Goal: Task Accomplishment & Management: Use online tool/utility

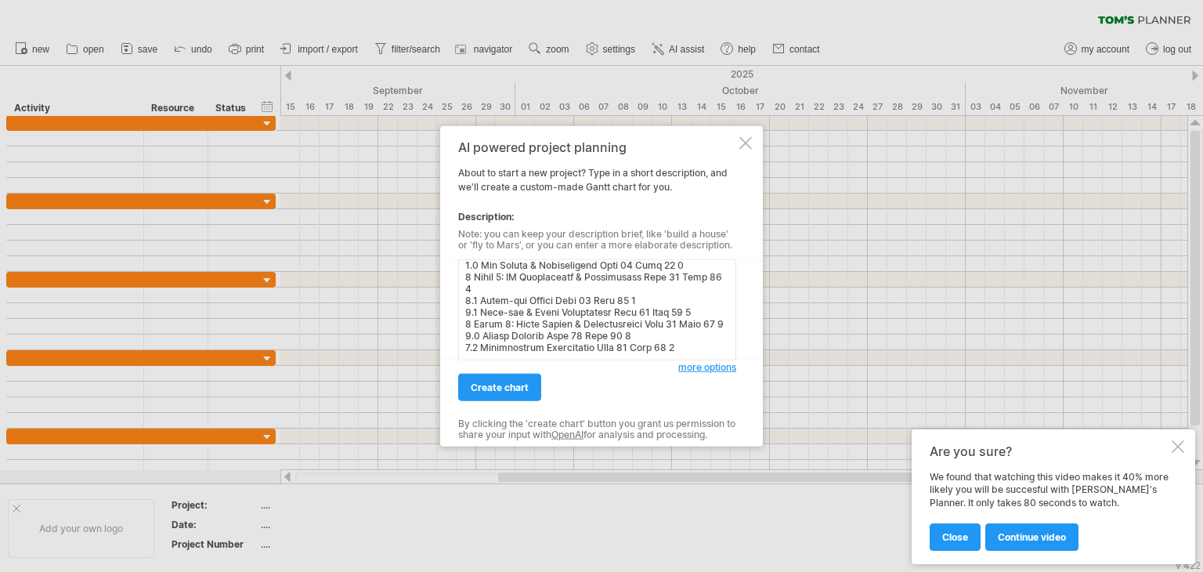
scroll to position [258, 0]
type textarea "Task ID Task Name Start Date End Date Duration (Weeks) 1 Phase 1: Project Plann…"
click at [505, 394] on link "create chart" at bounding box center [499, 387] width 83 height 27
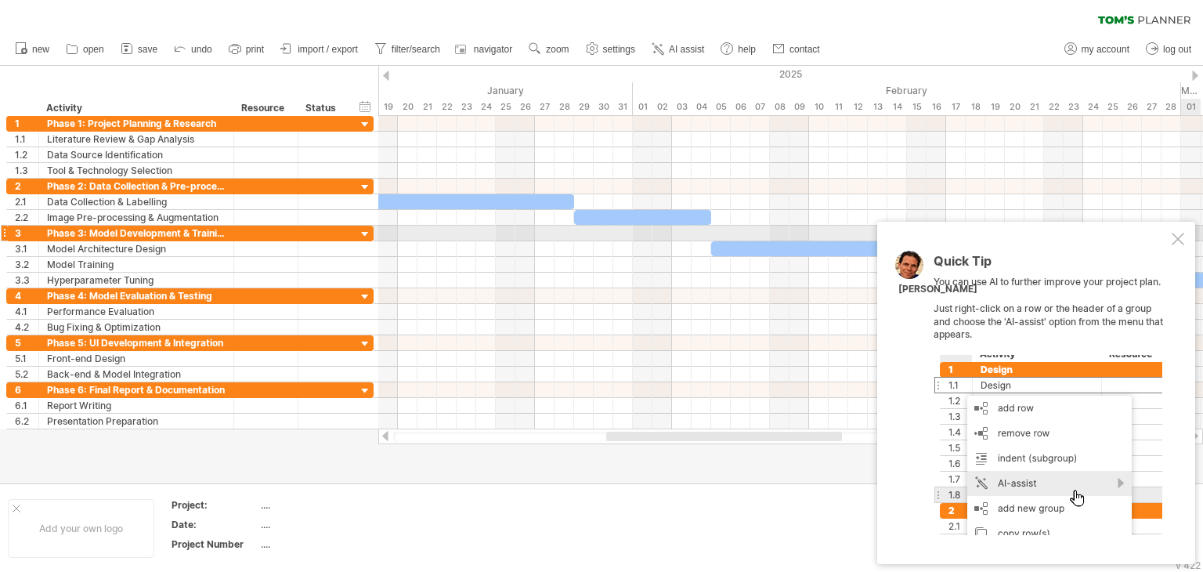
click at [1181, 238] on div at bounding box center [1178, 239] width 13 height 13
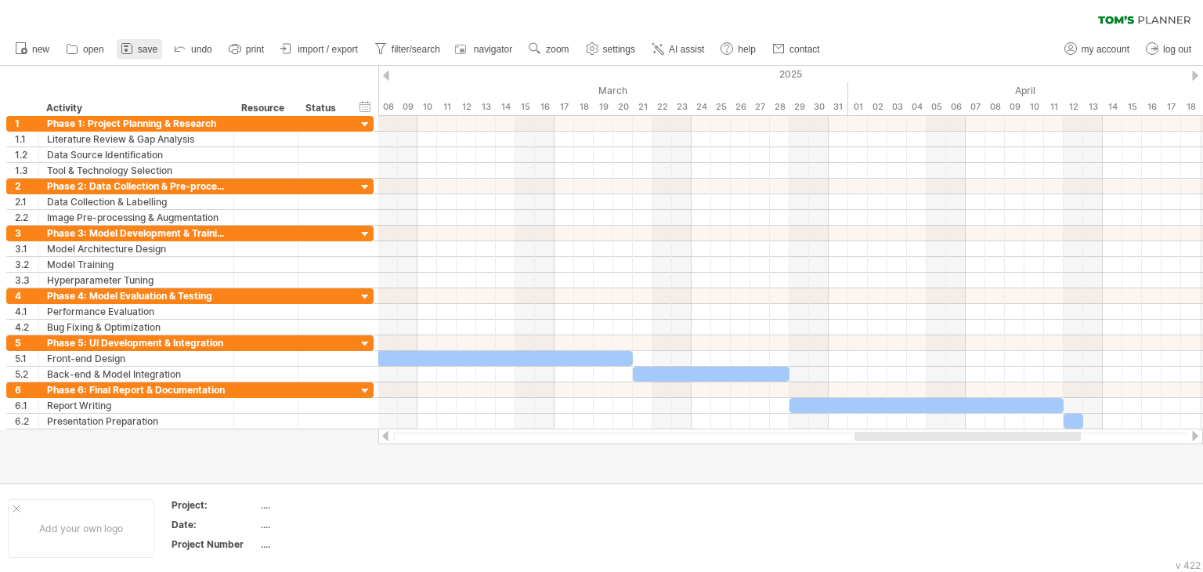
click at [135, 45] on icon at bounding box center [127, 49] width 16 height 16
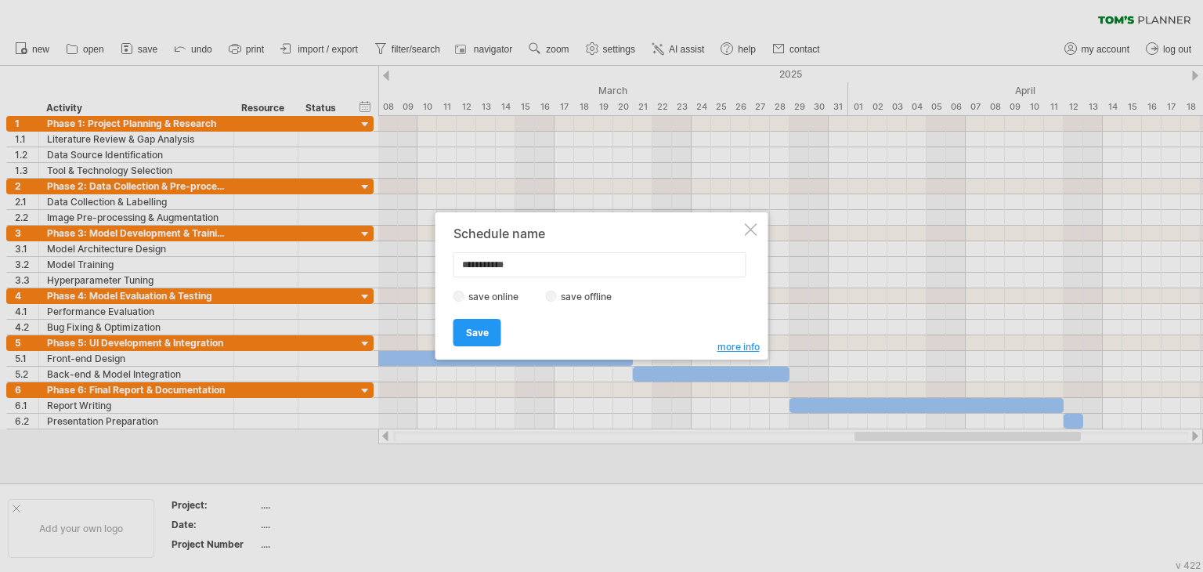
click at [568, 294] on label "save offline" at bounding box center [591, 297] width 68 height 12
click at [482, 330] on span "Save" at bounding box center [477, 333] width 23 height 12
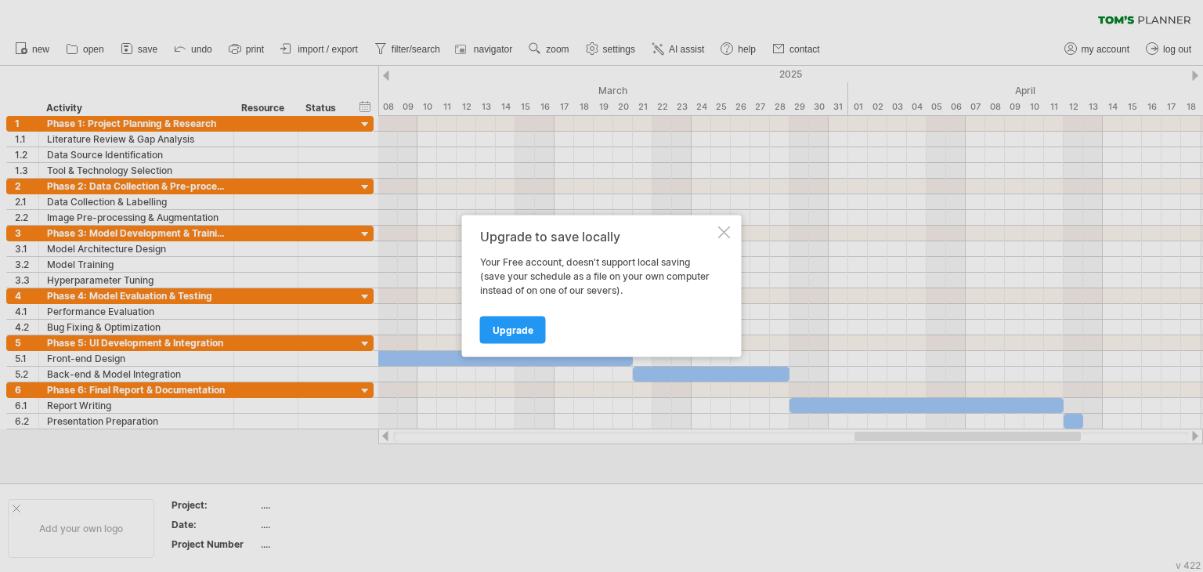
click at [725, 236] on div at bounding box center [724, 232] width 13 height 13
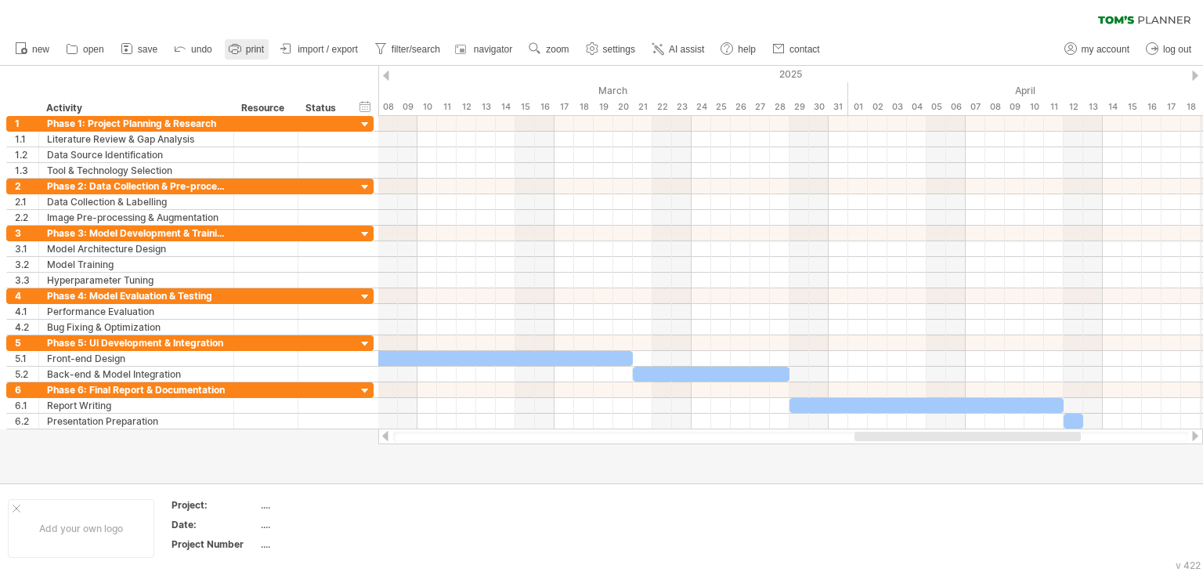
click at [241, 39] on link "print" at bounding box center [247, 49] width 44 height 20
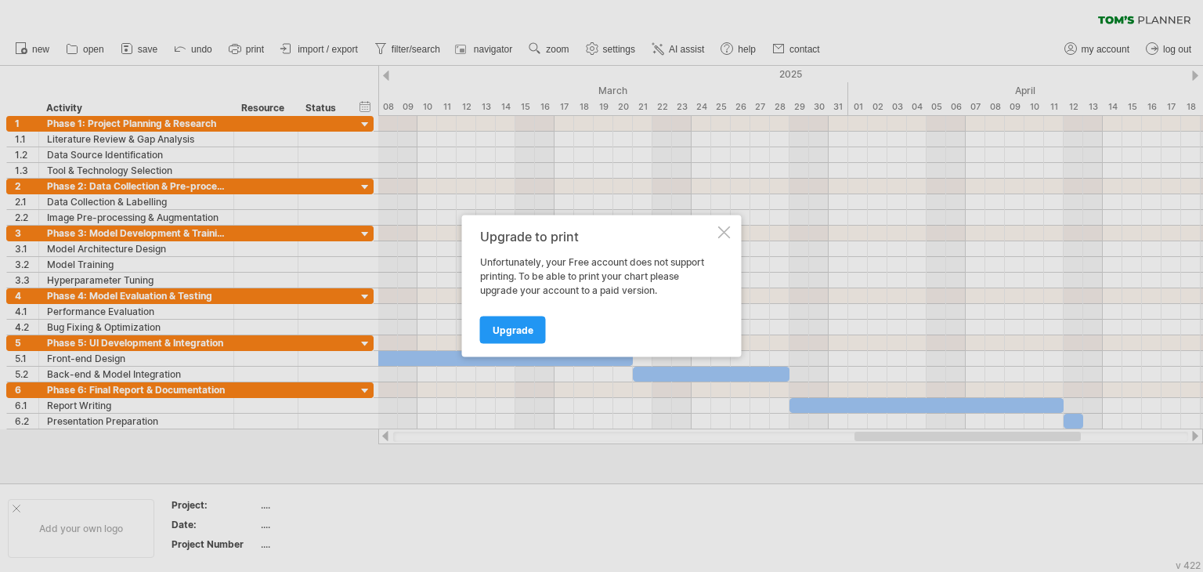
click at [721, 230] on div at bounding box center [724, 232] width 13 height 13
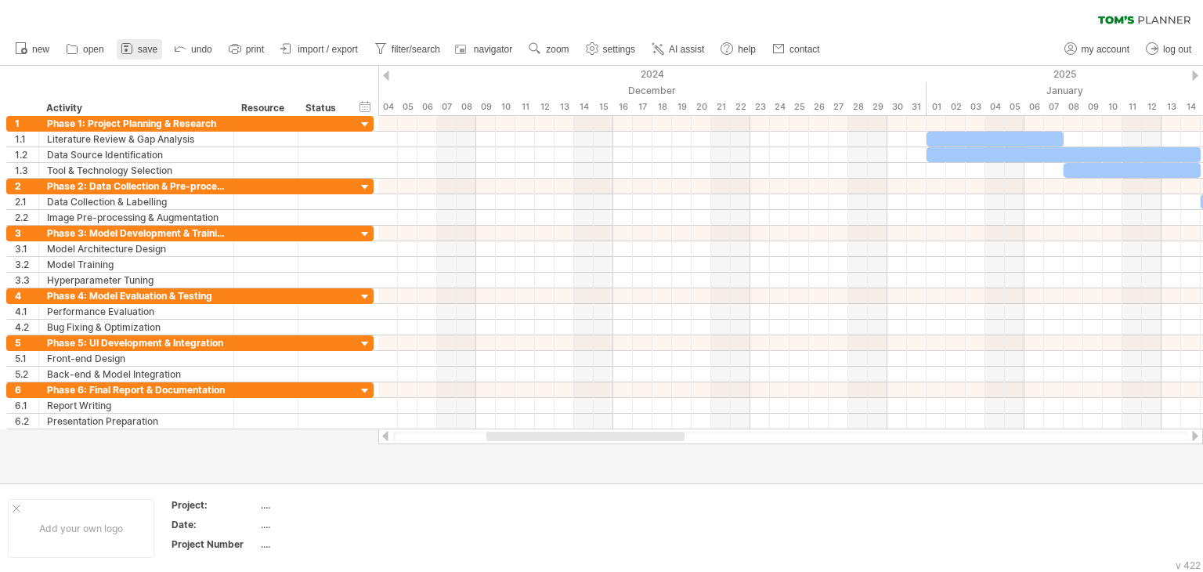
click at [132, 50] on icon at bounding box center [127, 49] width 16 height 16
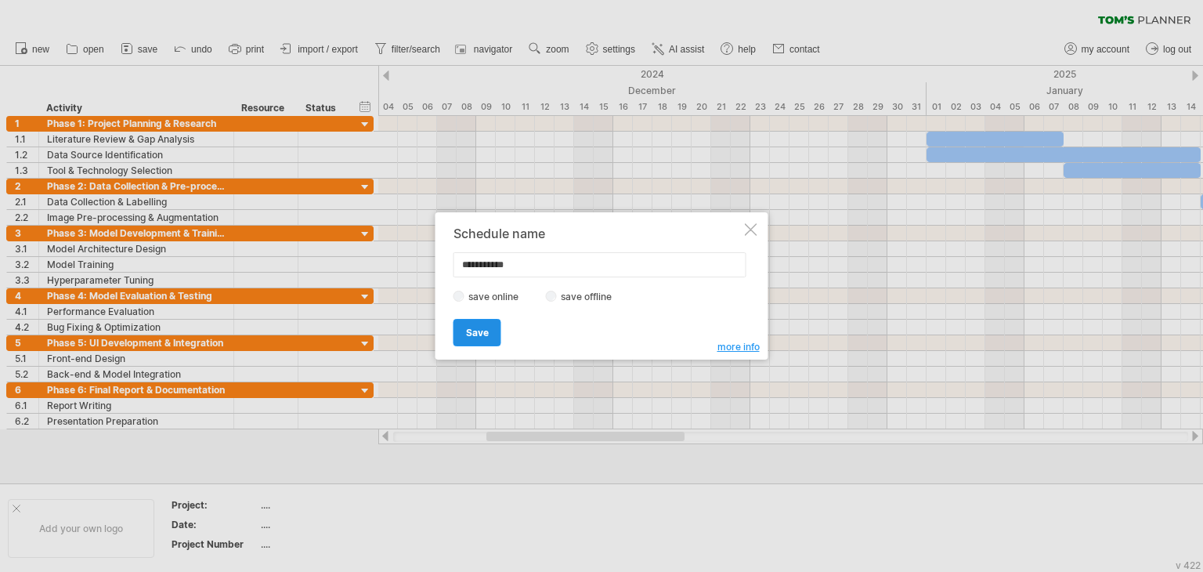
click at [482, 327] on span "Save" at bounding box center [477, 333] width 23 height 12
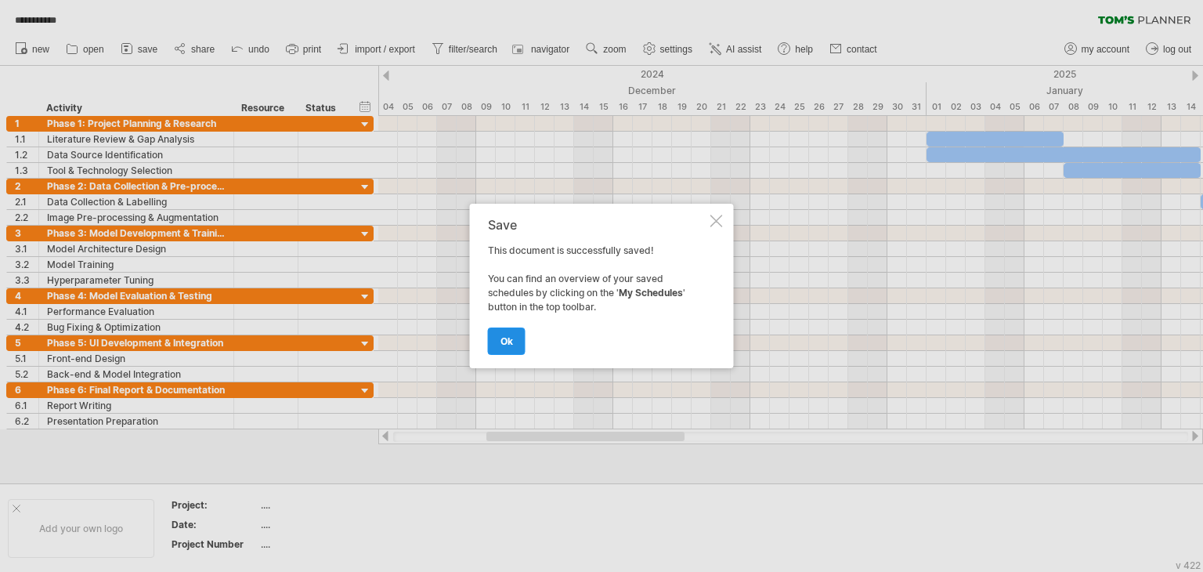
click at [505, 336] on span "ok" at bounding box center [506, 341] width 13 height 12
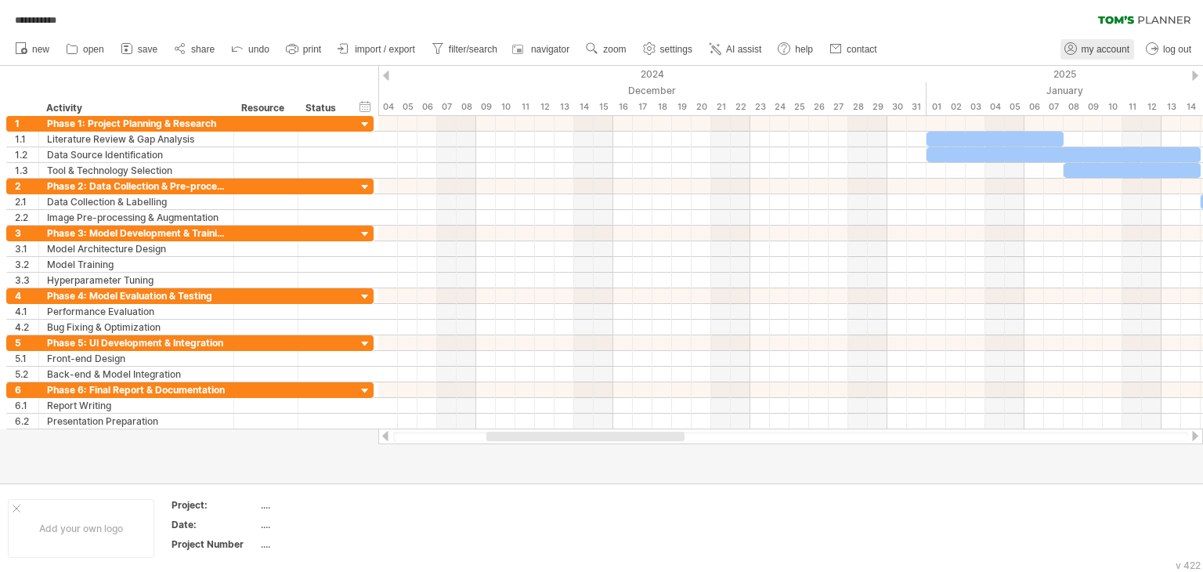
click at [1118, 46] on span "my account" at bounding box center [1106, 49] width 48 height 11
type input "**********"
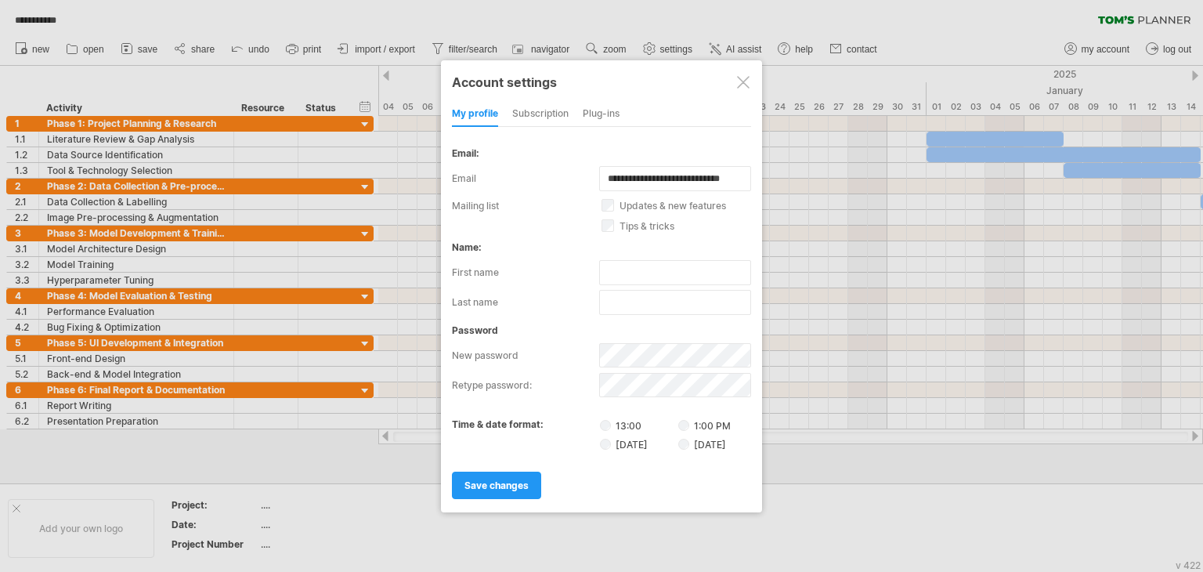
click at [742, 82] on div at bounding box center [743, 82] width 13 height 13
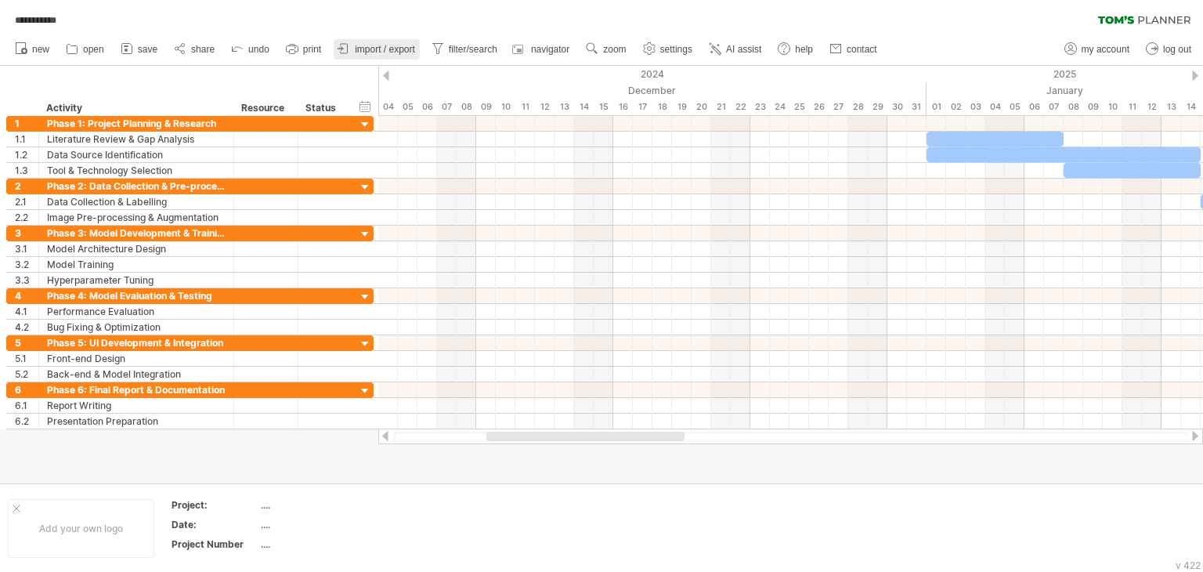
click at [353, 47] on link "import / export" at bounding box center [377, 49] width 86 height 20
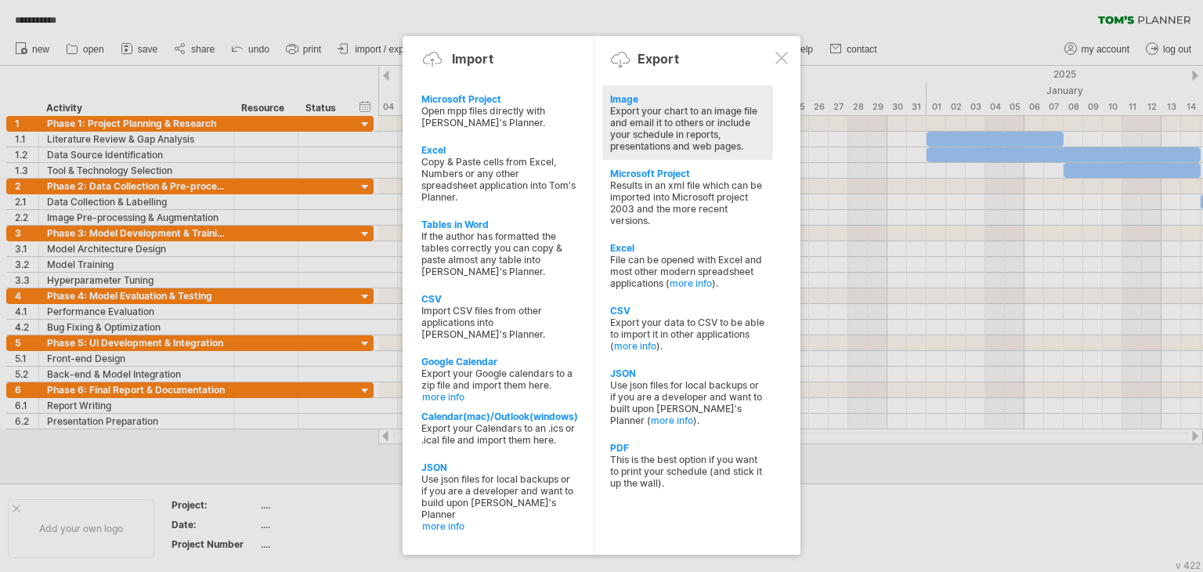
click at [702, 136] on div "Export your chart to an image file and email it to others or include your sched…" at bounding box center [687, 128] width 155 height 47
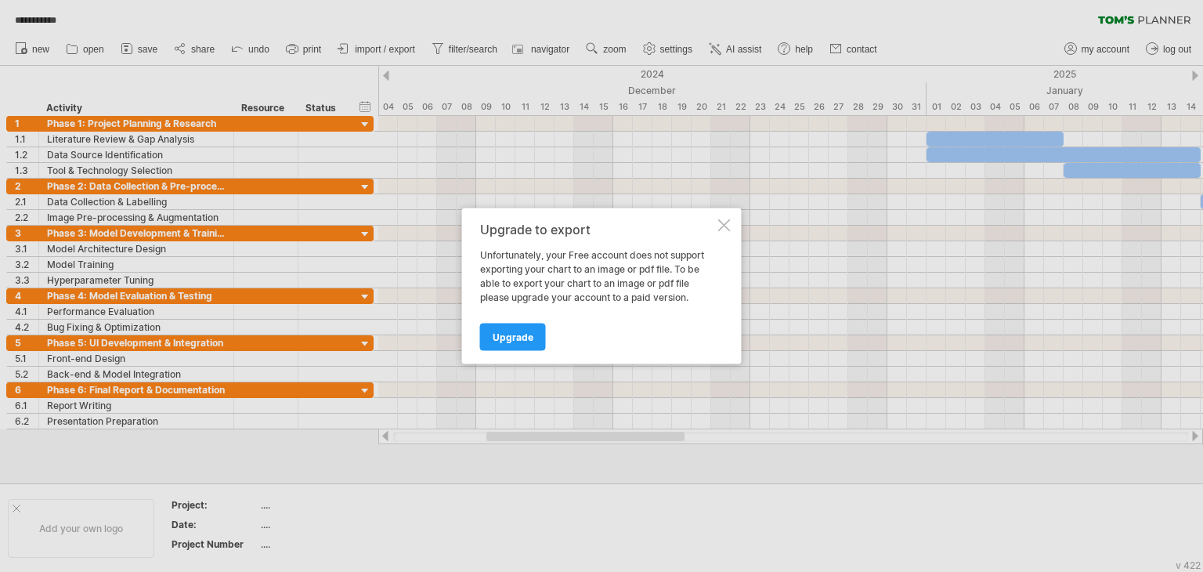
click at [726, 226] on div at bounding box center [724, 225] width 13 height 13
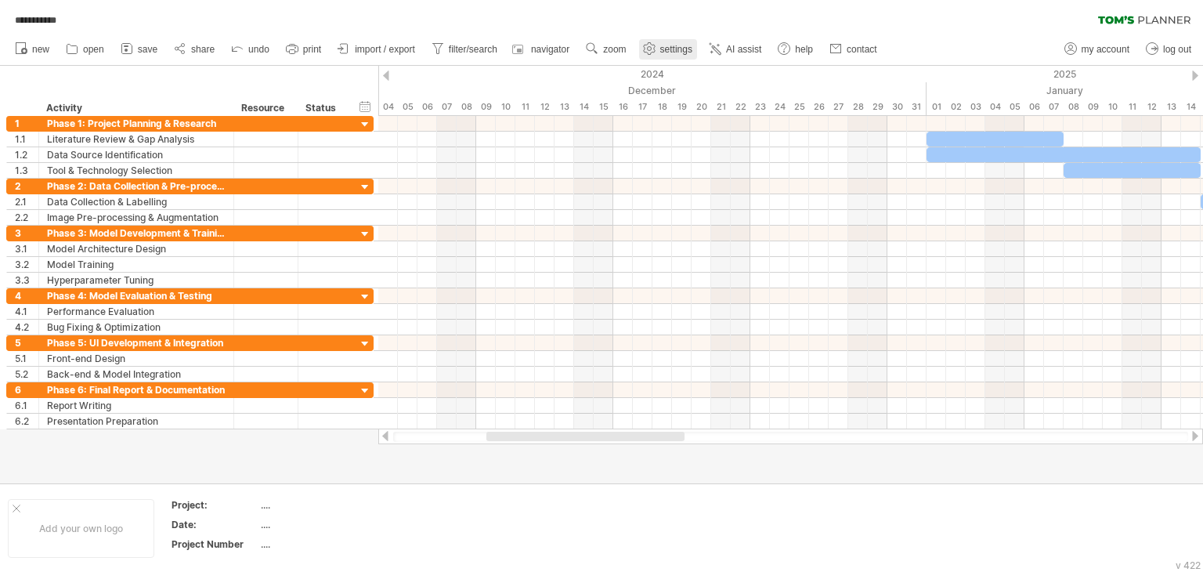
click at [663, 50] on span "settings" at bounding box center [676, 49] width 32 height 11
select select "*"
select select "**"
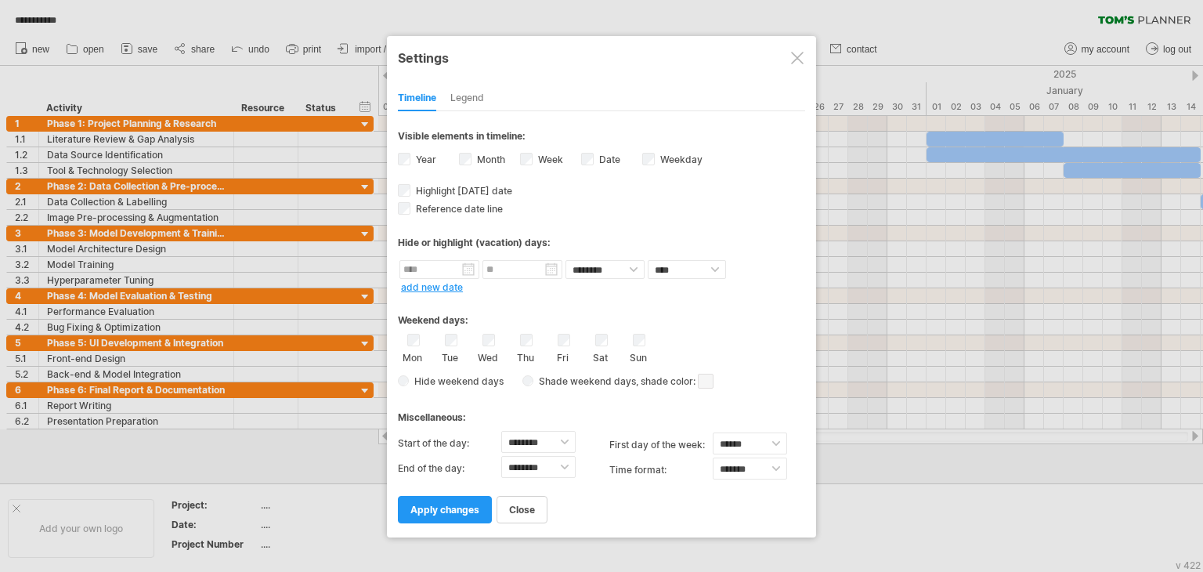
click at [800, 52] on div at bounding box center [797, 58] width 13 height 13
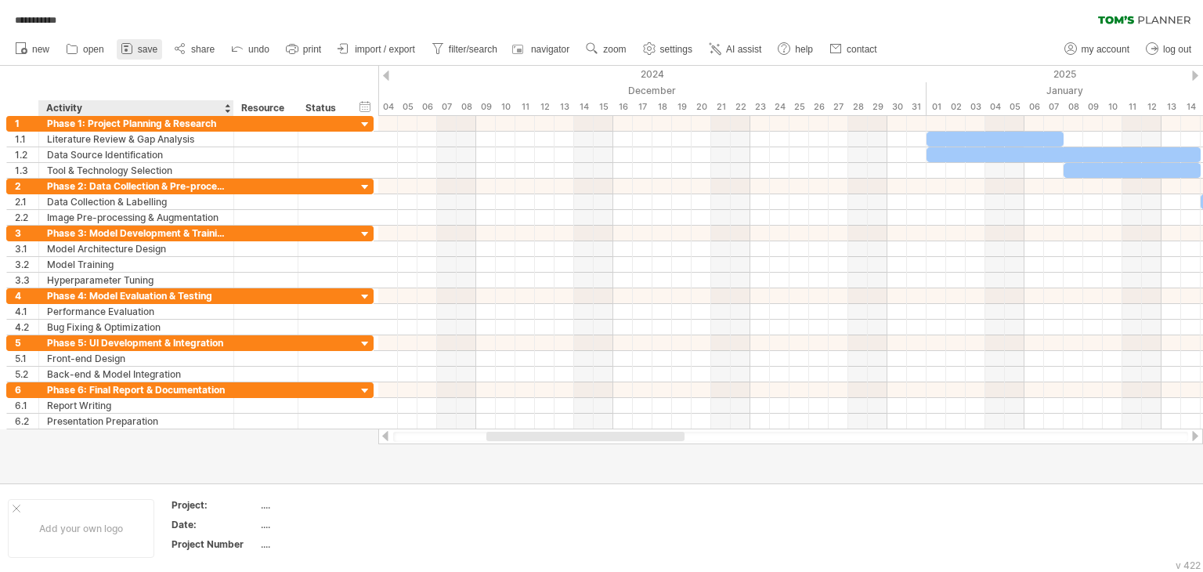
click at [138, 56] on link "save" at bounding box center [139, 49] width 45 height 20
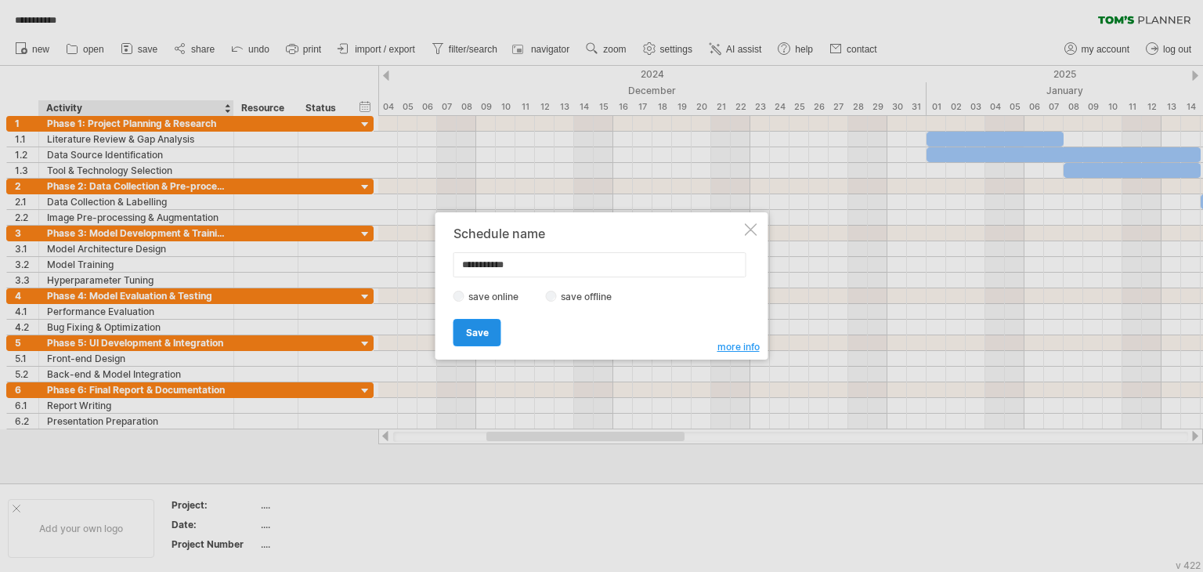
click at [473, 327] on span "Save" at bounding box center [477, 333] width 23 height 12
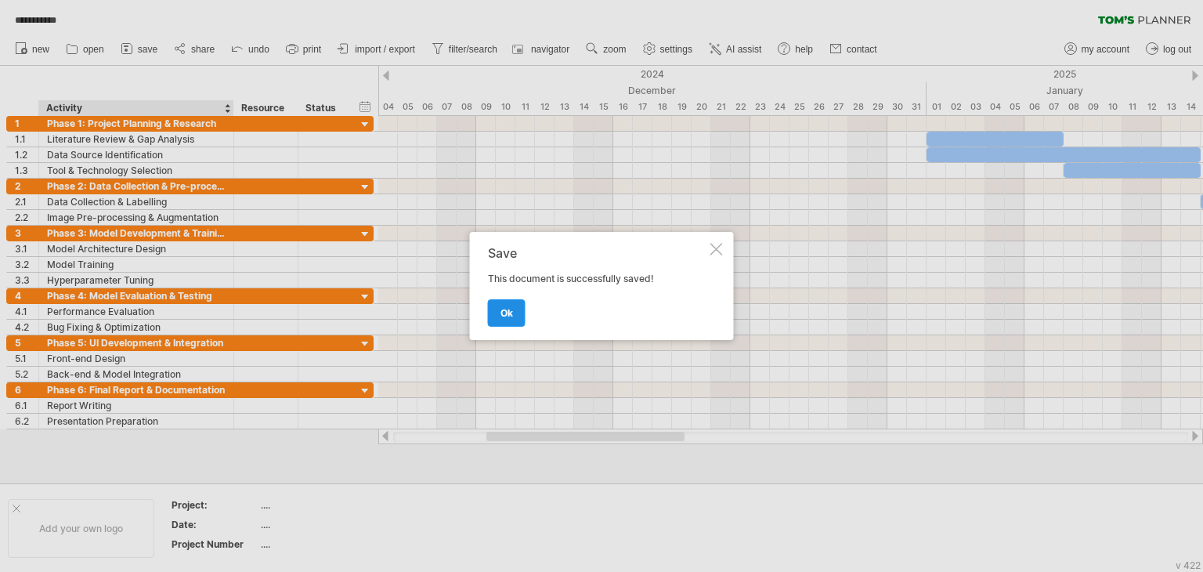
click at [512, 323] on link "ok" at bounding box center [507, 312] width 38 height 27
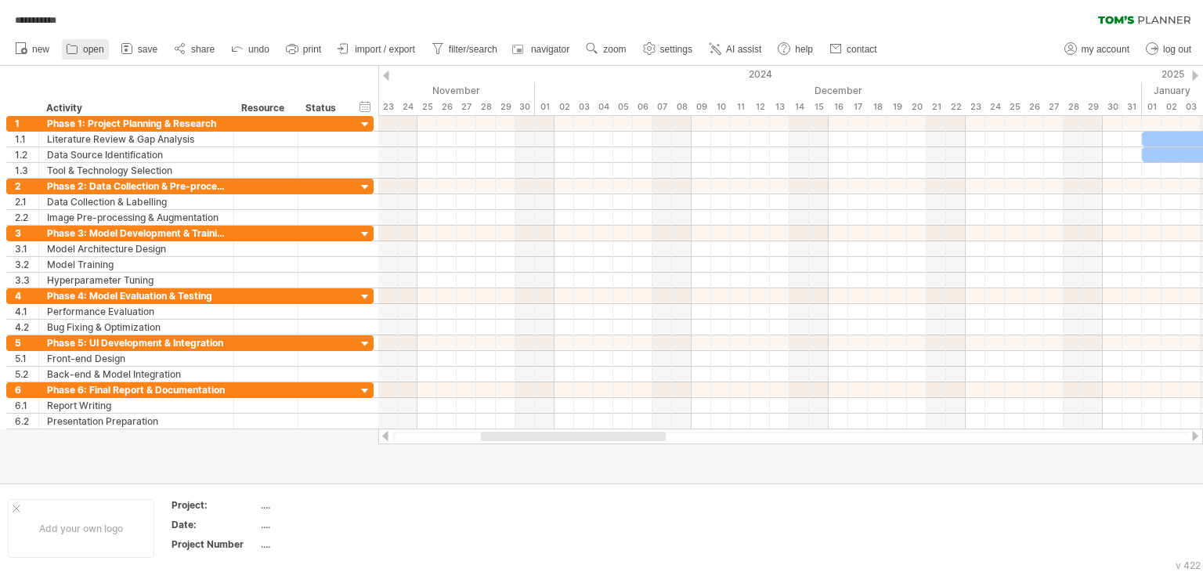
click at [88, 50] on span "open" at bounding box center [93, 49] width 21 height 11
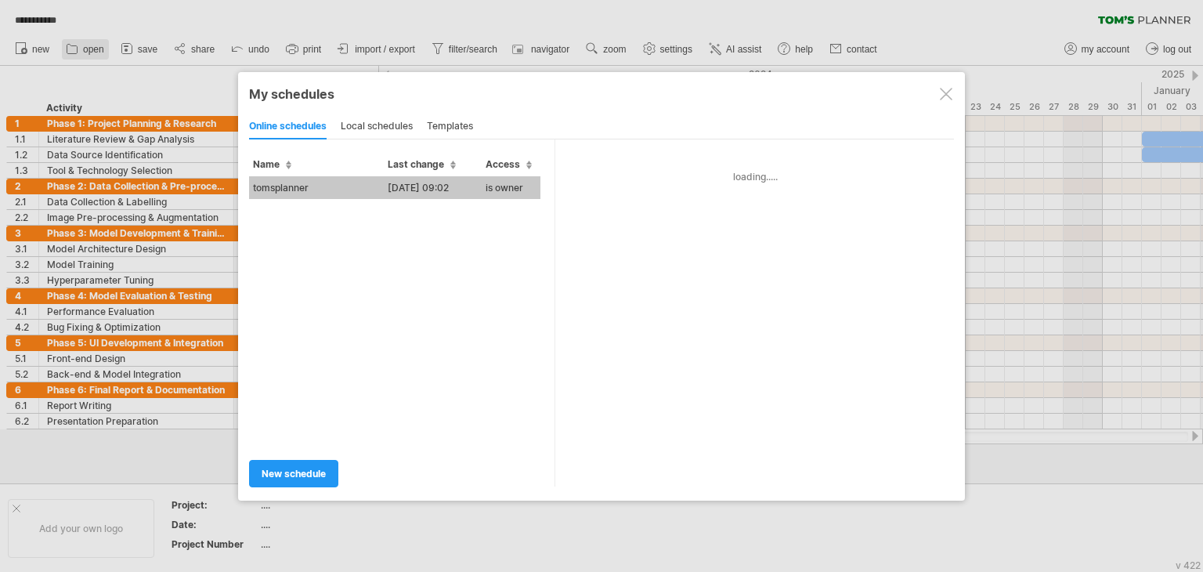
type input "**********"
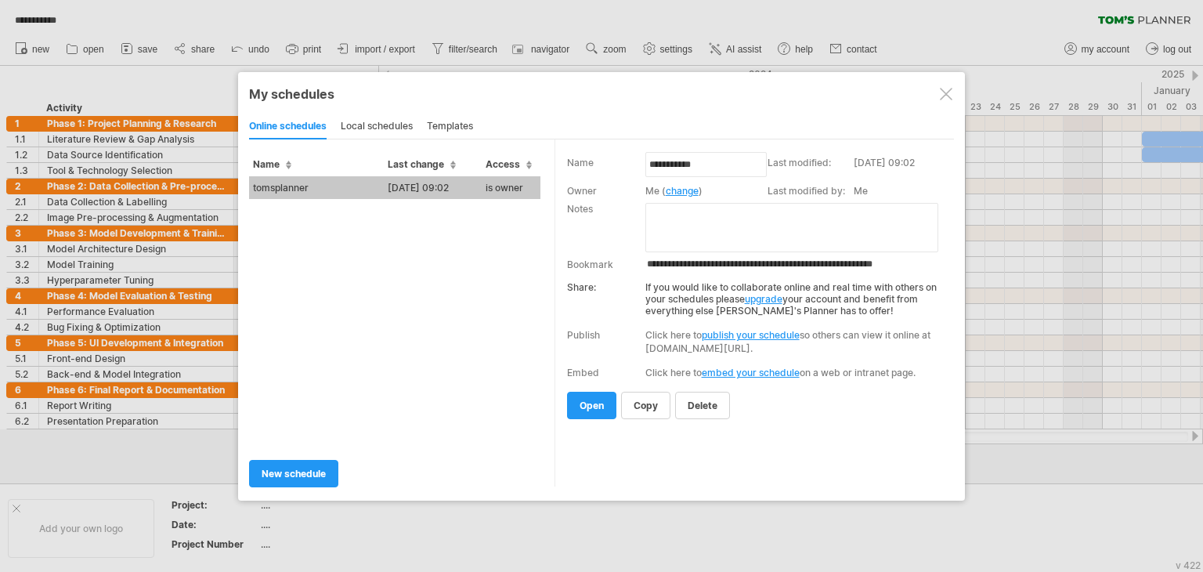
click at [385, 129] on div "local schedules" at bounding box center [377, 126] width 72 height 25
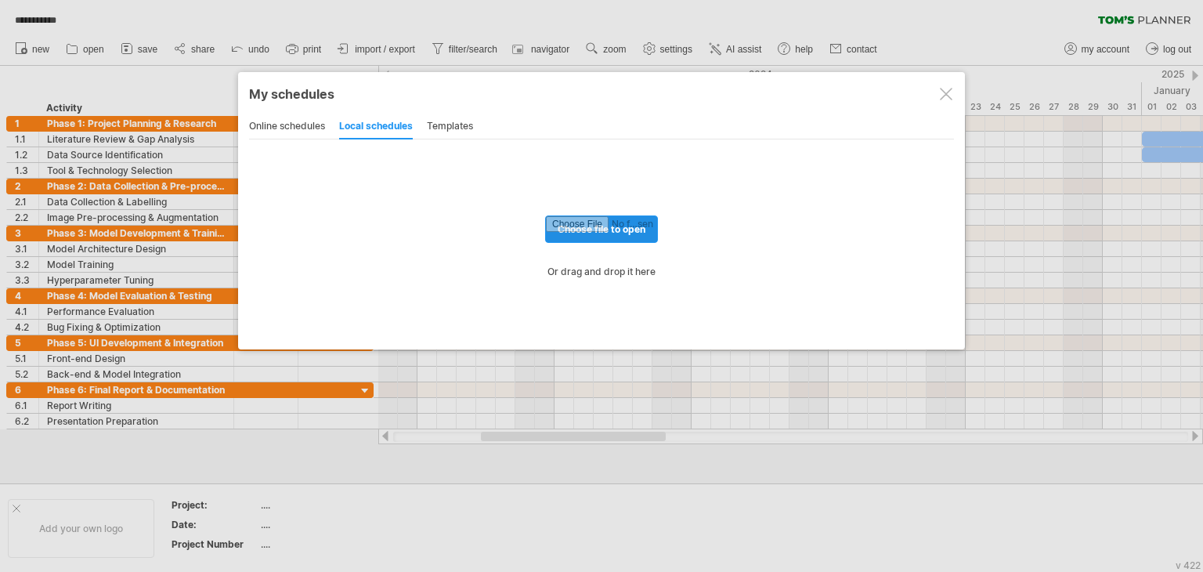
click at [605, 231] on input "file" at bounding box center [601, 229] width 111 height 26
click at [950, 95] on div at bounding box center [946, 94] width 13 height 13
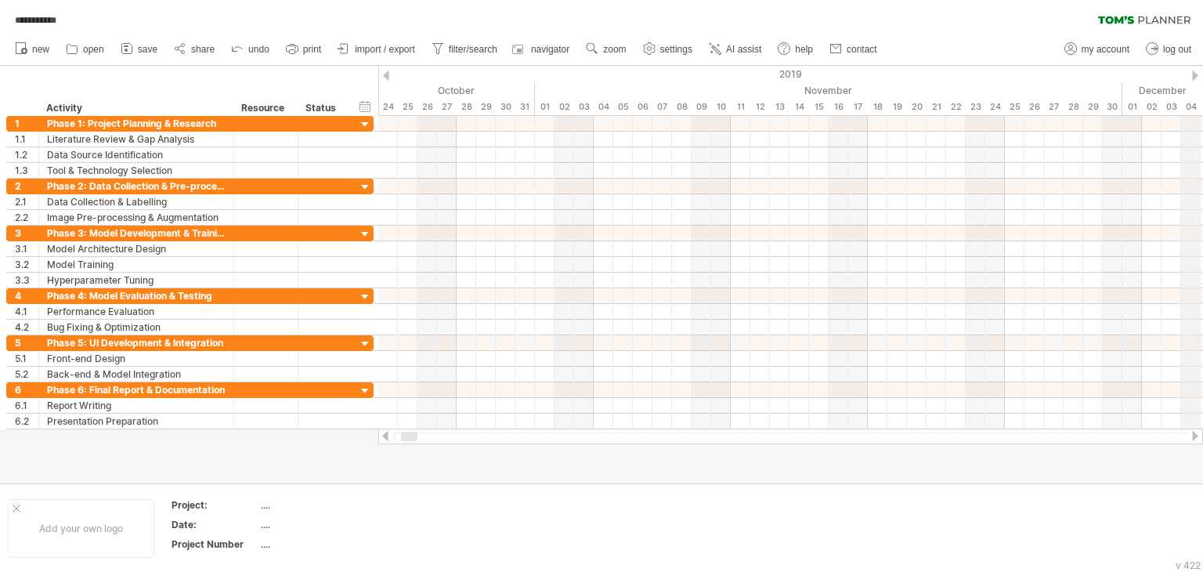
click at [1199, 74] on div "2019" at bounding box center [476, 74] width 2506 height 16
drag, startPoint x: 1199, startPoint y: 74, endPoint x: 1122, endPoint y: 102, distance: 82.5
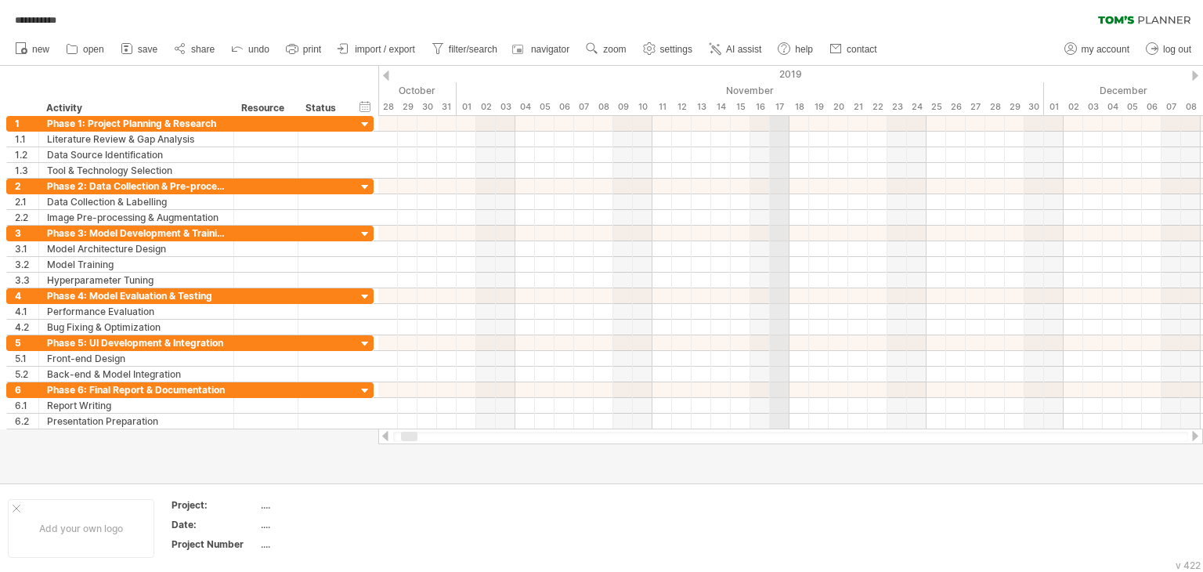
click at [789, 73] on div "2019" at bounding box center [398, 74] width 2506 height 16
click at [1197, 79] on div at bounding box center [1195, 75] width 6 height 10
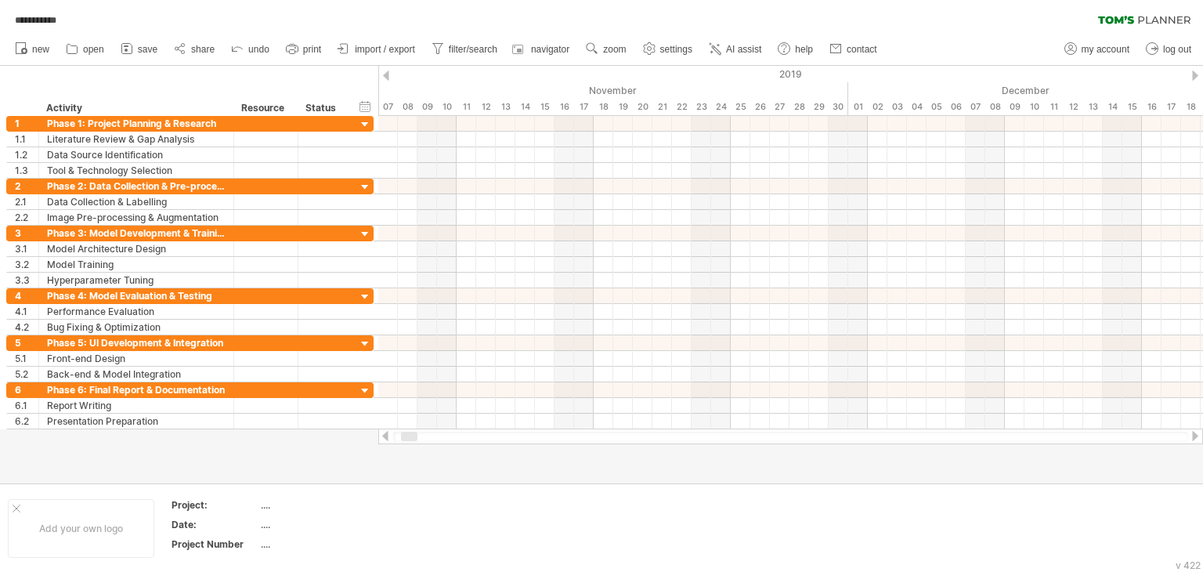
click at [1197, 79] on div at bounding box center [1195, 75] width 6 height 10
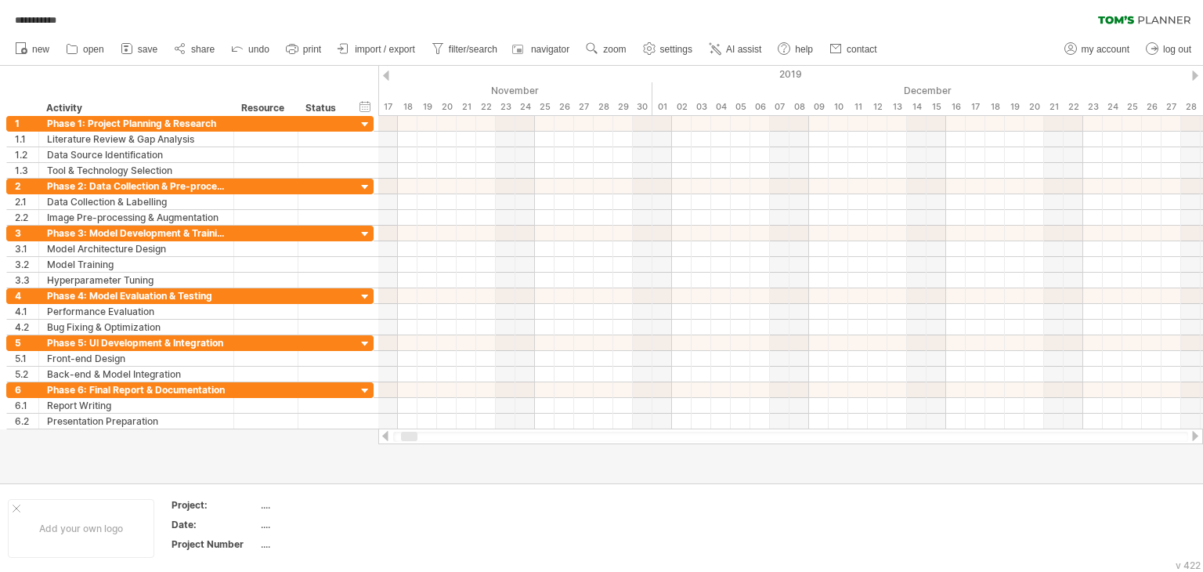
click at [1197, 79] on div at bounding box center [1195, 75] width 6 height 10
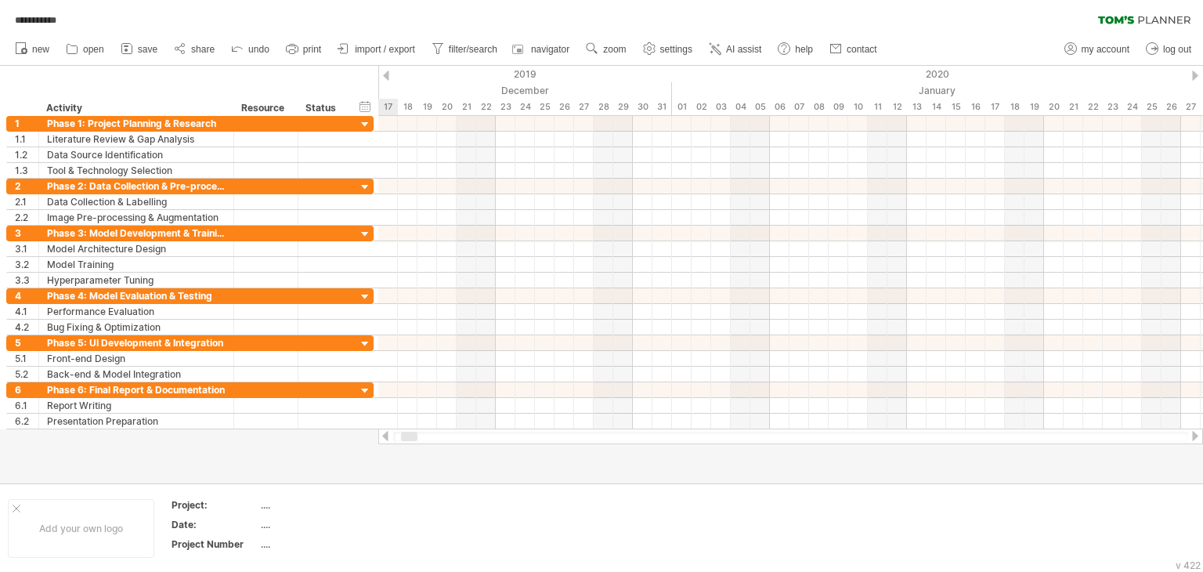
click at [1197, 79] on div at bounding box center [1195, 75] width 6 height 10
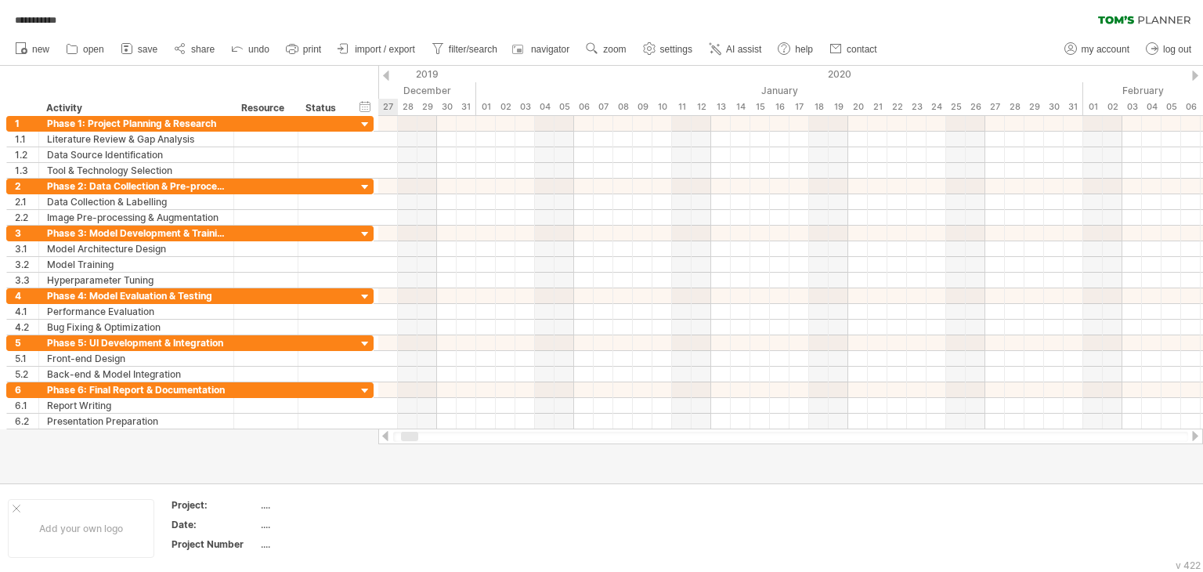
click at [1197, 79] on div at bounding box center [1195, 75] width 6 height 10
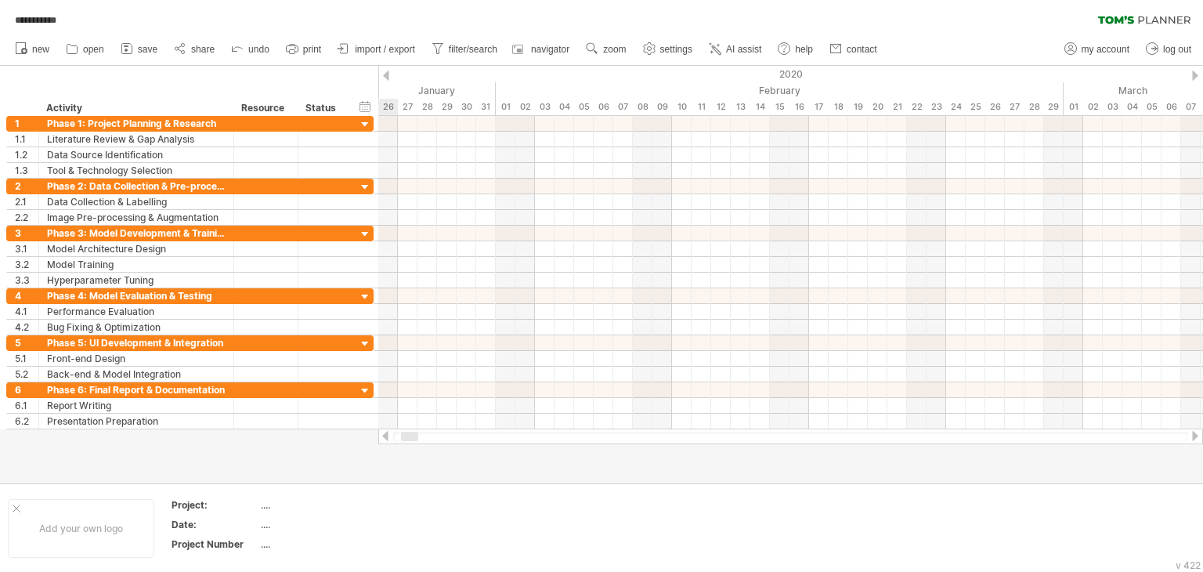
click at [1197, 79] on div at bounding box center [1195, 75] width 6 height 10
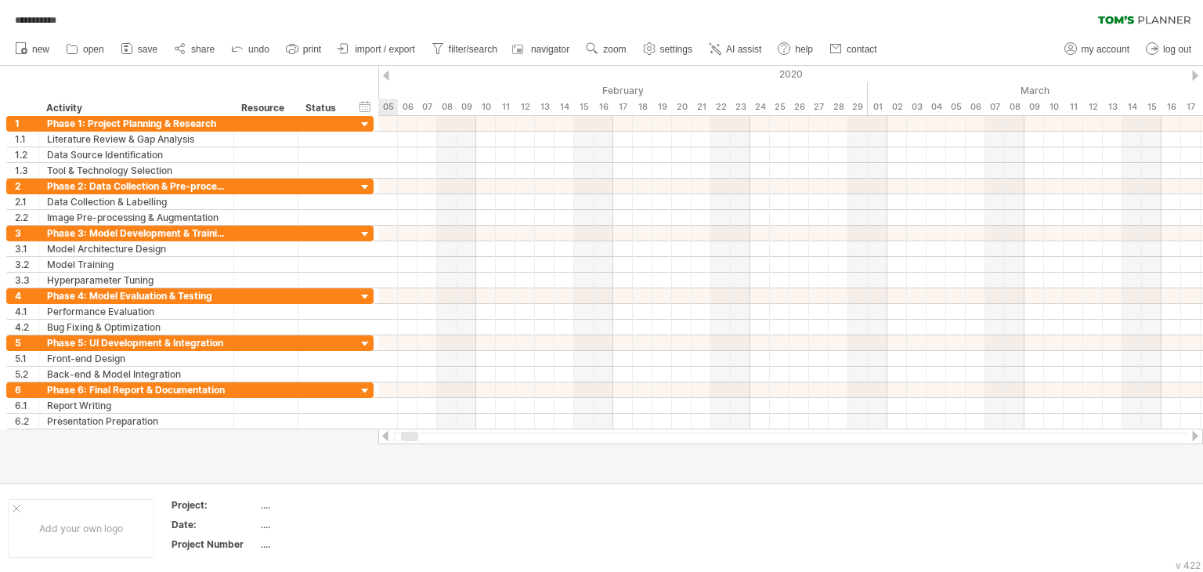
click at [1197, 79] on div at bounding box center [1195, 75] width 6 height 10
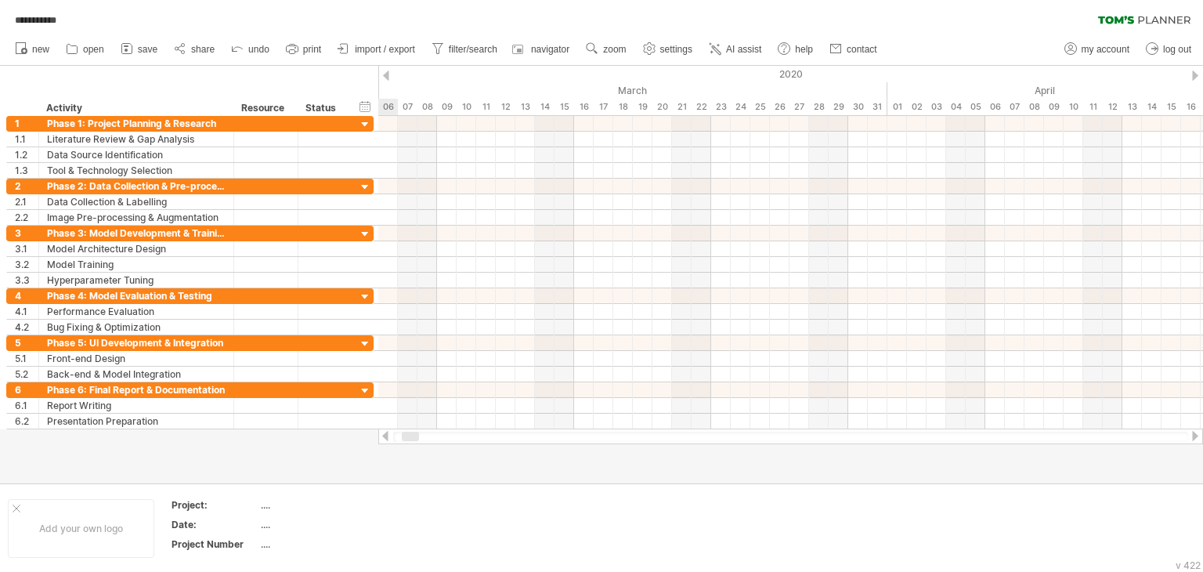
click at [1195, 75] on div at bounding box center [1195, 75] width 6 height 10
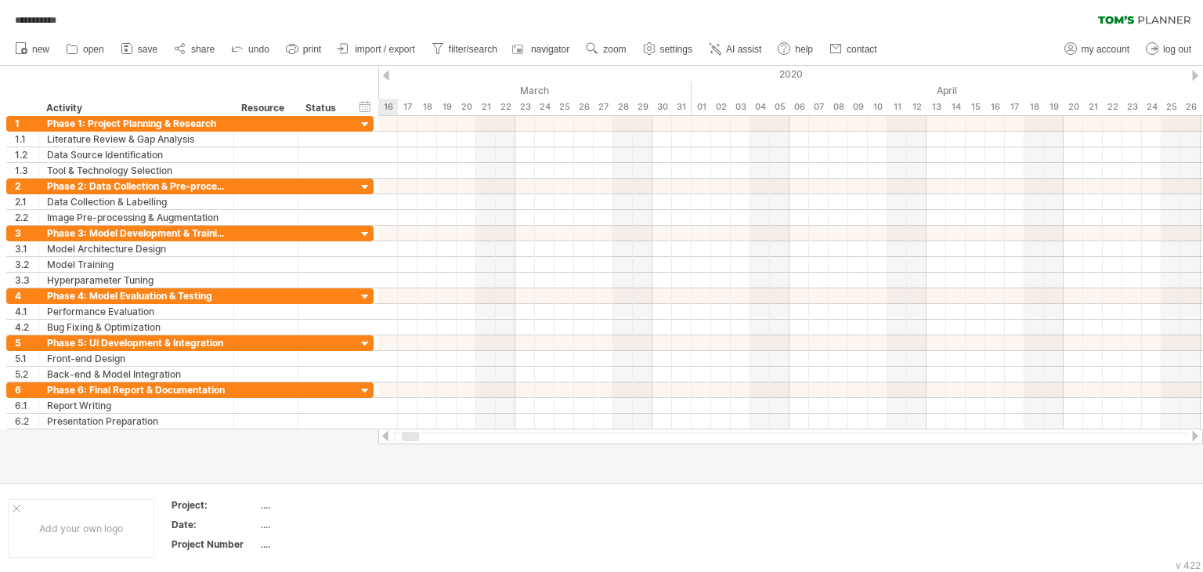
click at [1195, 75] on div at bounding box center [1195, 75] width 6 height 10
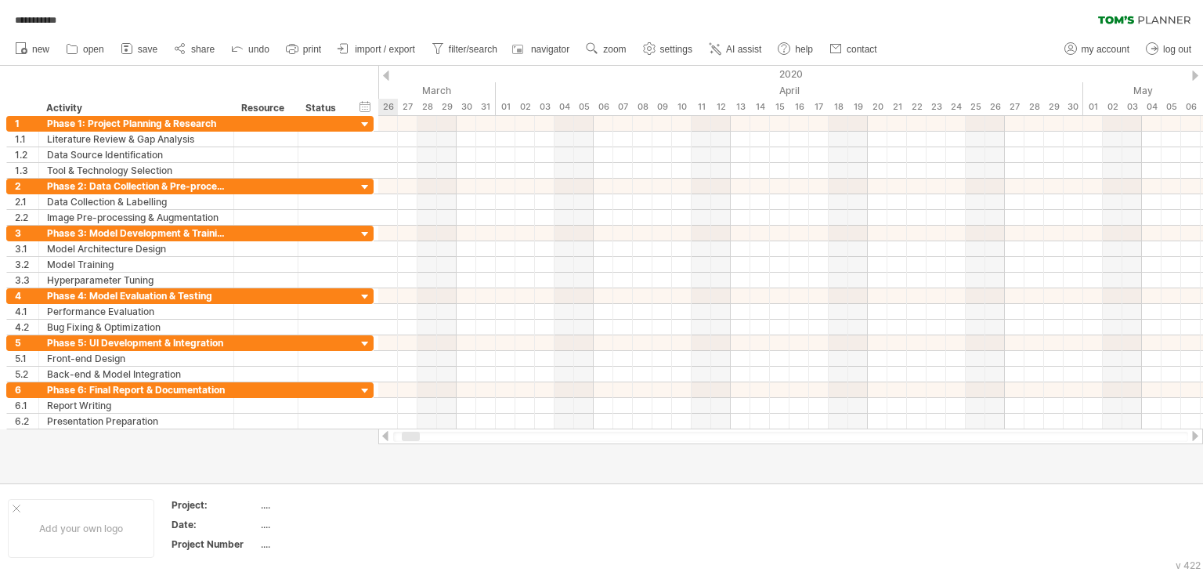
click at [1195, 75] on div at bounding box center [1195, 75] width 6 height 10
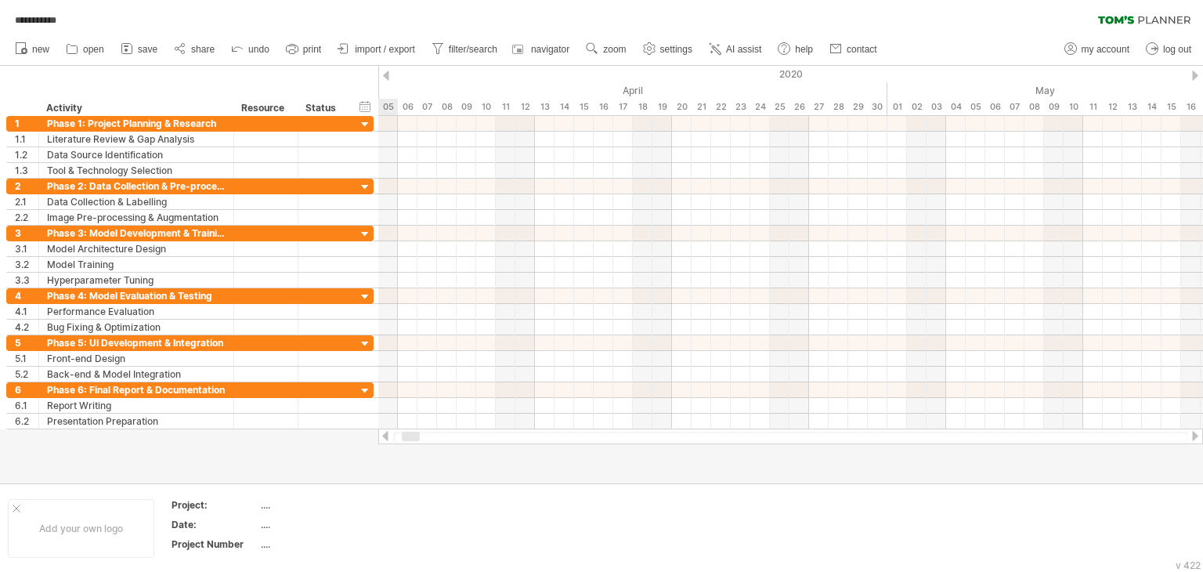
click at [1195, 75] on div at bounding box center [1195, 75] width 6 height 10
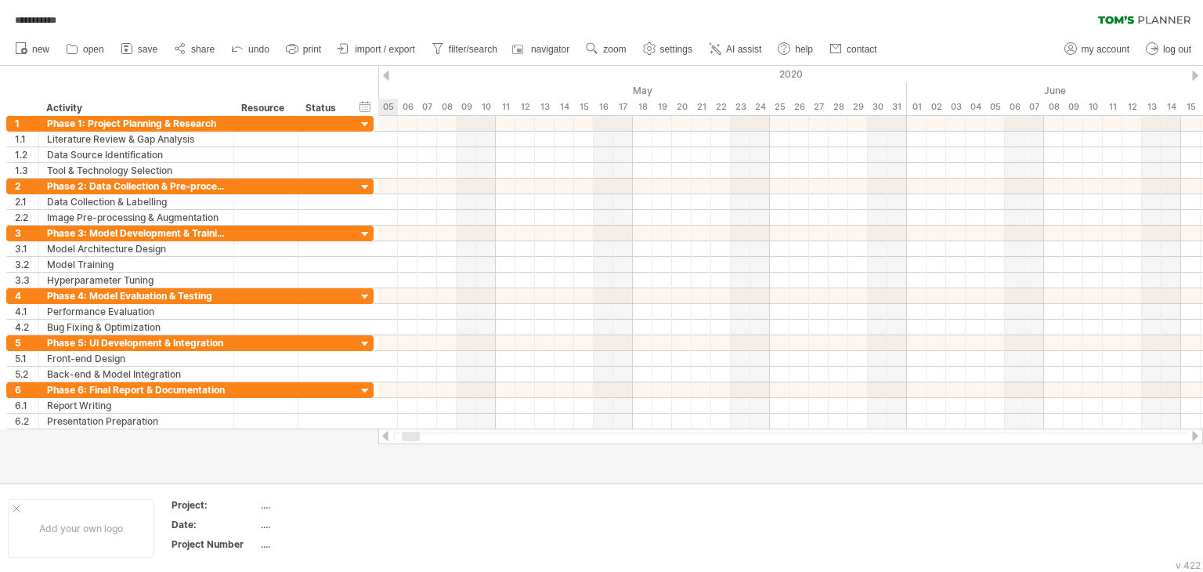
click at [1195, 75] on div at bounding box center [1195, 75] width 6 height 10
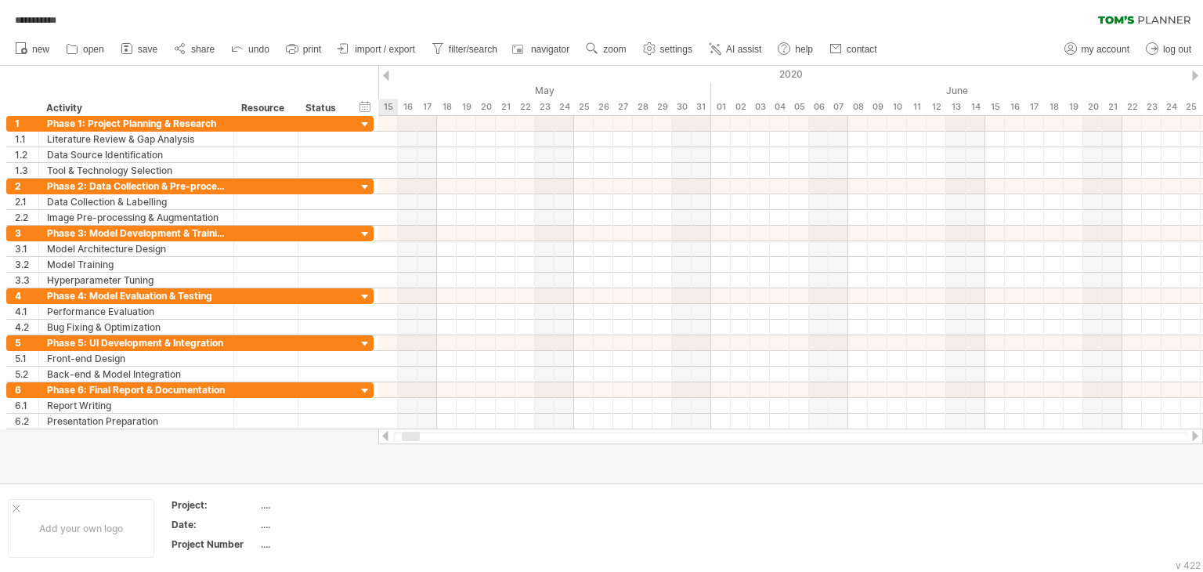
click at [1195, 75] on div at bounding box center [1195, 75] width 6 height 10
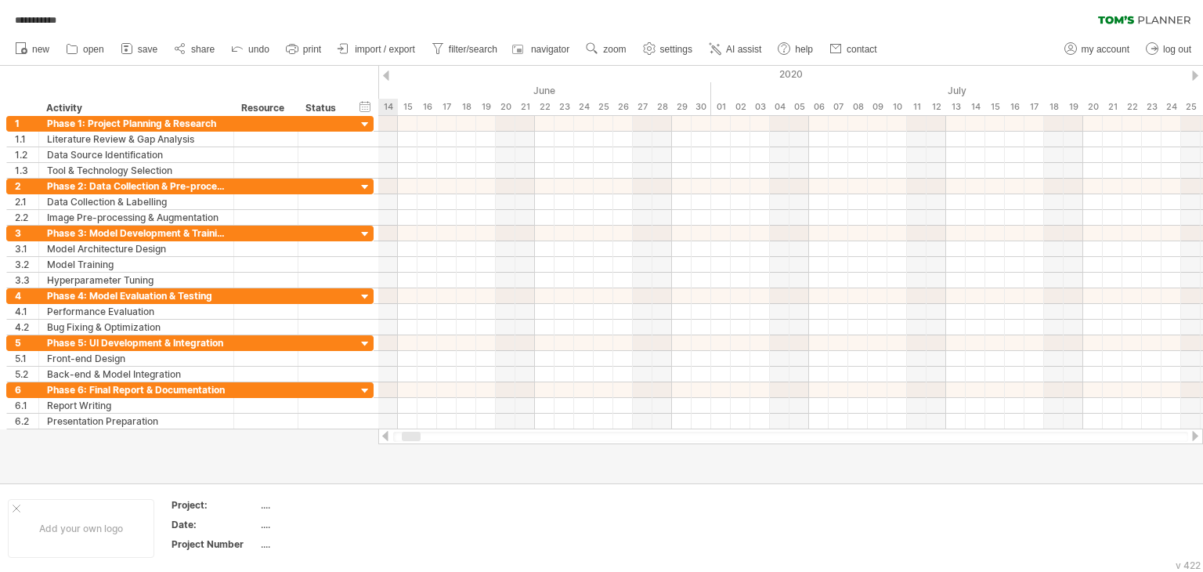
click at [1195, 75] on div at bounding box center [1195, 75] width 6 height 10
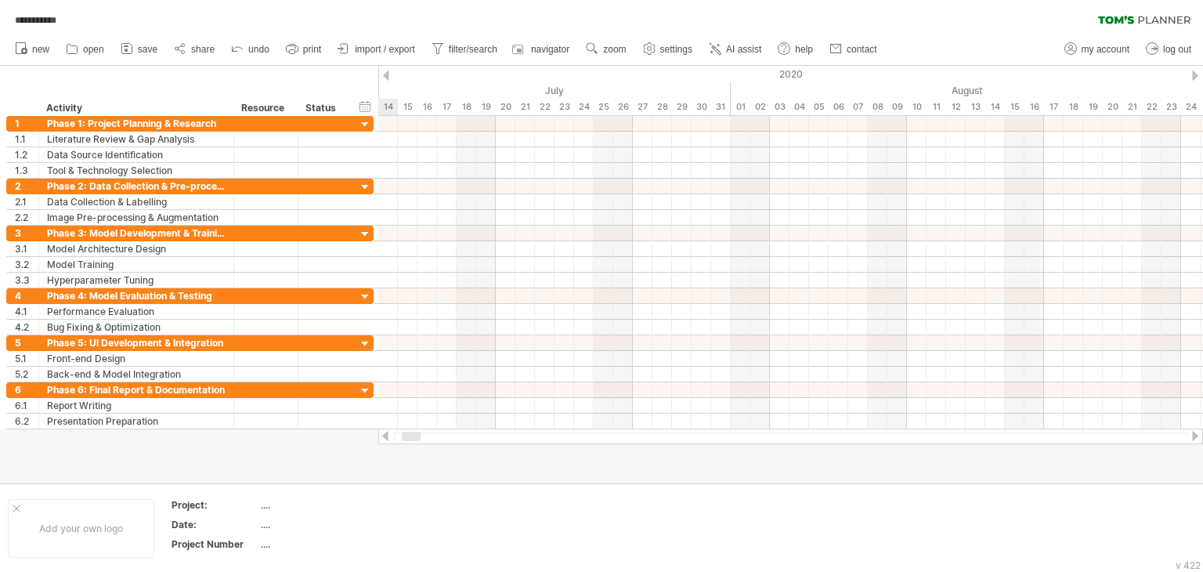
click at [1195, 75] on div at bounding box center [1195, 75] width 6 height 10
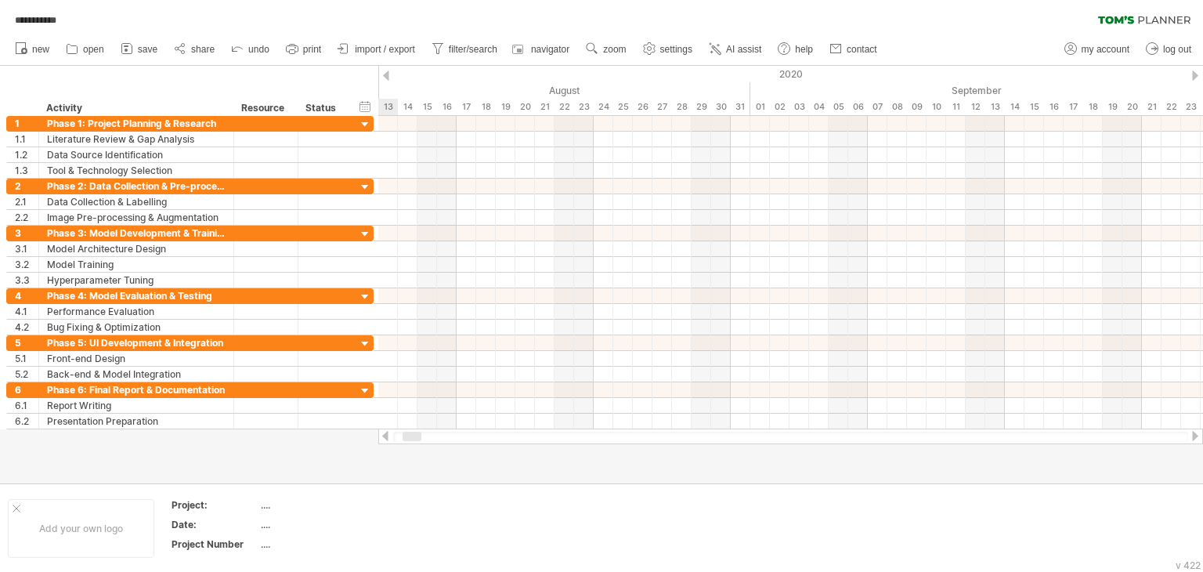
click at [1195, 75] on div at bounding box center [1195, 75] width 6 height 10
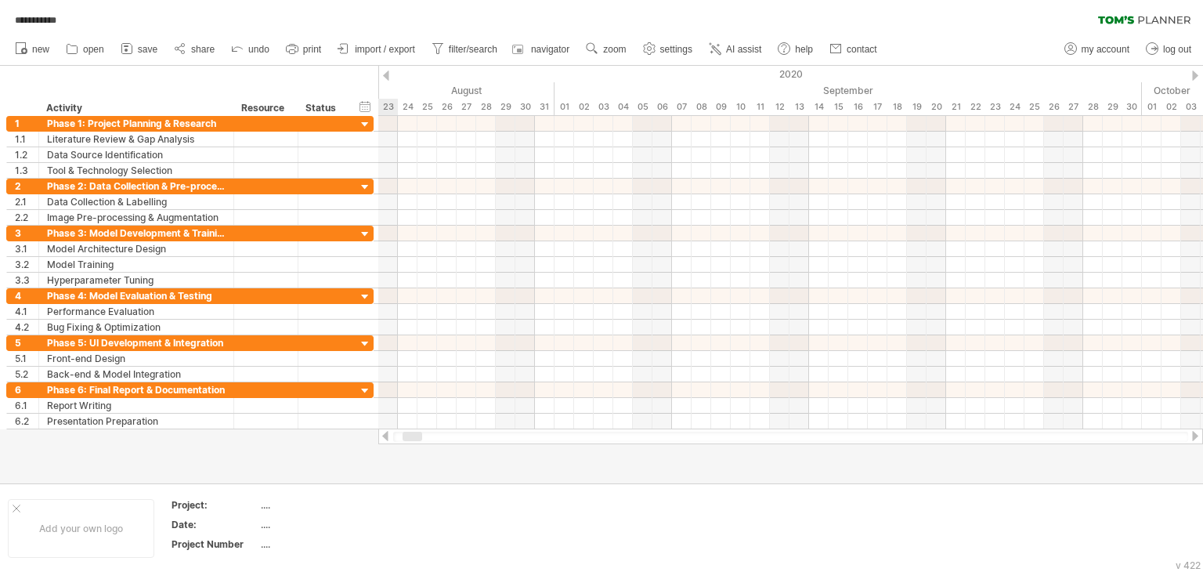
click at [1195, 75] on div at bounding box center [1195, 75] width 6 height 10
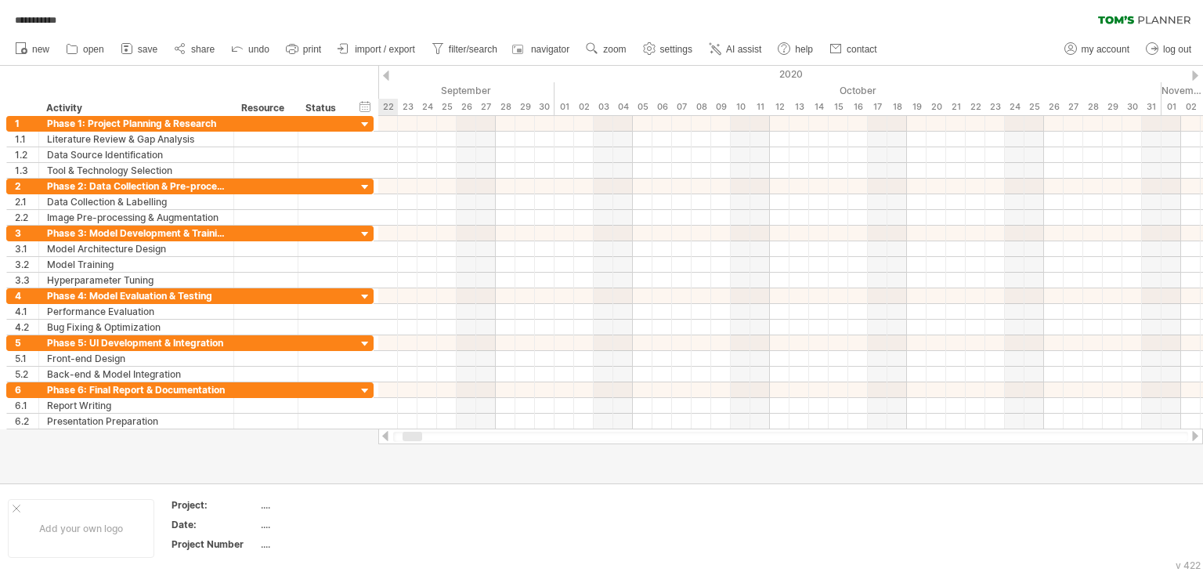
click at [1195, 75] on div at bounding box center [1195, 75] width 6 height 10
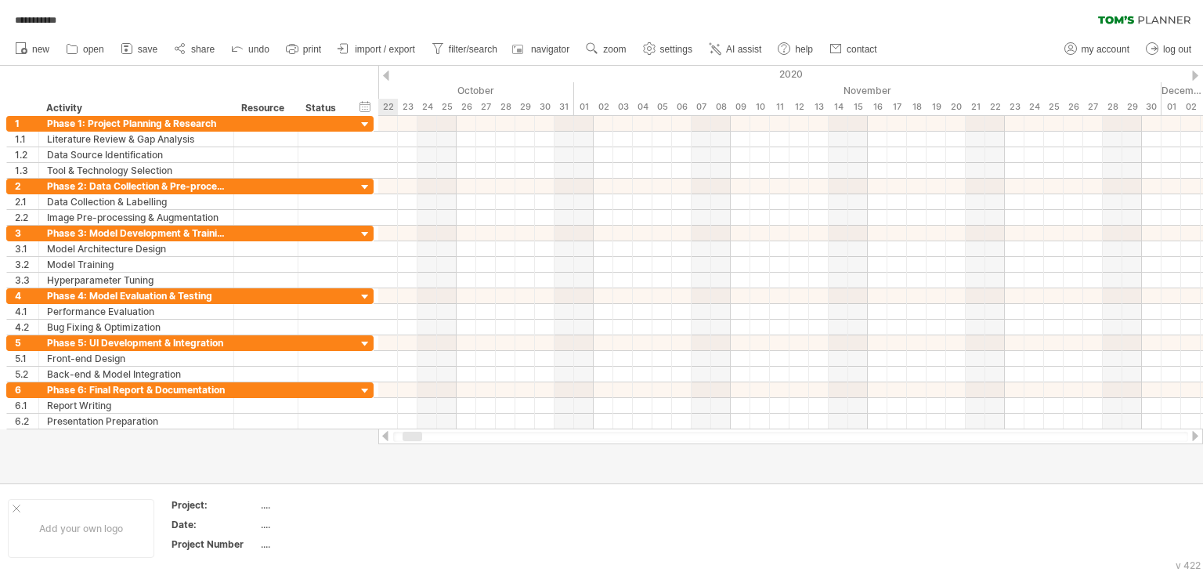
click at [1195, 75] on div at bounding box center [1195, 75] width 6 height 10
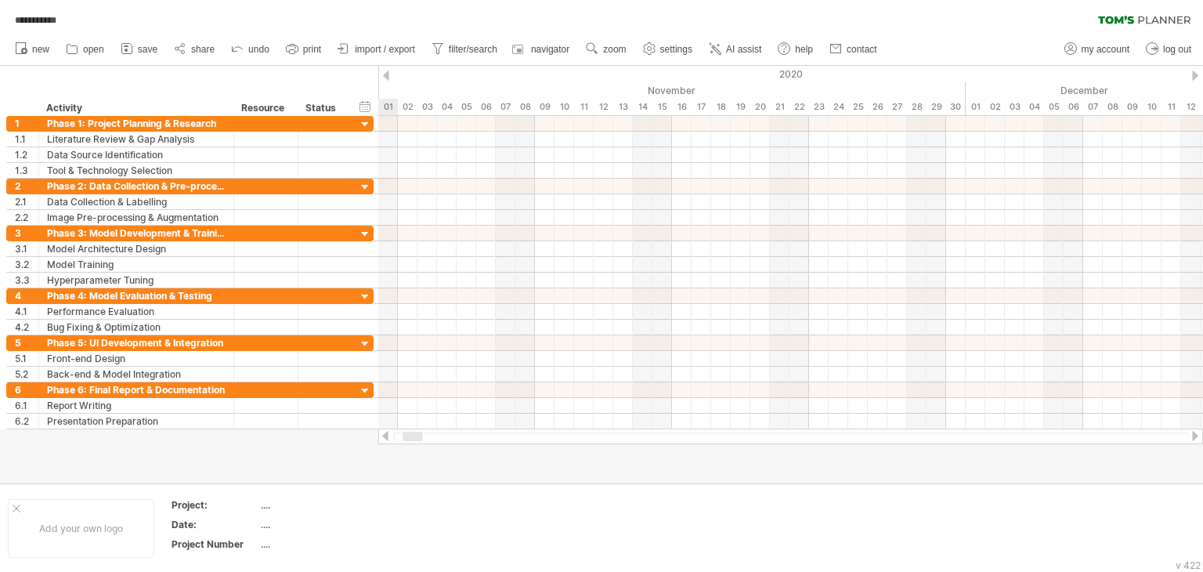
click at [1195, 75] on div at bounding box center [1195, 75] width 6 height 10
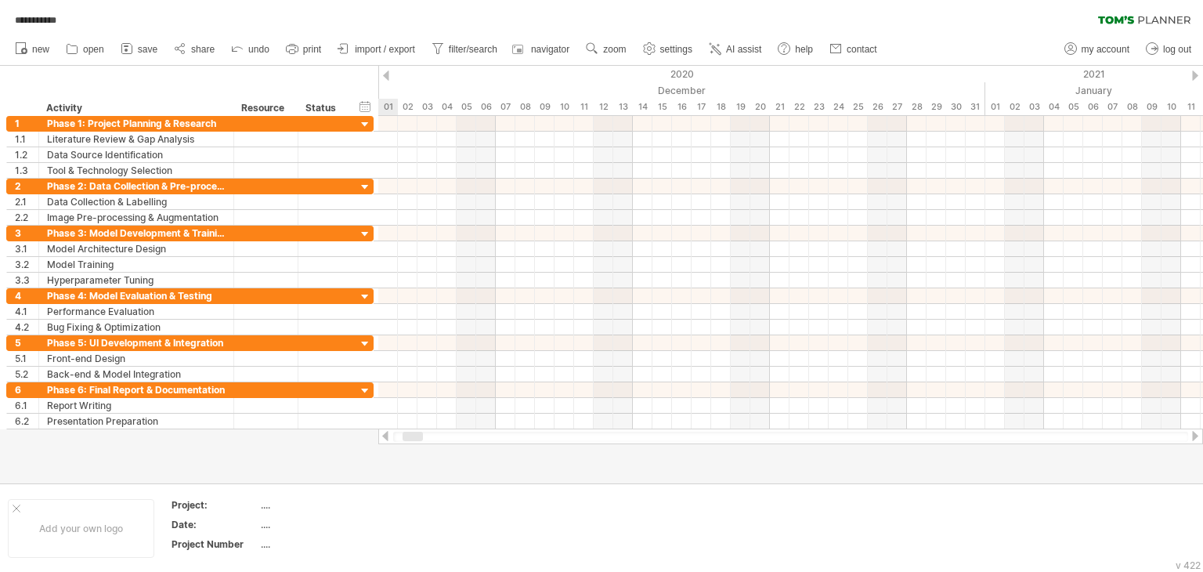
click at [1195, 75] on div at bounding box center [1195, 75] width 6 height 10
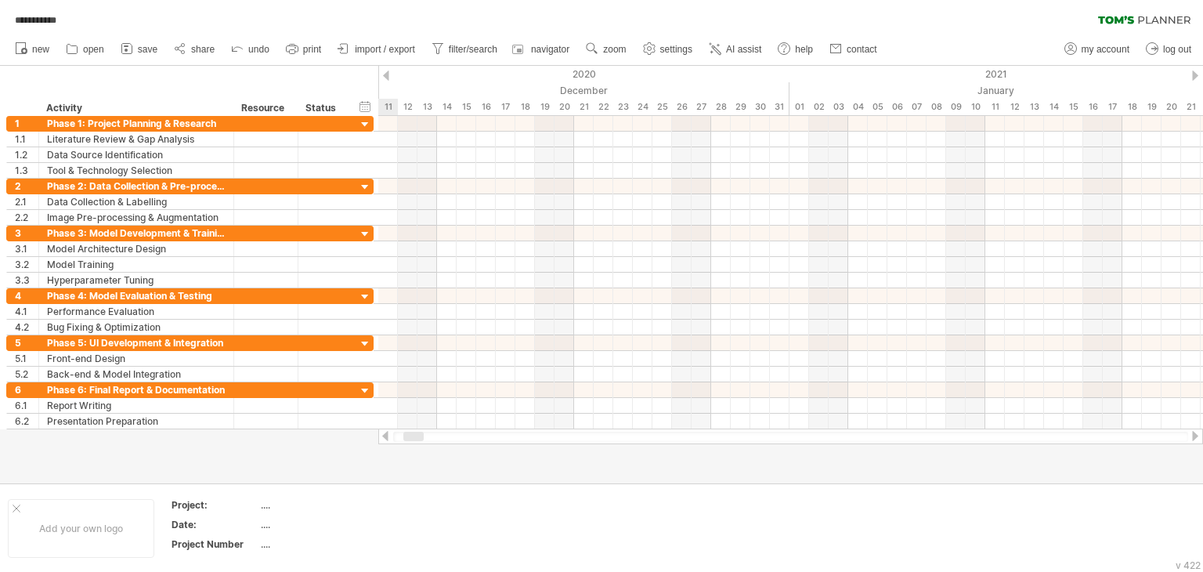
click at [1195, 75] on div at bounding box center [1195, 75] width 6 height 10
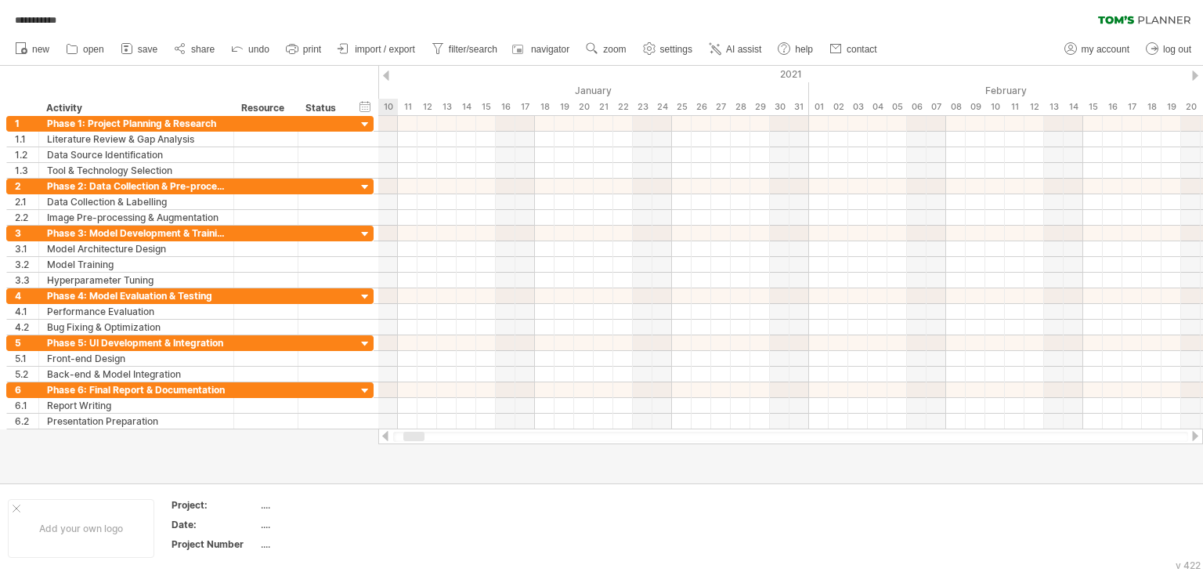
click at [1195, 75] on div at bounding box center [1195, 75] width 6 height 10
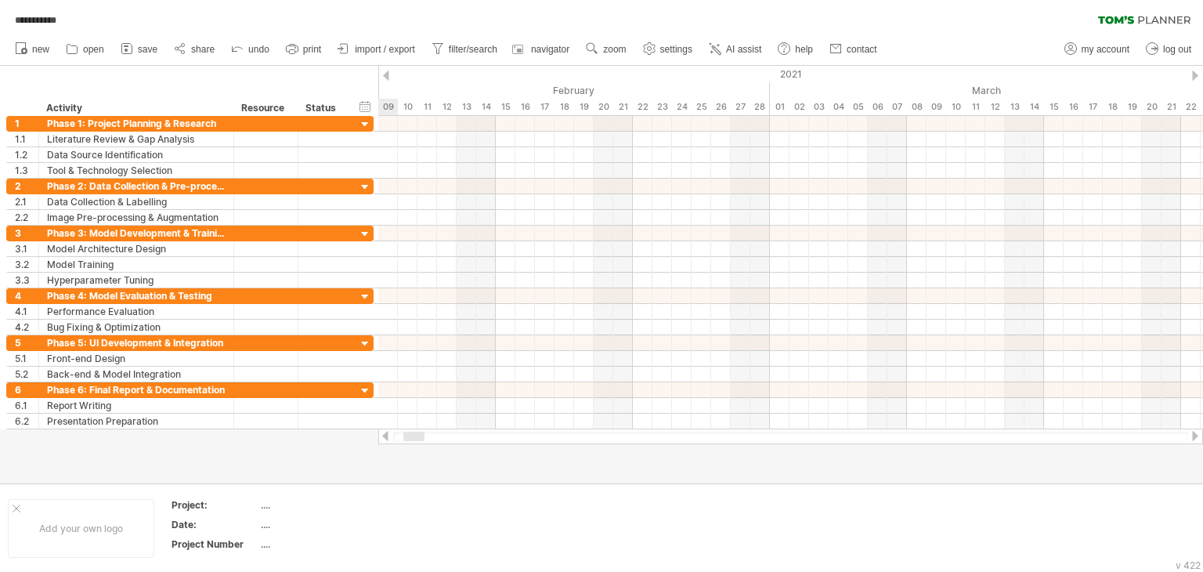
click at [1195, 75] on div at bounding box center [1195, 75] width 6 height 10
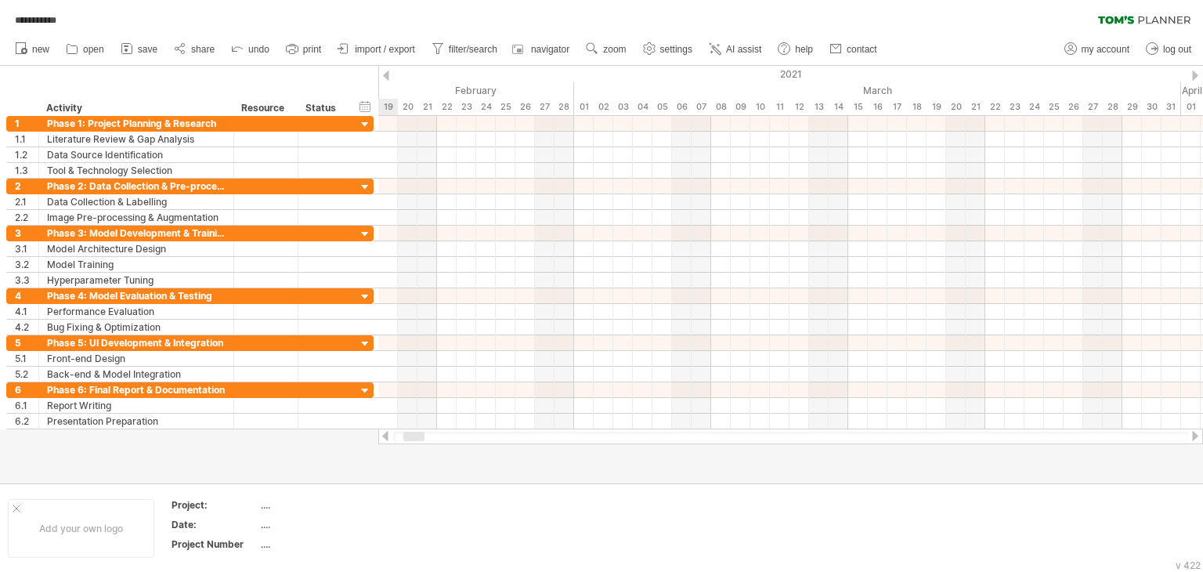
click at [1195, 75] on div at bounding box center [1195, 75] width 6 height 10
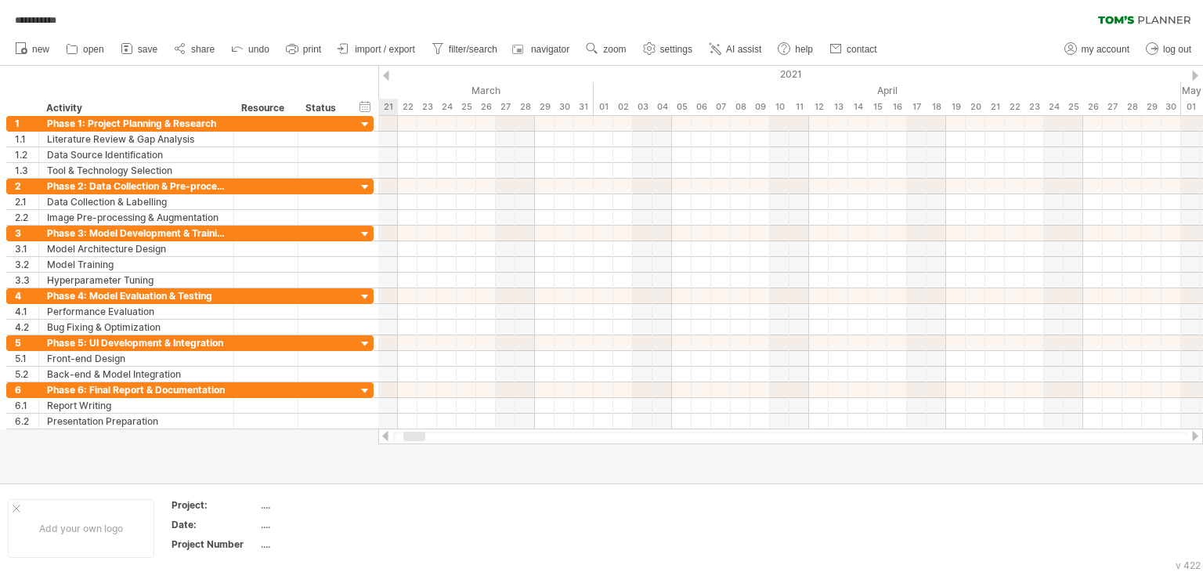
click at [1195, 75] on div at bounding box center [1195, 75] width 6 height 10
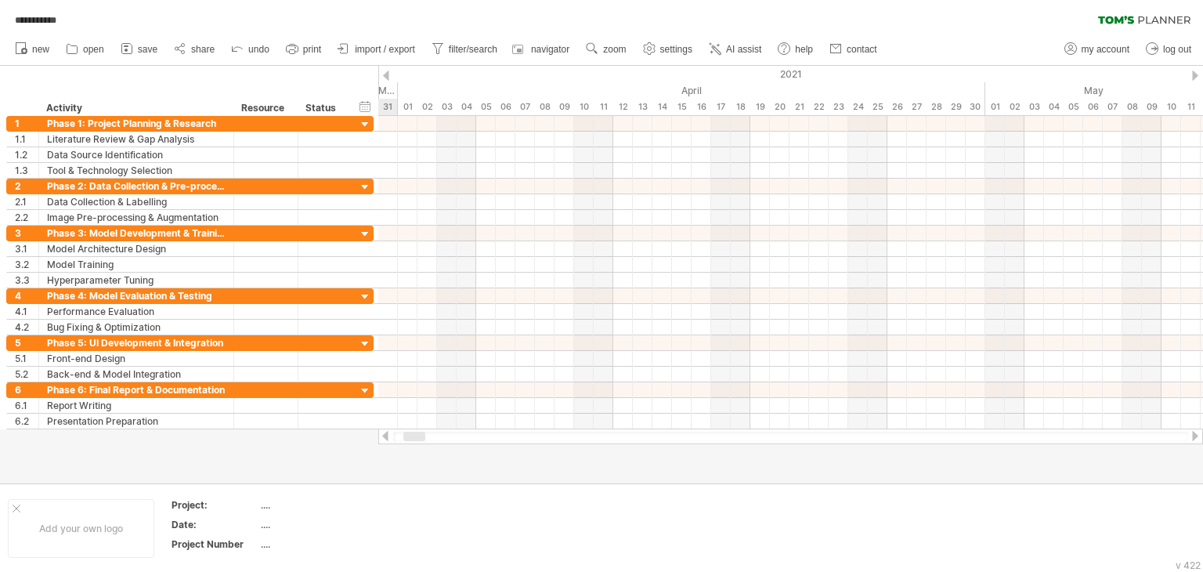
click at [1195, 75] on div at bounding box center [1195, 75] width 6 height 10
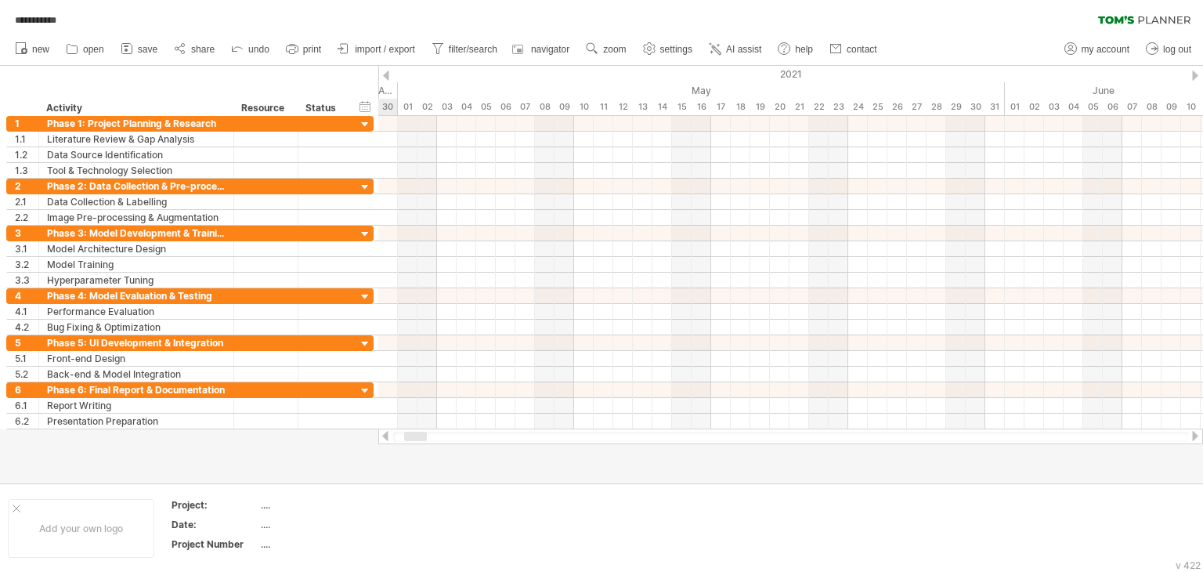
click at [1195, 75] on div at bounding box center [1195, 75] width 6 height 10
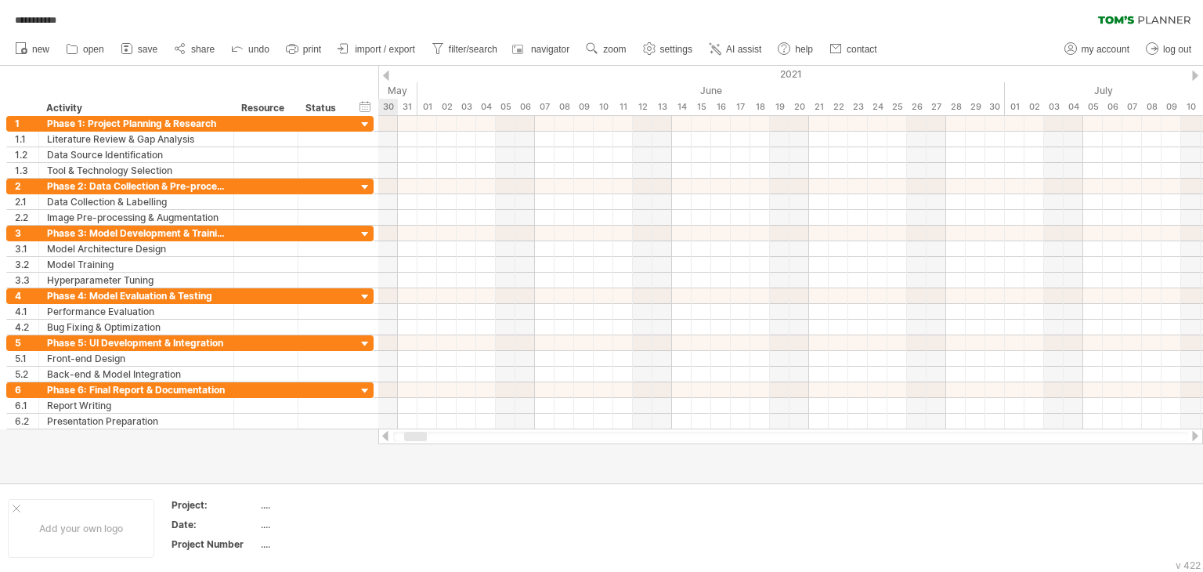
click at [1195, 75] on div at bounding box center [1195, 75] width 6 height 10
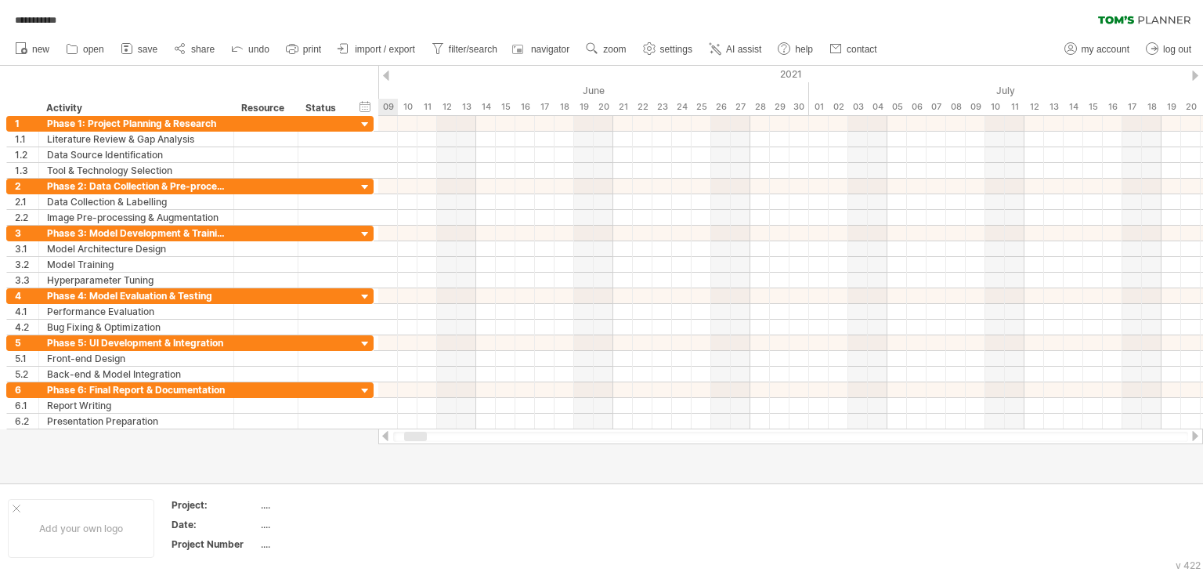
click at [1195, 75] on div at bounding box center [1195, 75] width 6 height 10
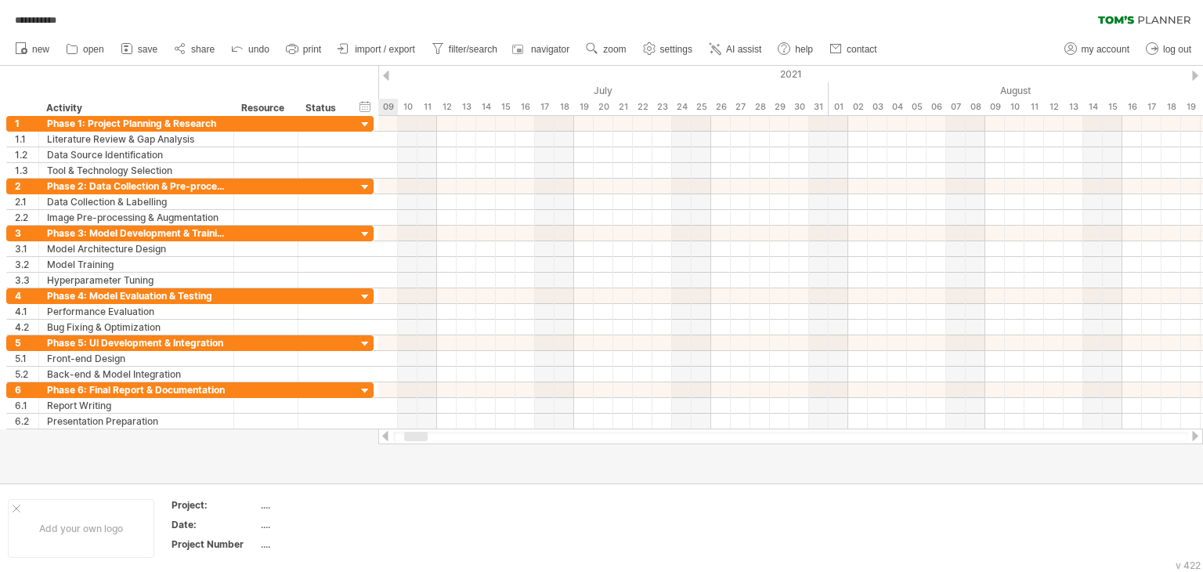
click at [1195, 75] on div at bounding box center [1195, 75] width 6 height 10
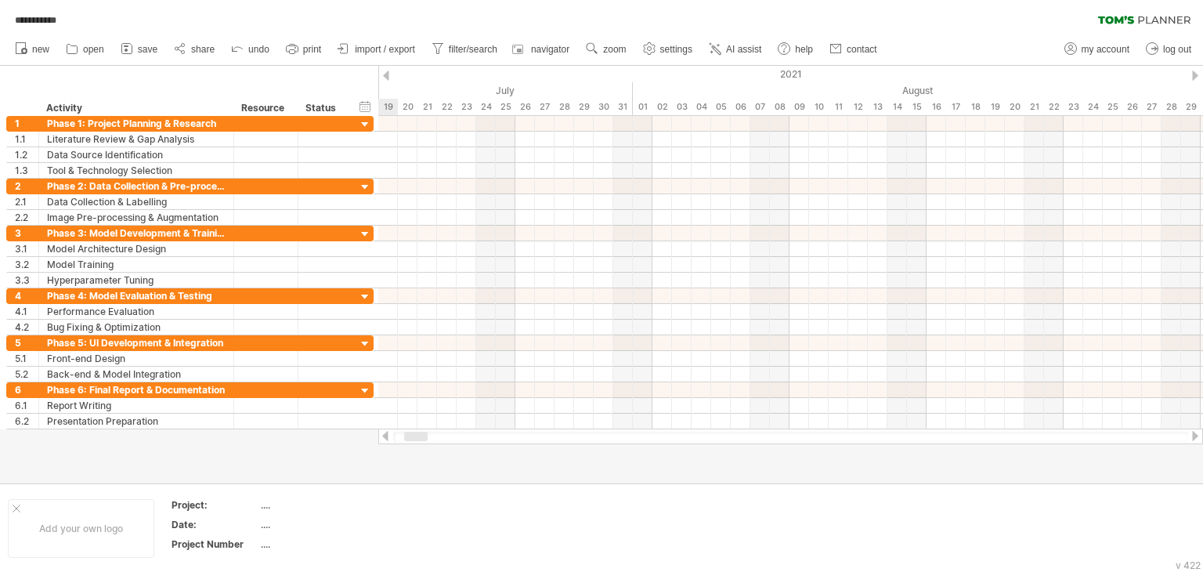
click at [1195, 75] on div at bounding box center [1195, 75] width 6 height 10
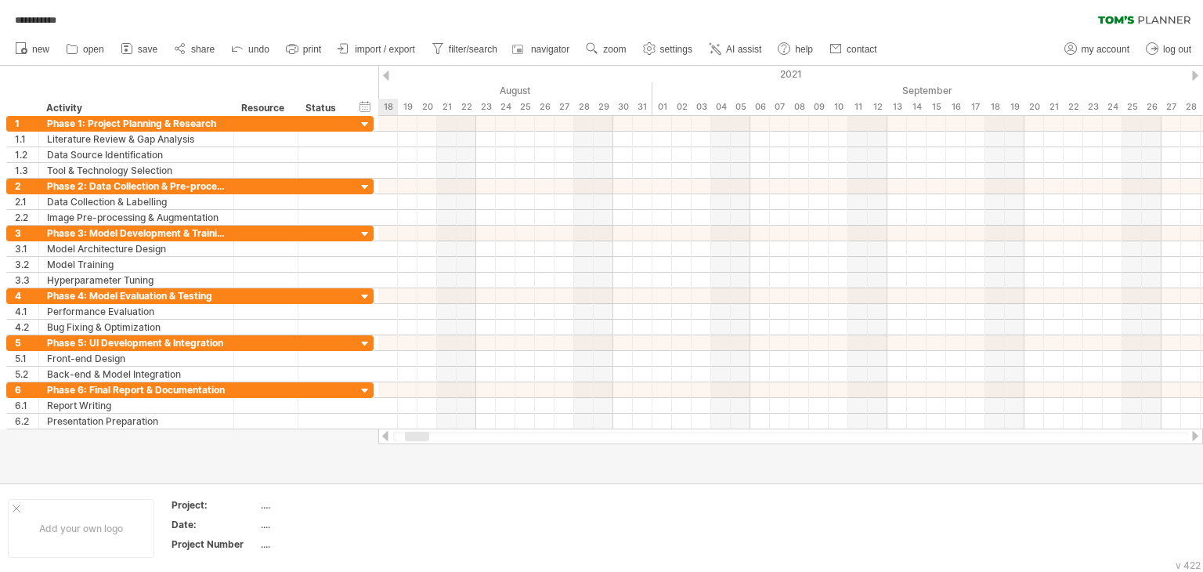
click at [1195, 75] on div at bounding box center [1195, 75] width 6 height 10
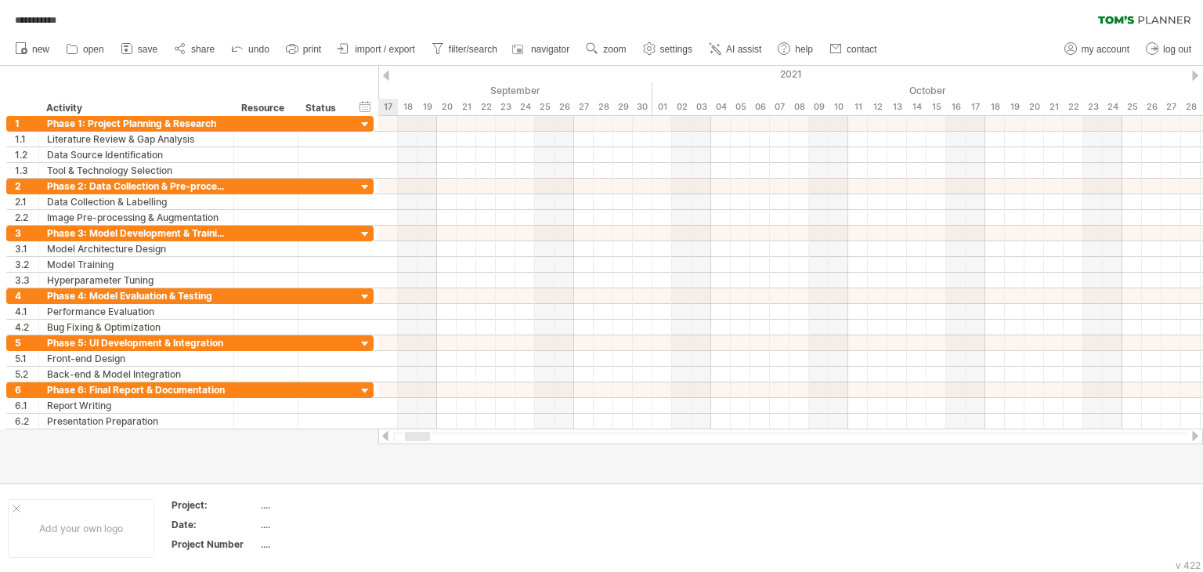
click at [1195, 75] on div at bounding box center [1195, 75] width 6 height 10
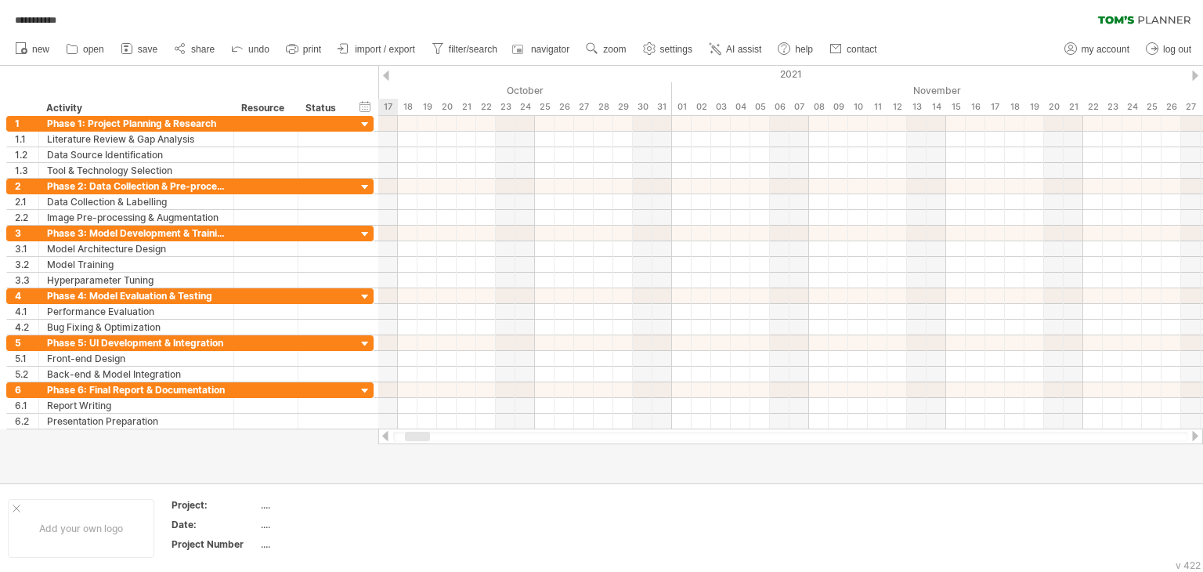
click at [1195, 75] on div at bounding box center [1195, 75] width 6 height 10
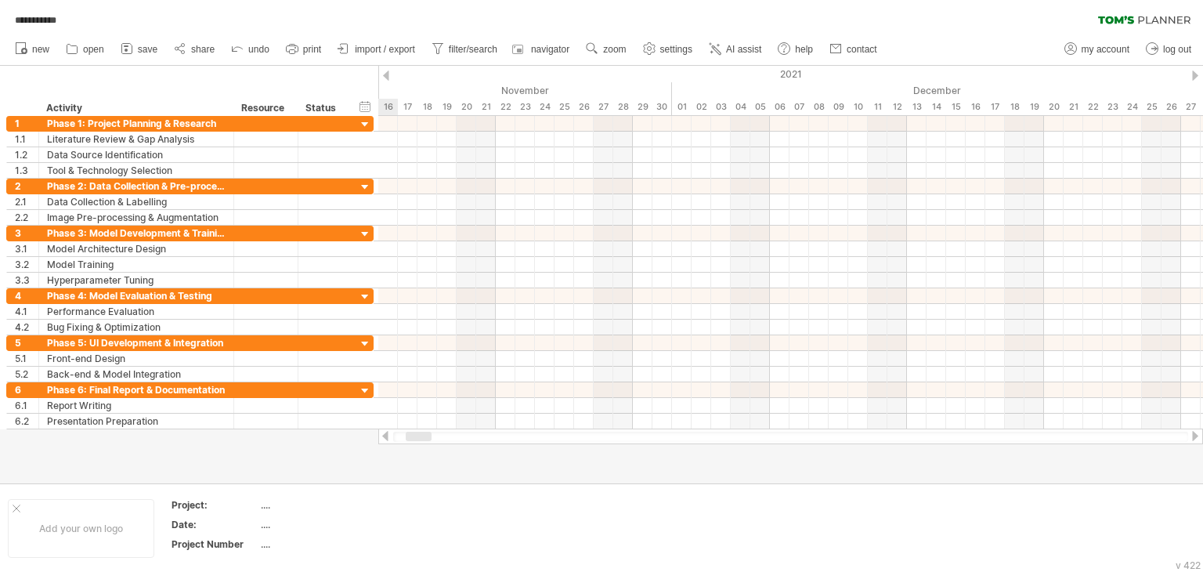
click at [1195, 75] on div at bounding box center [1195, 75] width 6 height 10
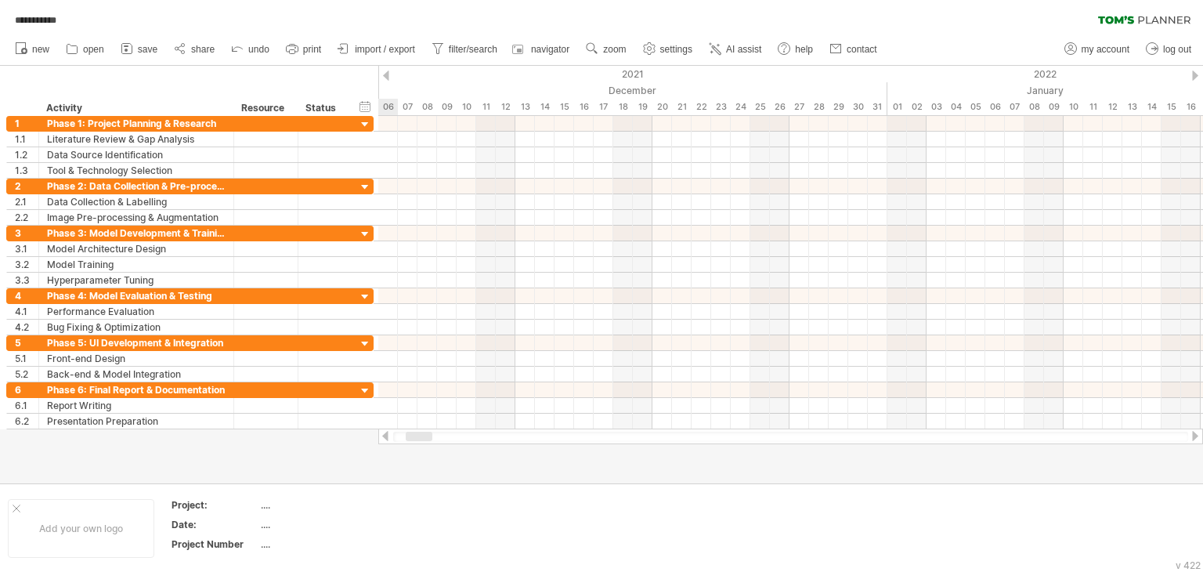
click at [1195, 75] on div at bounding box center [1195, 75] width 6 height 10
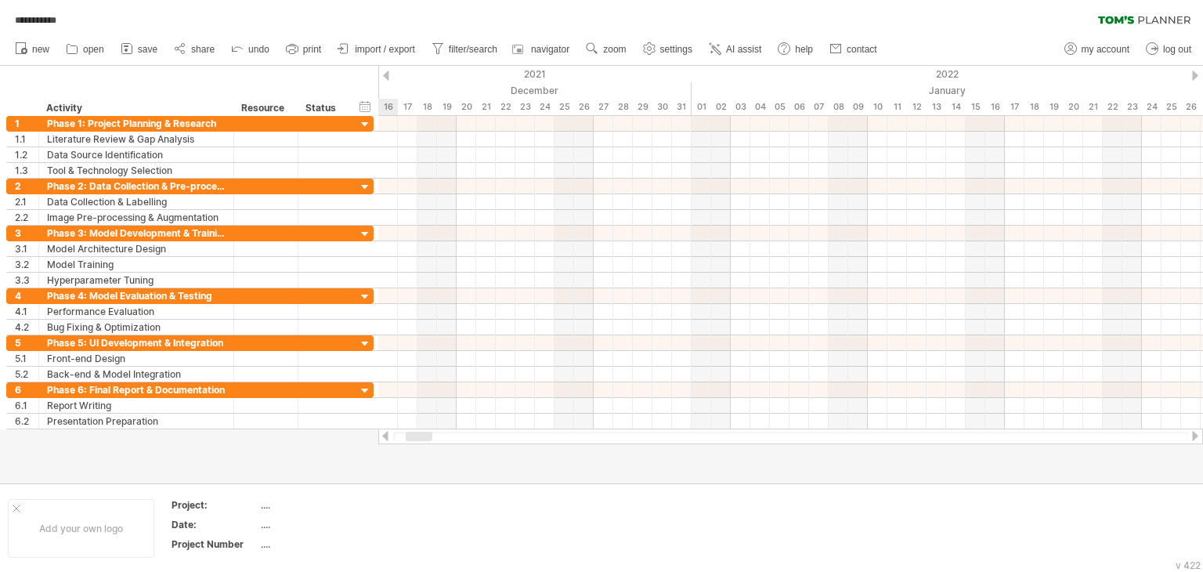
click at [1195, 75] on div at bounding box center [1195, 75] width 6 height 10
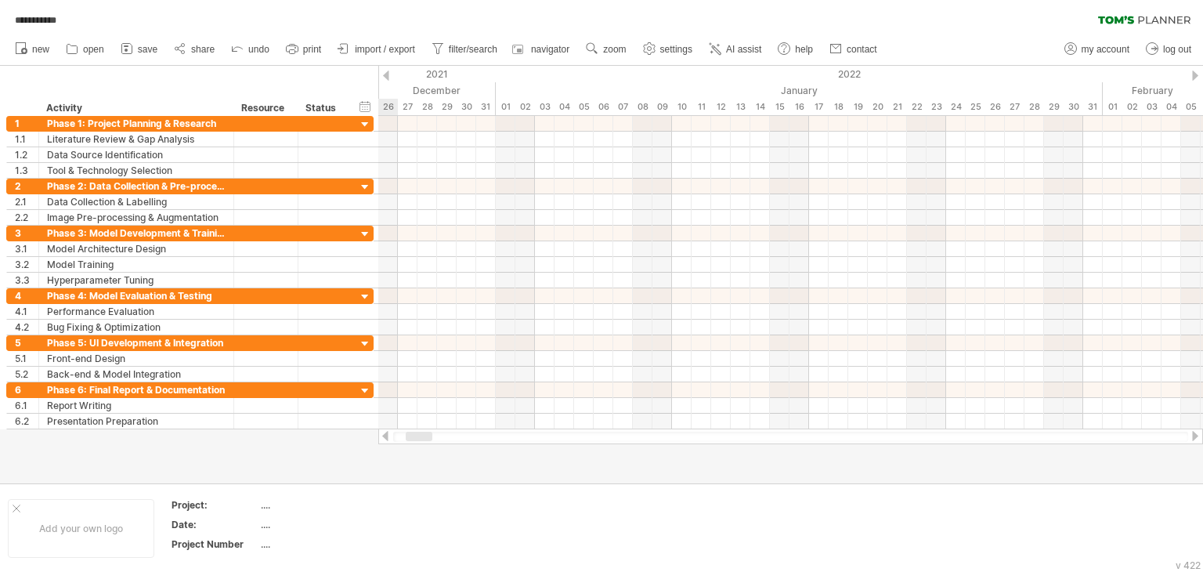
click at [1195, 75] on div at bounding box center [1195, 75] width 6 height 10
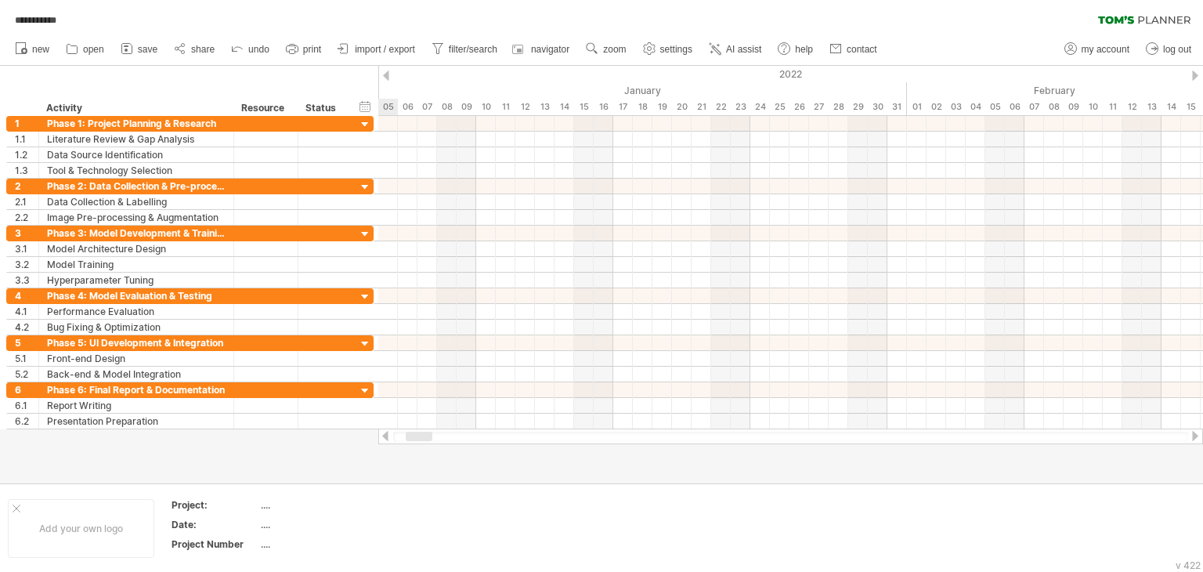
click at [1195, 75] on div at bounding box center [1195, 75] width 6 height 10
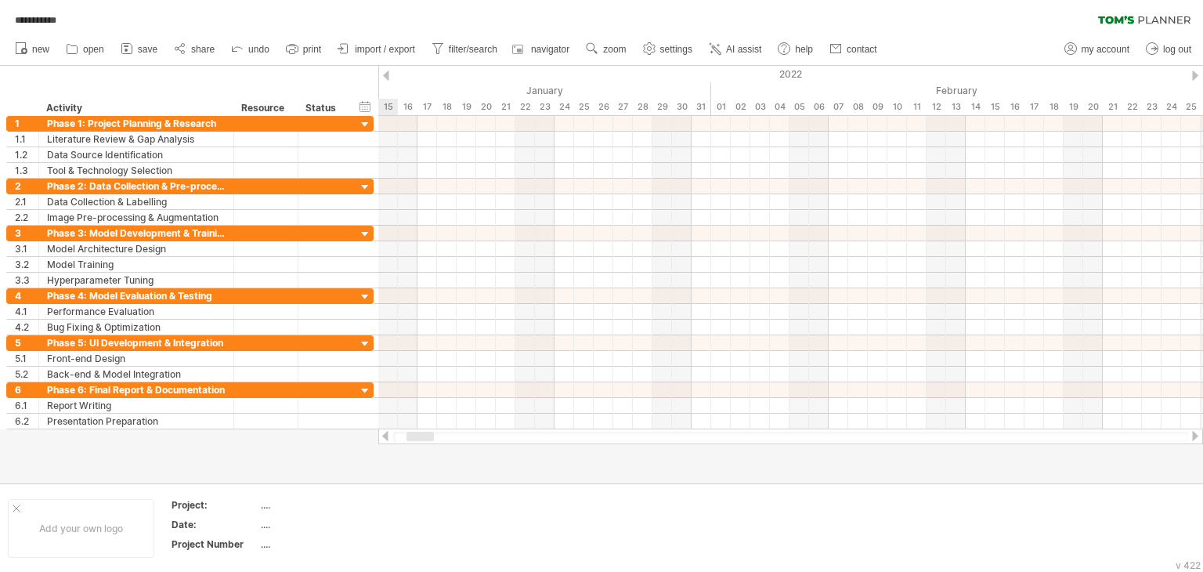
click at [1195, 75] on div at bounding box center [1195, 75] width 6 height 10
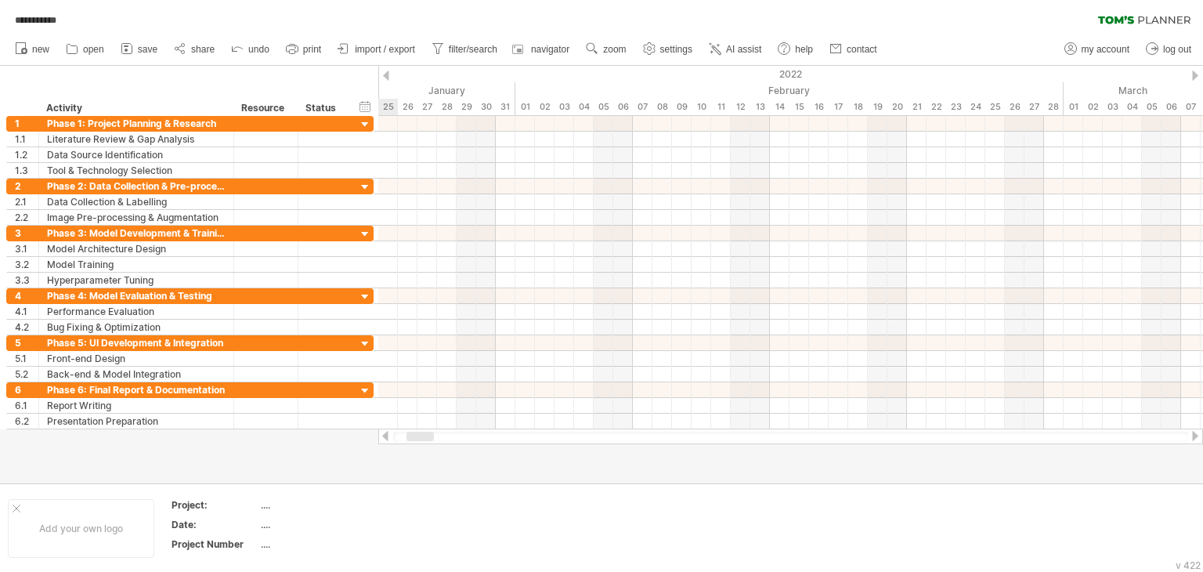
click at [1195, 75] on div at bounding box center [1195, 75] width 6 height 10
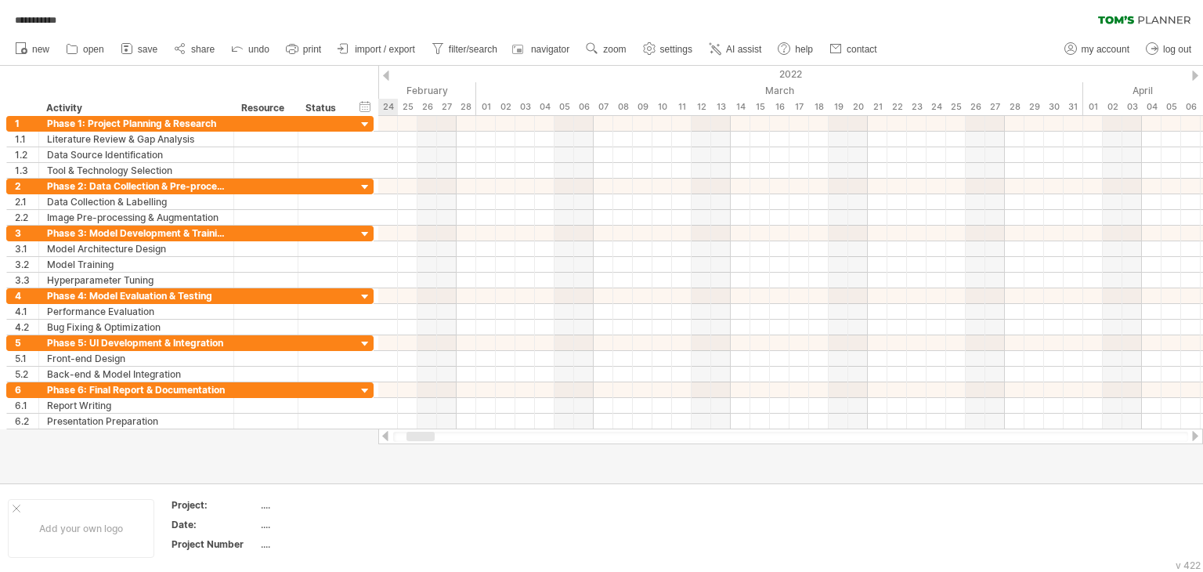
click at [1195, 75] on div at bounding box center [1195, 75] width 6 height 10
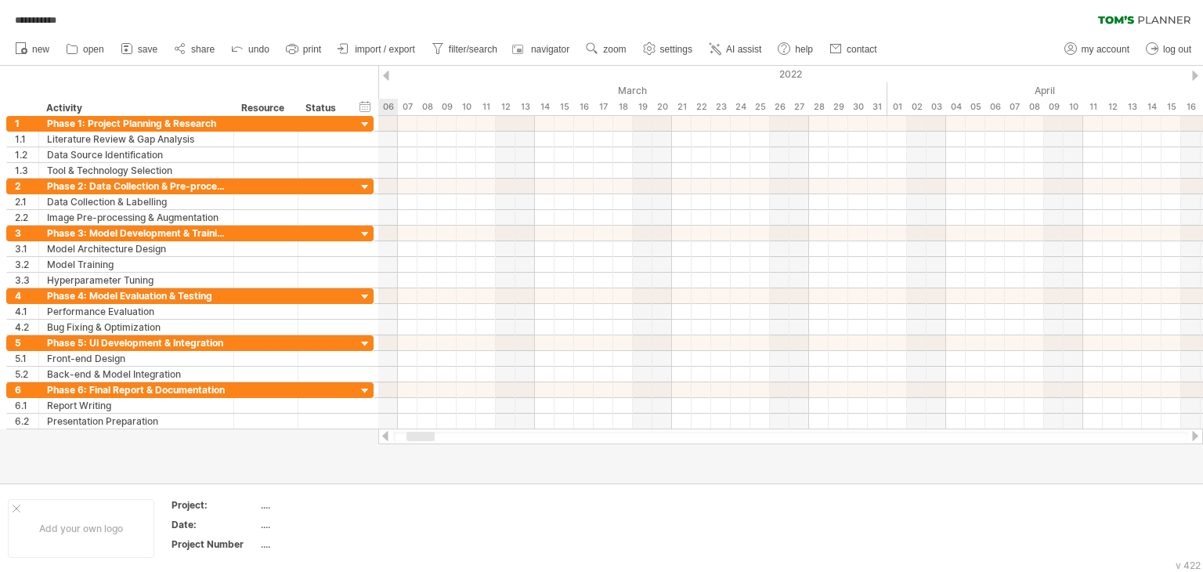
click at [1195, 75] on div at bounding box center [1195, 75] width 6 height 10
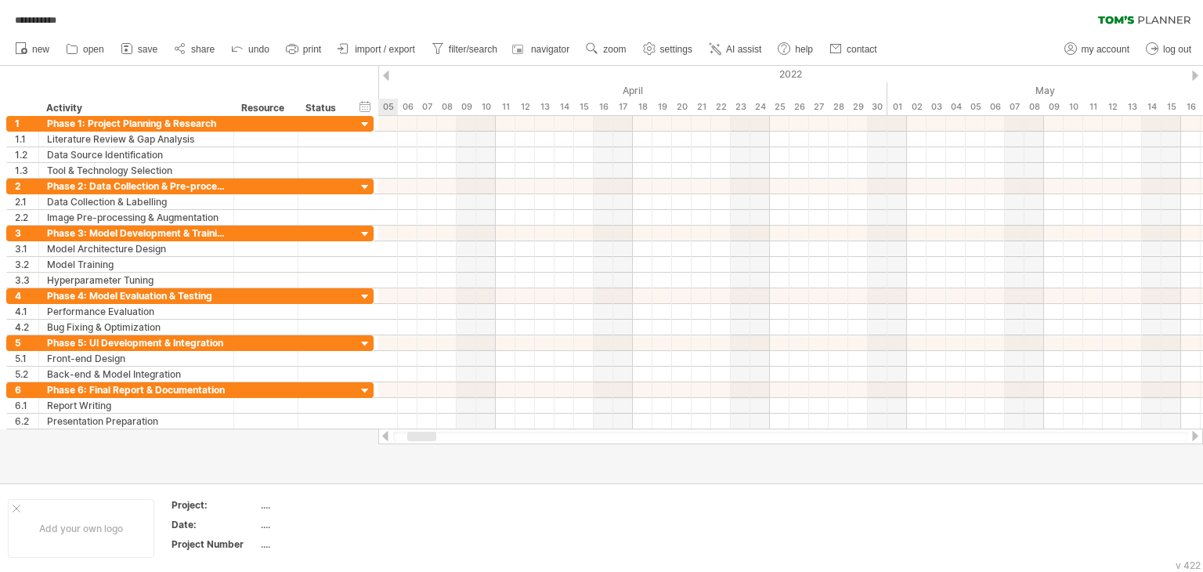
click at [1195, 75] on div at bounding box center [1195, 75] width 6 height 10
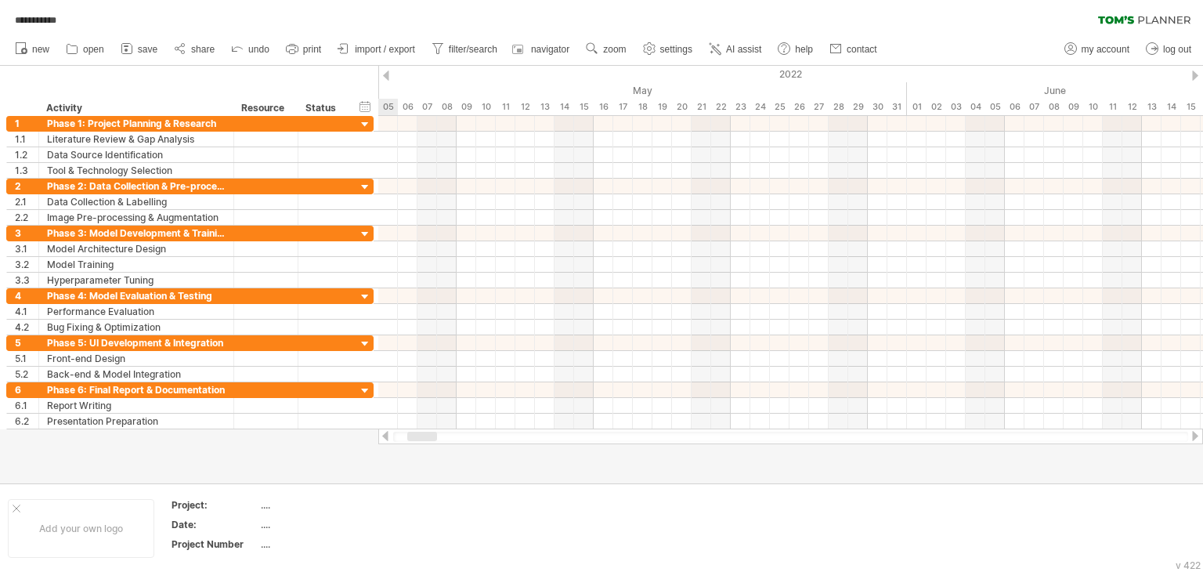
click at [1195, 75] on div at bounding box center [1195, 75] width 6 height 10
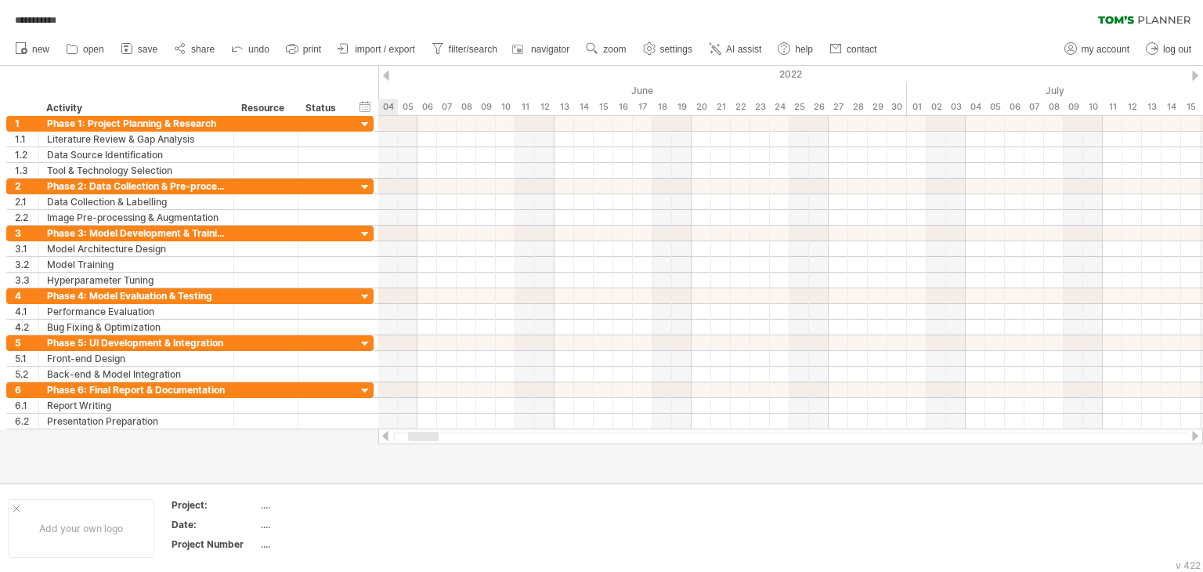
click at [1195, 75] on div at bounding box center [1195, 75] width 6 height 10
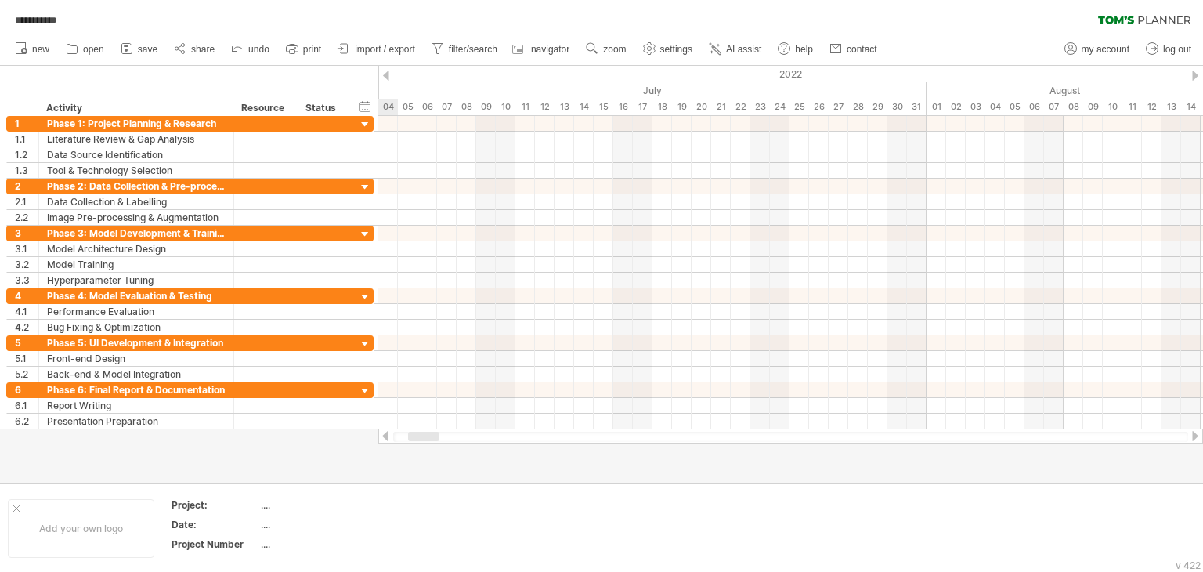
click at [1195, 75] on div at bounding box center [1195, 75] width 6 height 10
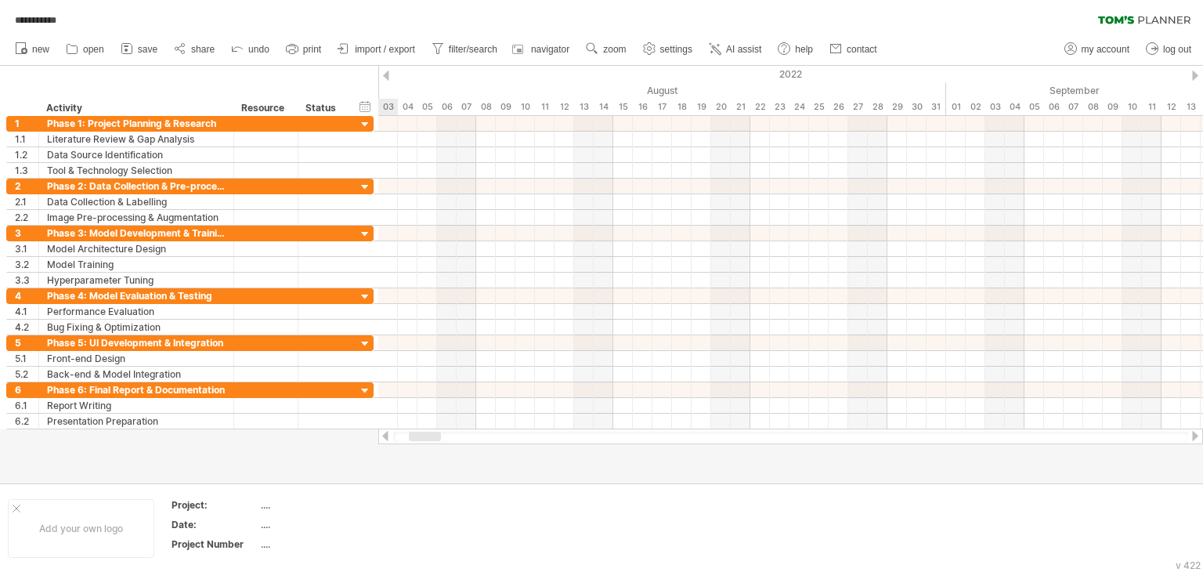
click at [1195, 75] on div at bounding box center [1195, 75] width 6 height 10
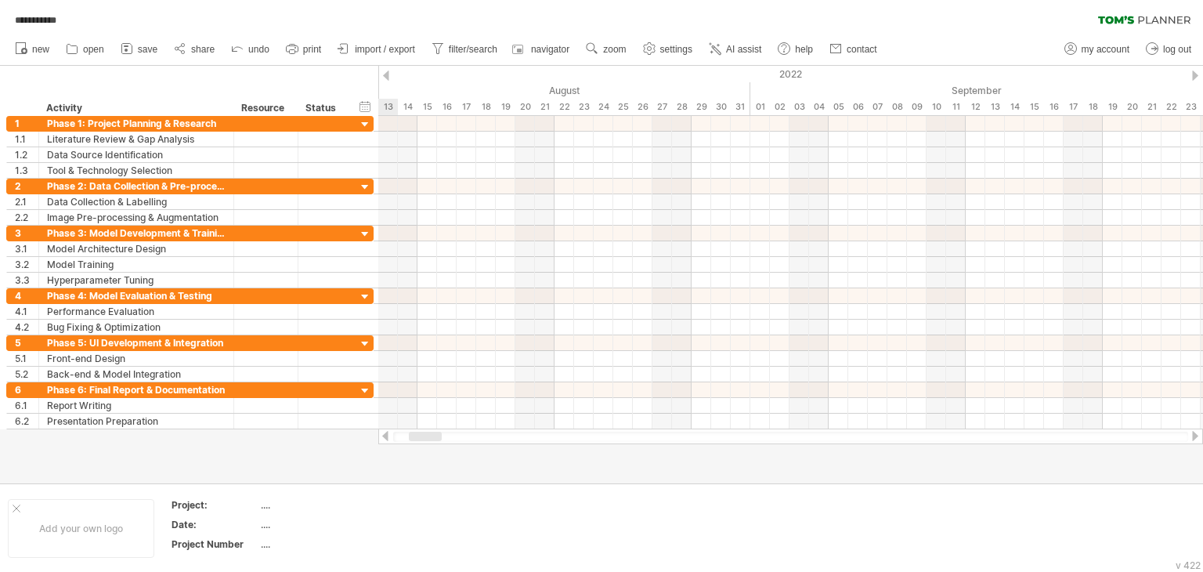
click at [1195, 75] on div at bounding box center [1195, 75] width 6 height 10
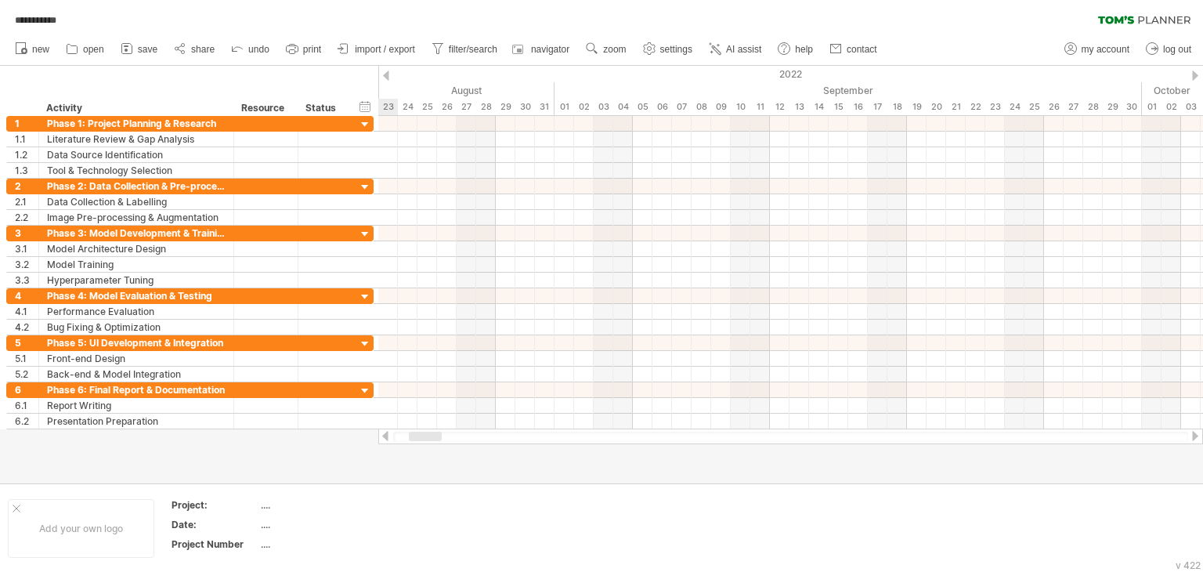
click at [1195, 75] on div at bounding box center [1195, 75] width 6 height 10
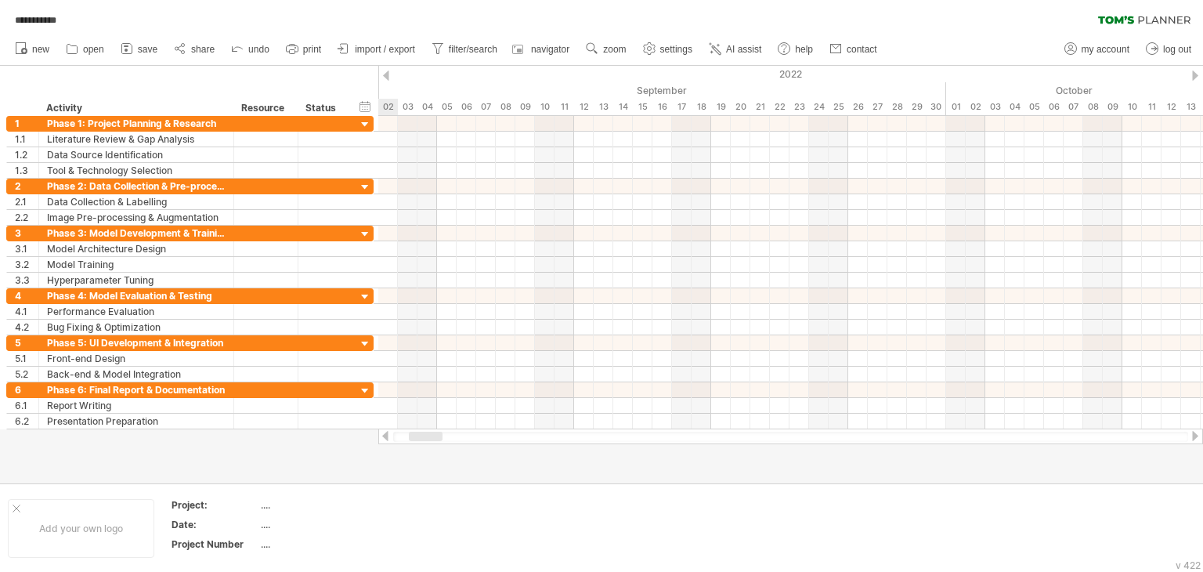
click at [1195, 75] on div at bounding box center [1195, 75] width 6 height 10
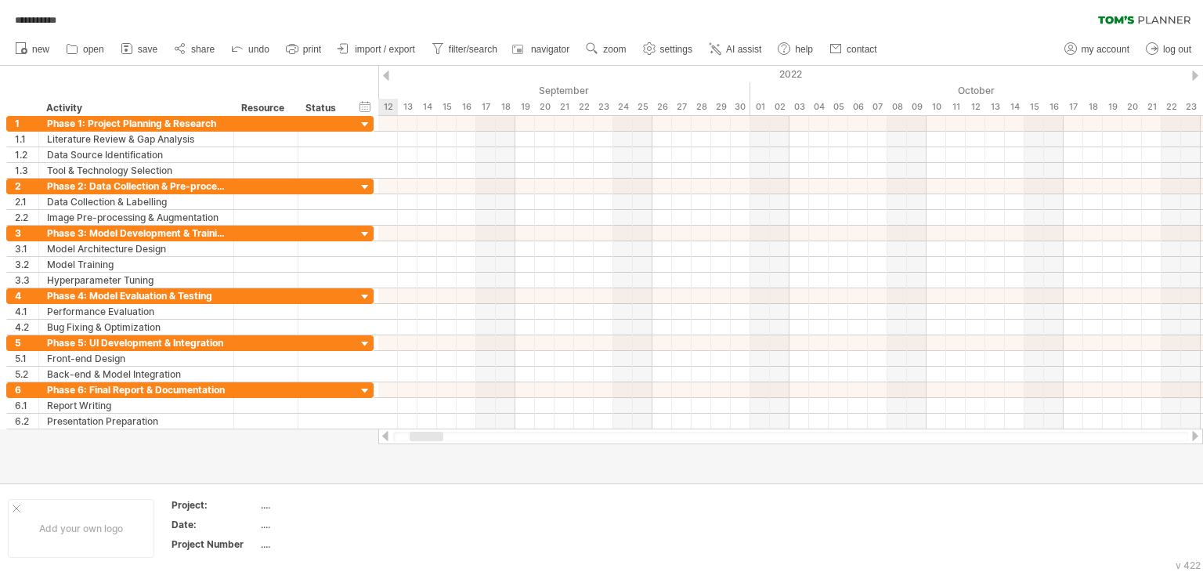
click at [1195, 75] on div at bounding box center [1195, 75] width 6 height 10
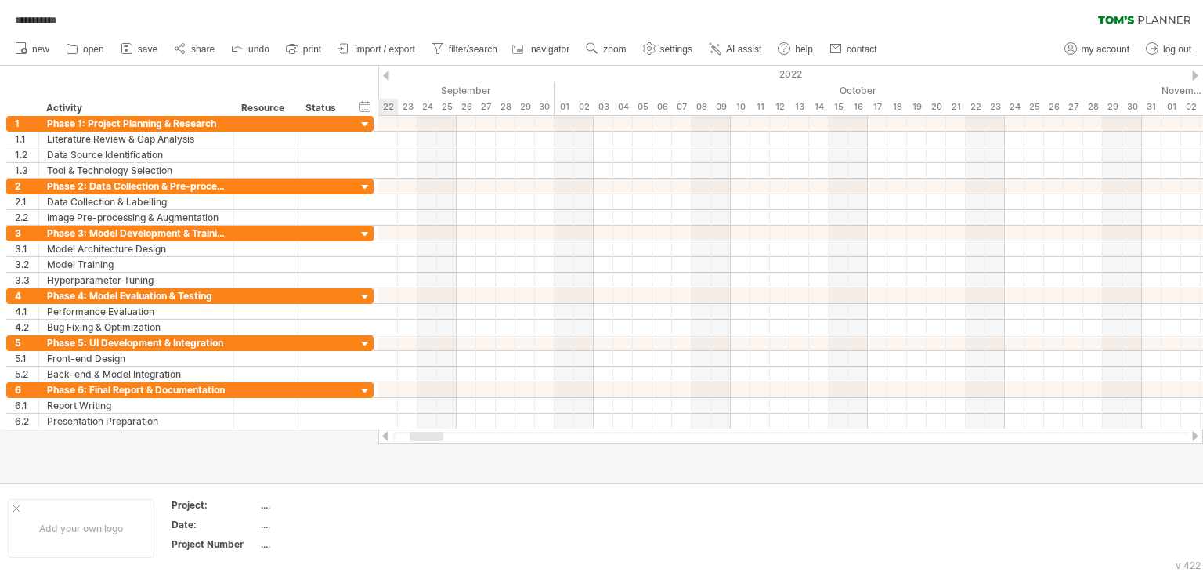
click at [1195, 75] on div at bounding box center [1195, 75] width 6 height 10
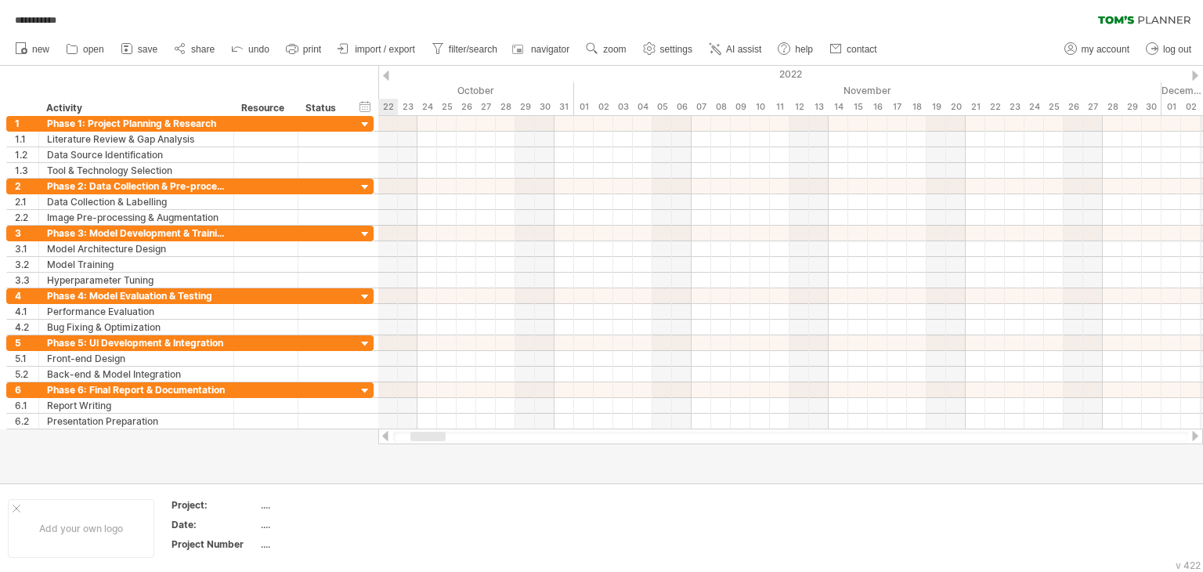
click at [1195, 75] on div at bounding box center [1195, 75] width 6 height 10
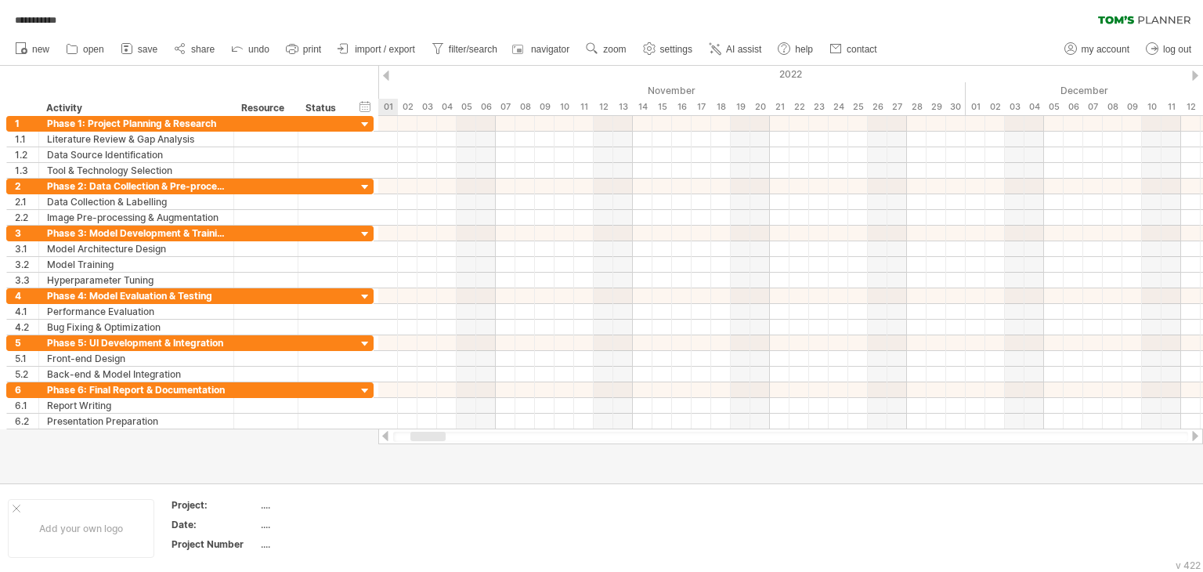
click at [1195, 75] on div at bounding box center [1195, 75] width 6 height 10
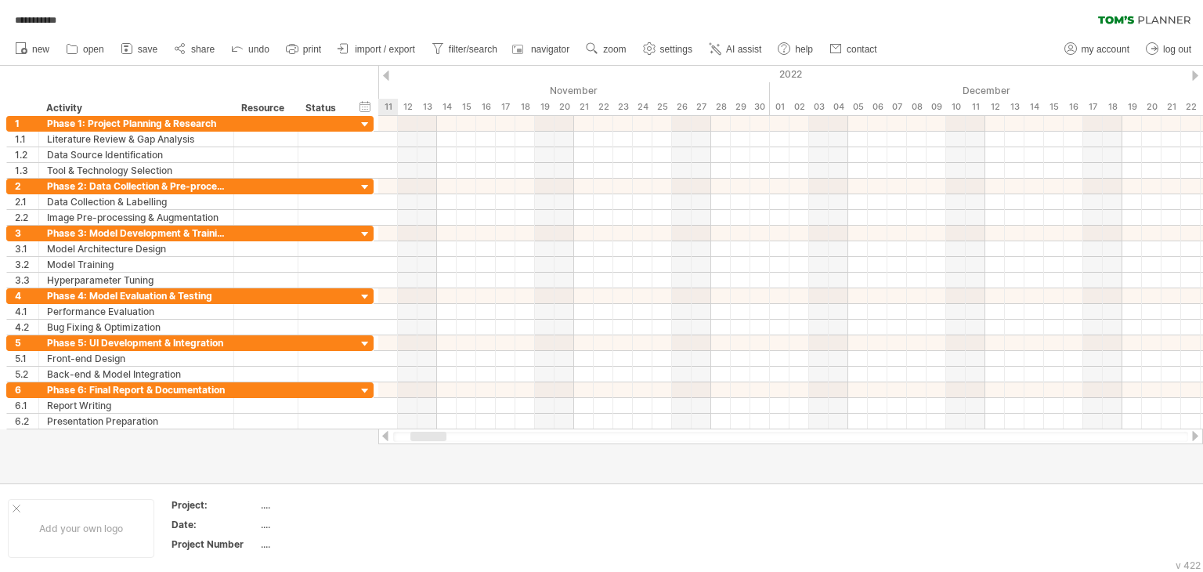
click at [1195, 75] on div at bounding box center [1195, 75] width 6 height 10
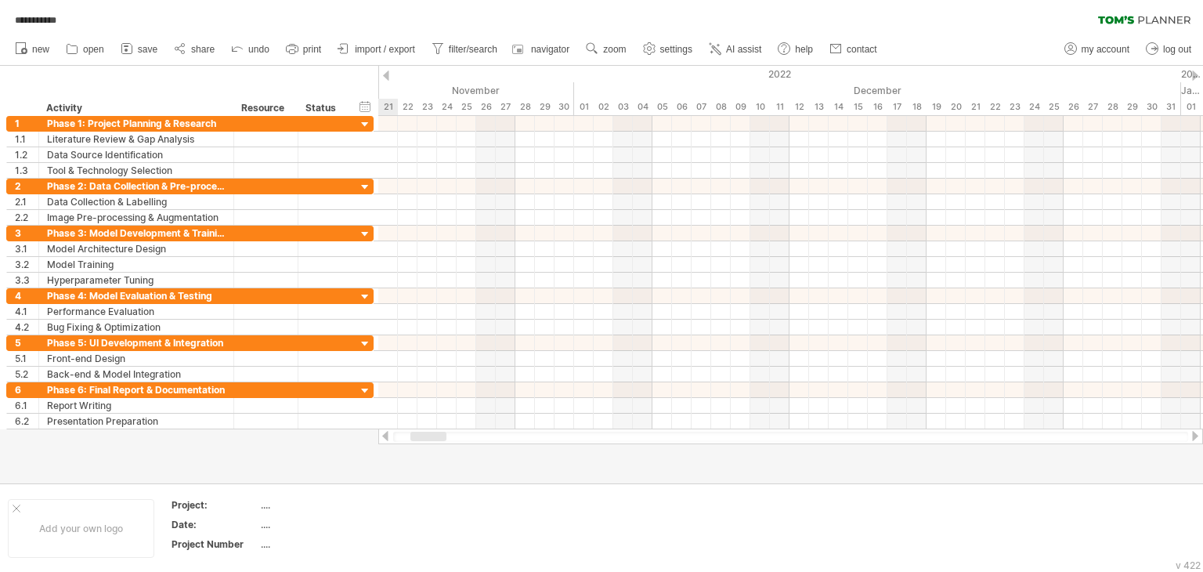
click at [1195, 75] on div at bounding box center [1195, 75] width 6 height 10
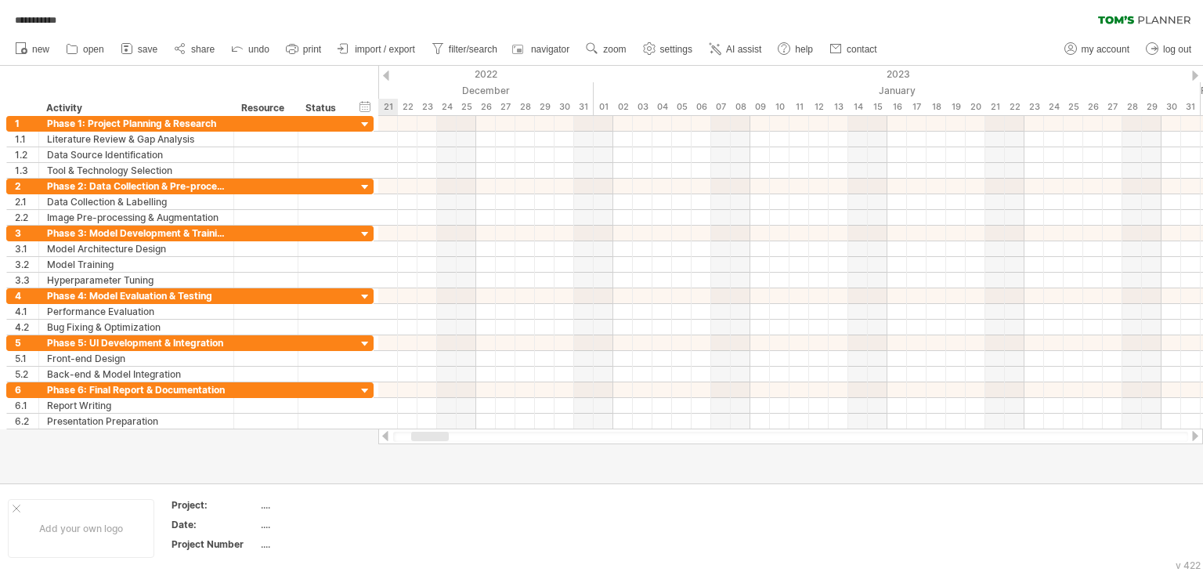
click at [1195, 75] on div at bounding box center [1195, 75] width 6 height 10
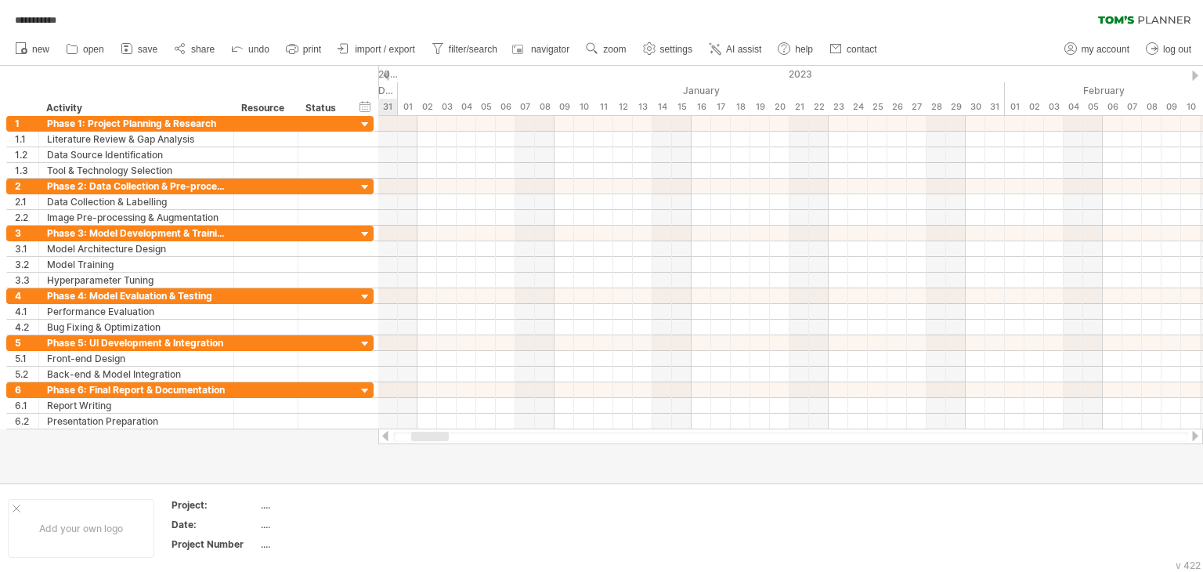
click at [1195, 75] on div at bounding box center [1195, 75] width 6 height 10
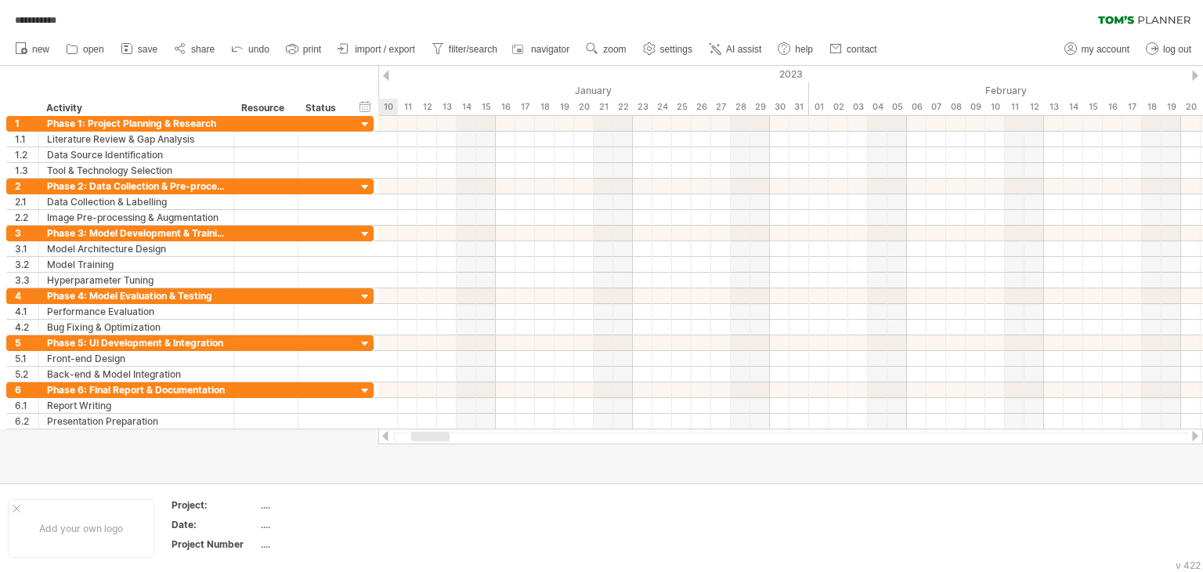
click at [1195, 75] on div at bounding box center [1195, 75] width 6 height 10
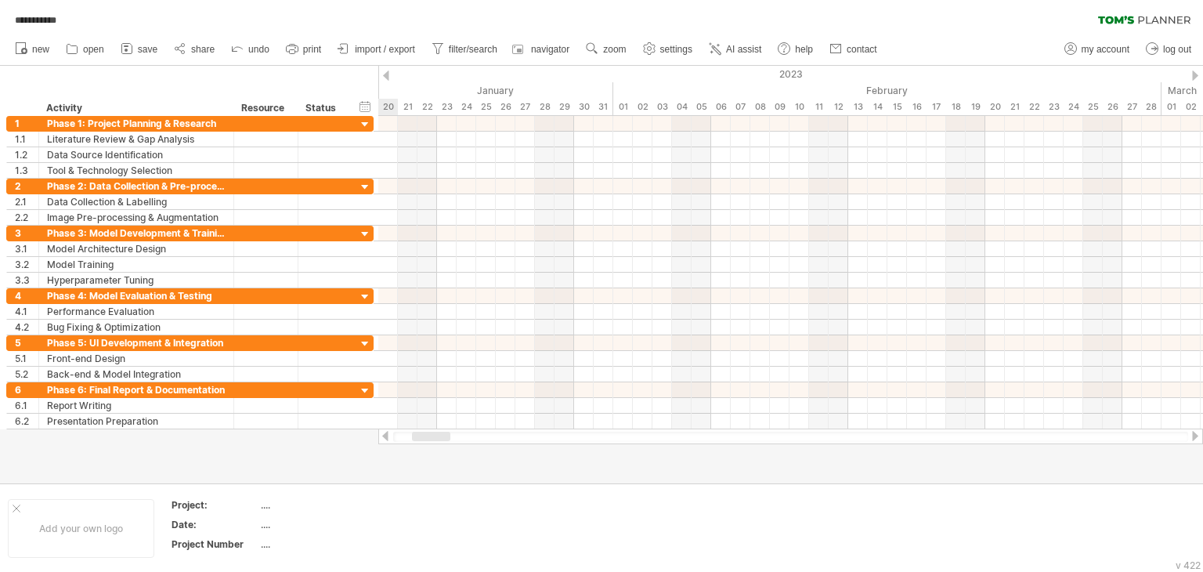
click at [1195, 75] on div at bounding box center [1195, 75] width 6 height 10
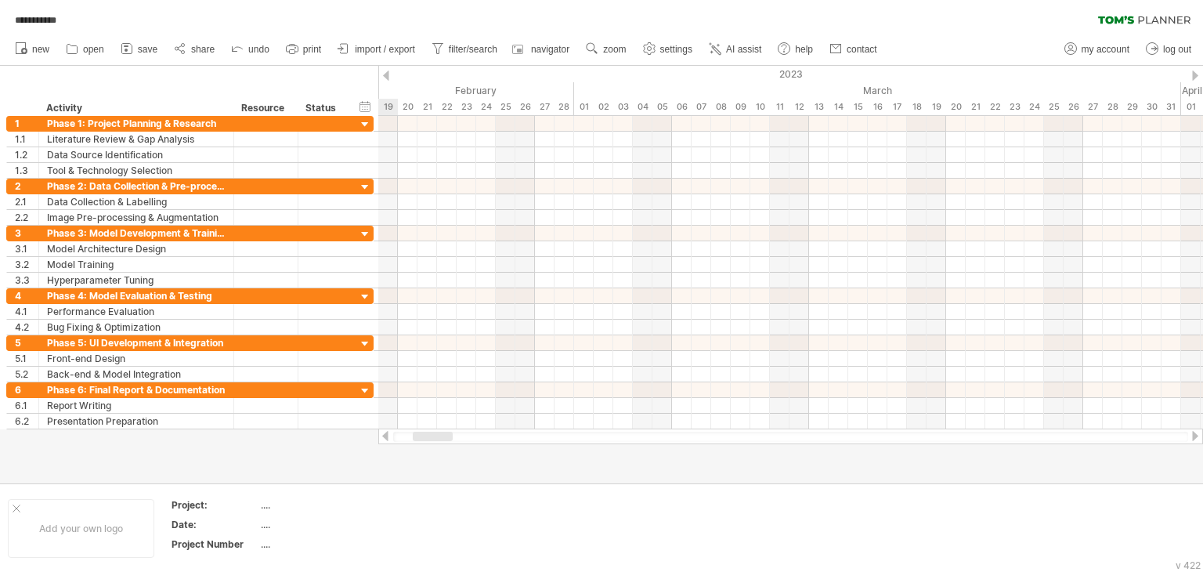
click at [1195, 75] on div at bounding box center [1195, 75] width 6 height 10
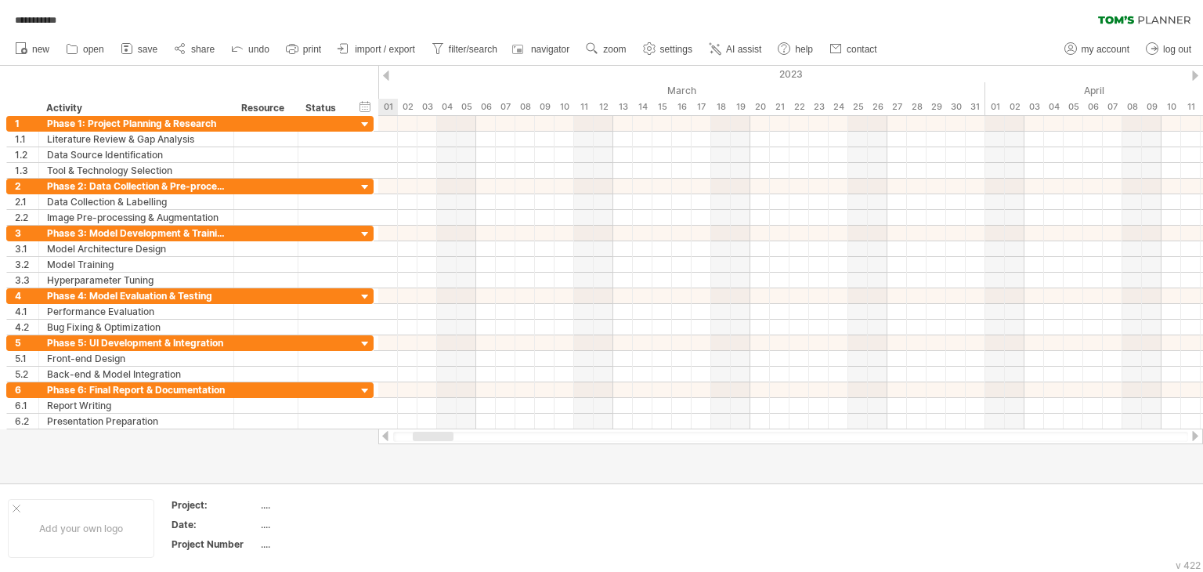
click at [1195, 75] on div at bounding box center [1195, 75] width 6 height 10
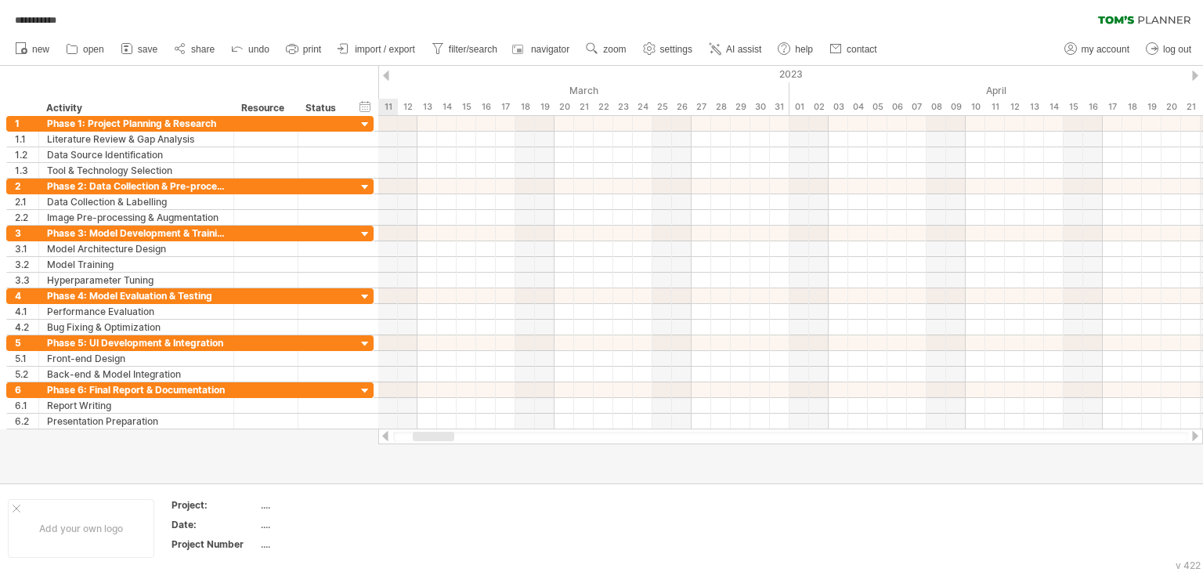
click at [1195, 75] on div at bounding box center [1195, 75] width 6 height 10
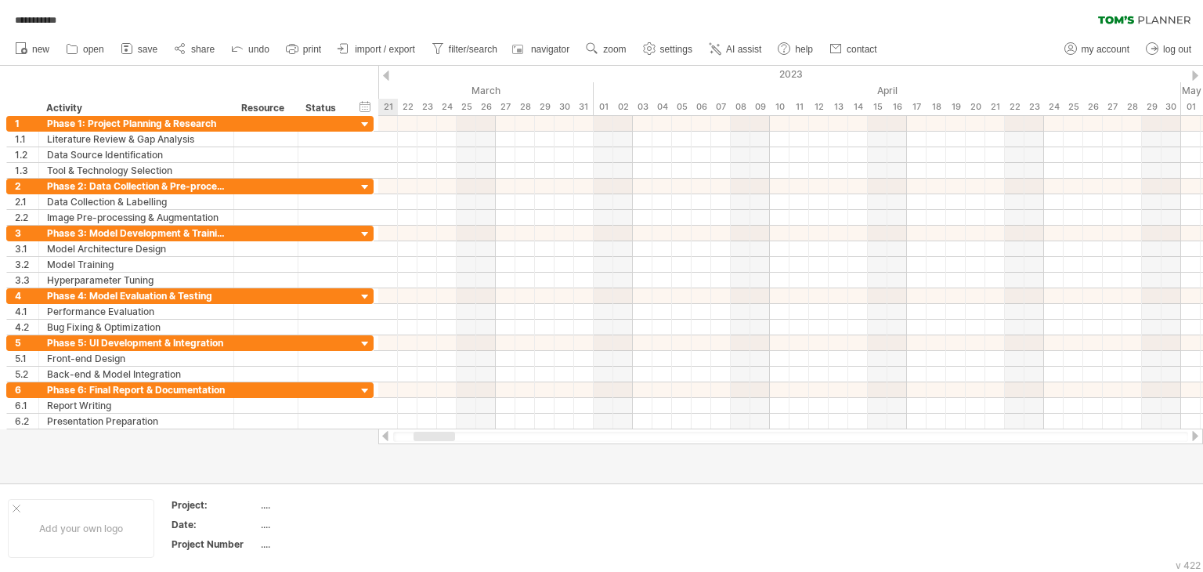
click at [1195, 75] on div at bounding box center [1195, 75] width 6 height 10
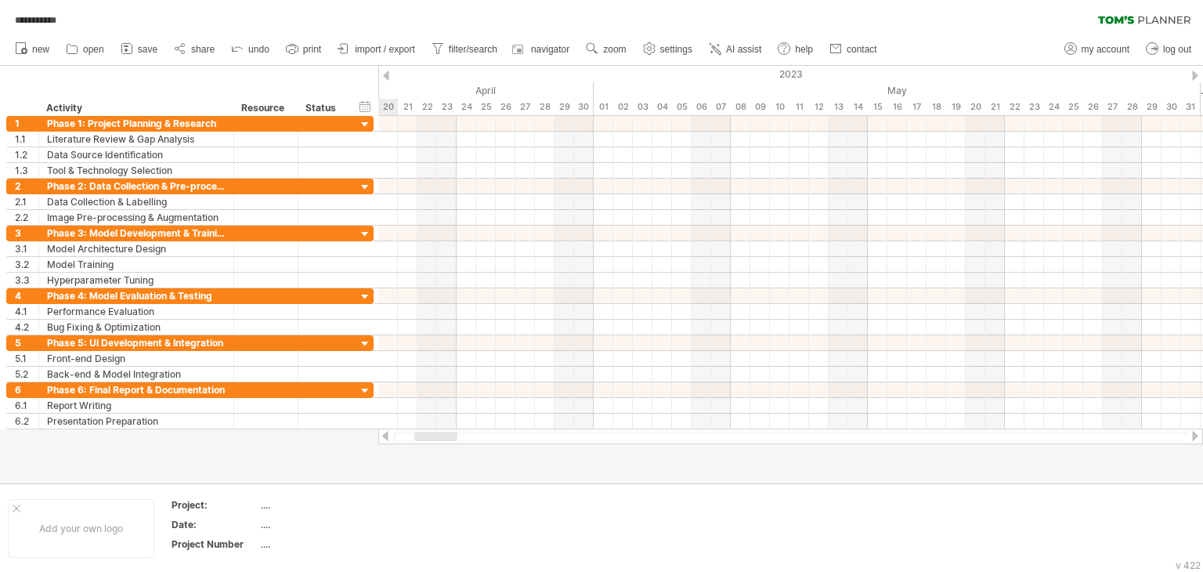
click at [1195, 75] on div at bounding box center [1195, 75] width 6 height 10
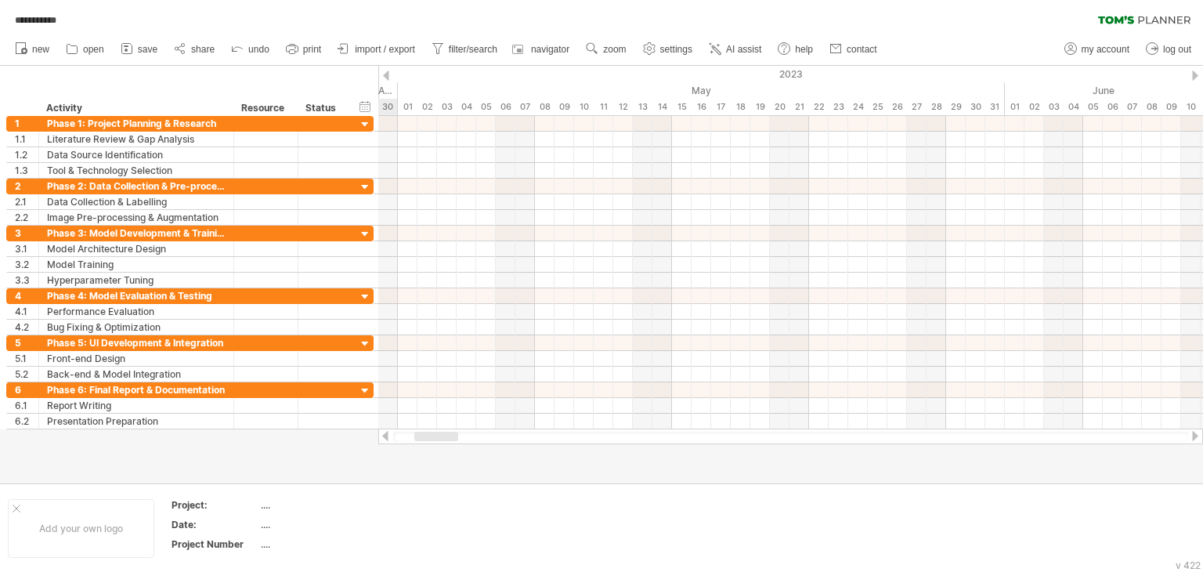
click at [1195, 75] on div at bounding box center [1195, 75] width 6 height 10
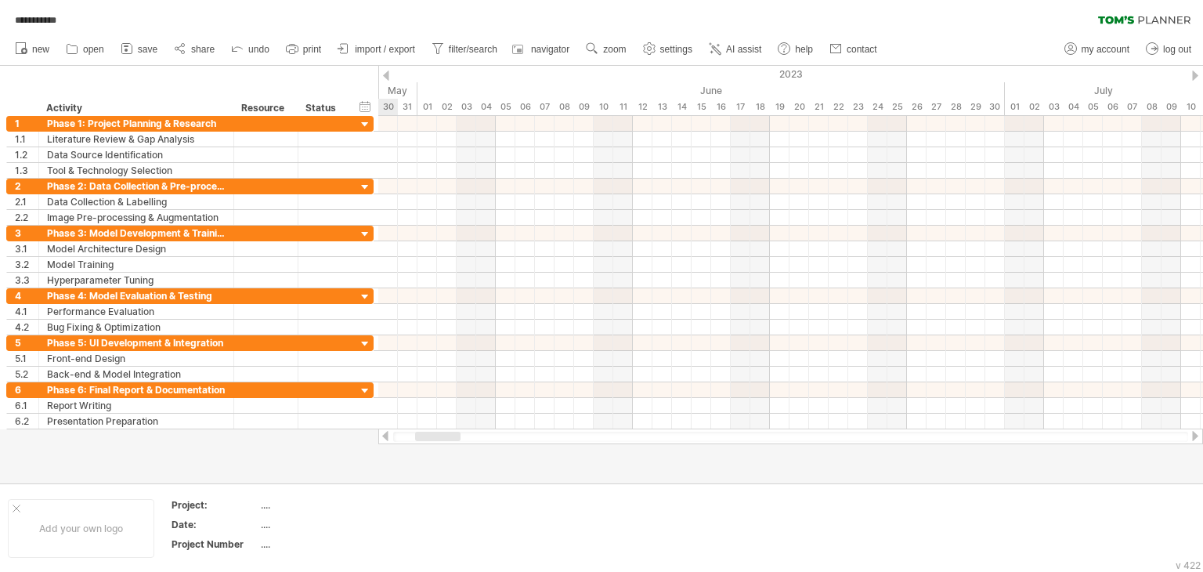
click at [1195, 75] on div at bounding box center [1195, 75] width 6 height 10
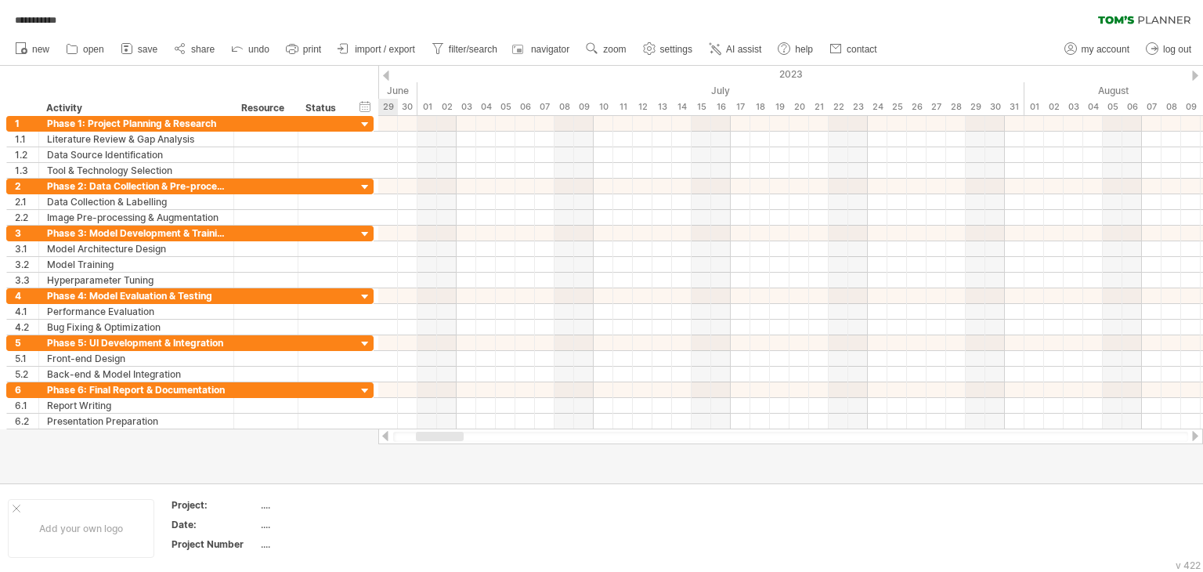
click at [1195, 75] on div at bounding box center [1195, 75] width 6 height 10
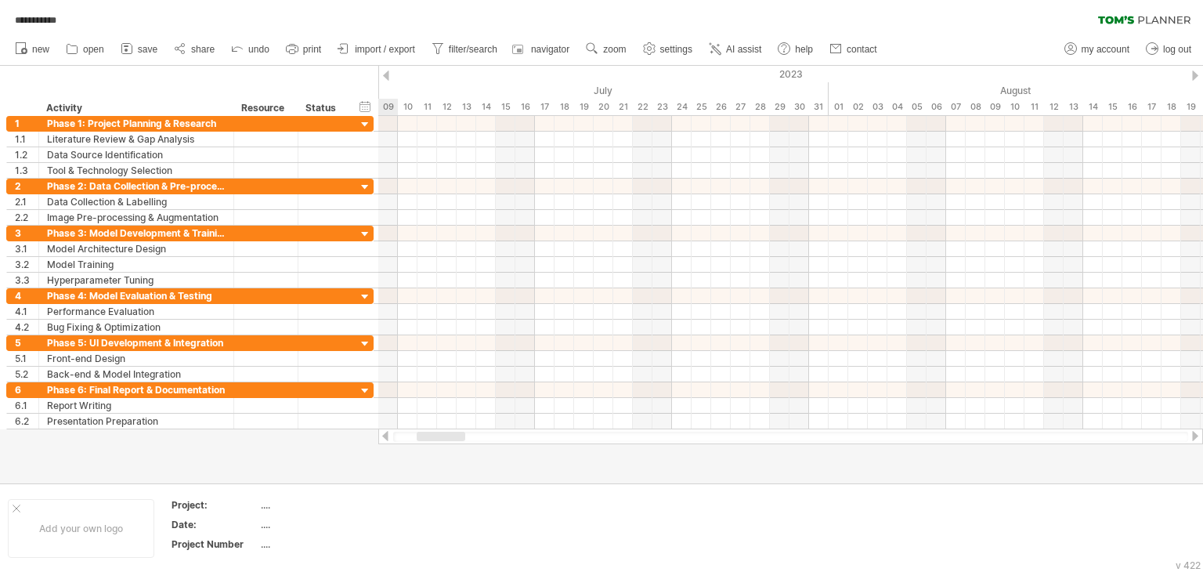
click at [1195, 75] on div at bounding box center [1195, 75] width 6 height 10
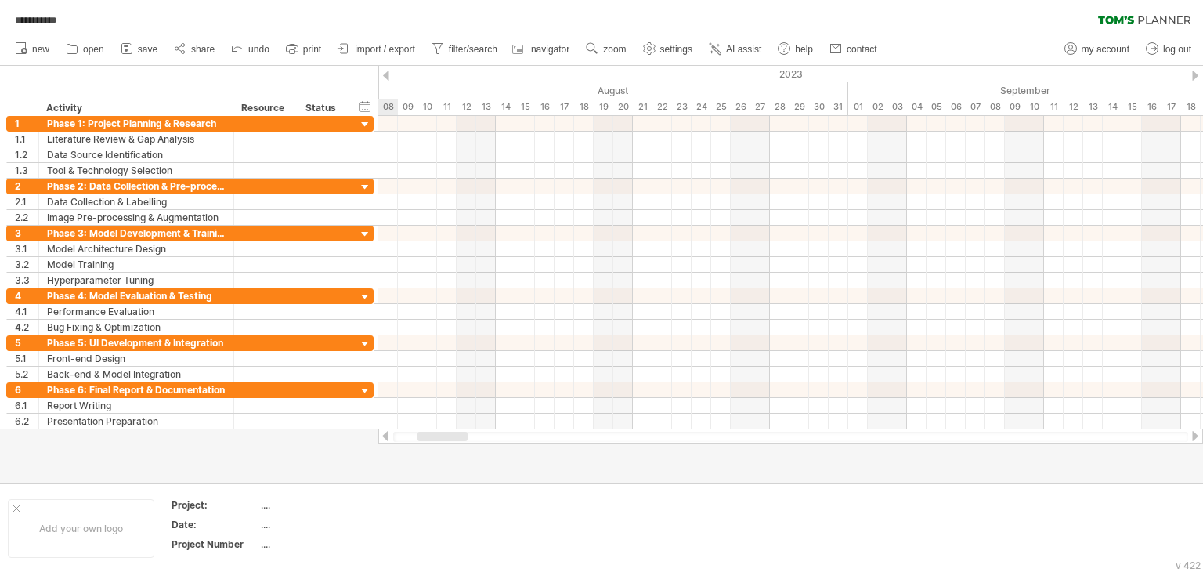
click at [1195, 75] on div at bounding box center [1195, 75] width 6 height 10
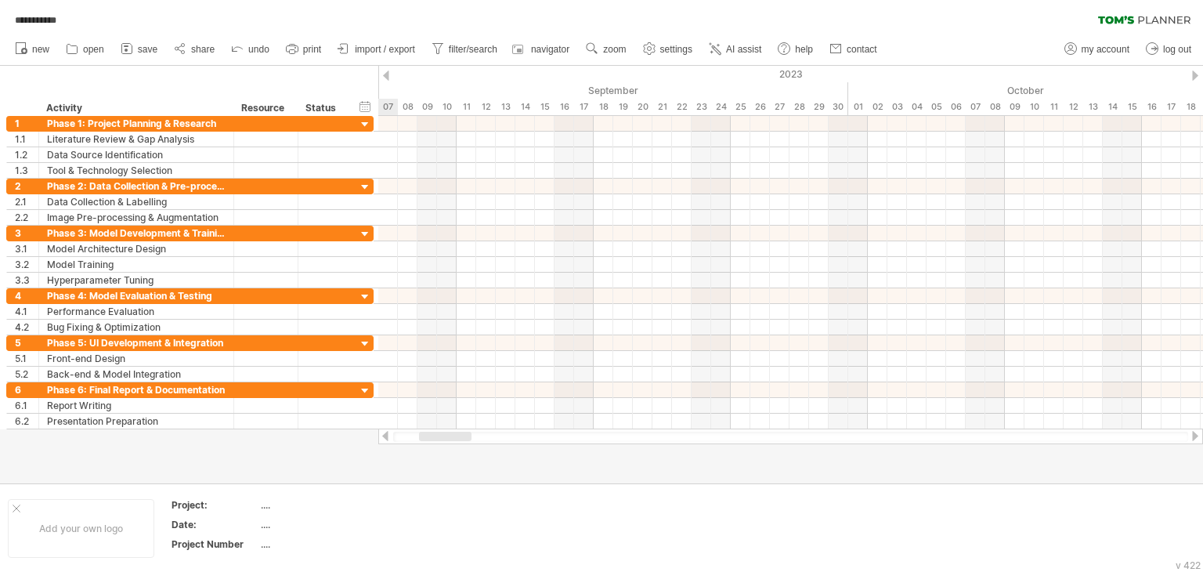
click at [1195, 75] on div at bounding box center [1195, 75] width 6 height 10
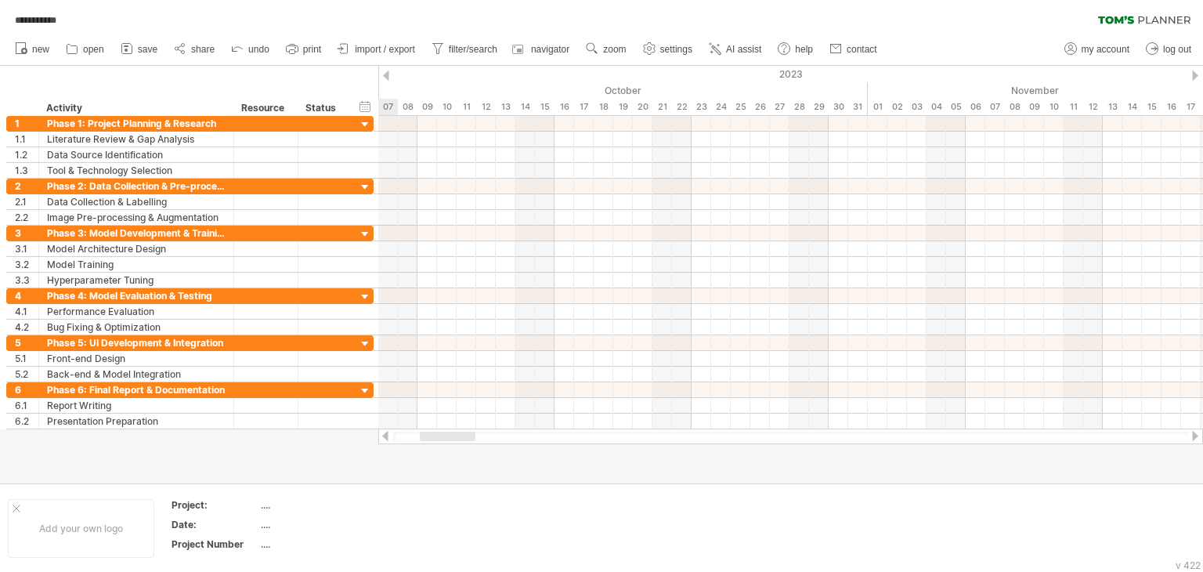
click at [1195, 75] on div at bounding box center [1195, 75] width 6 height 10
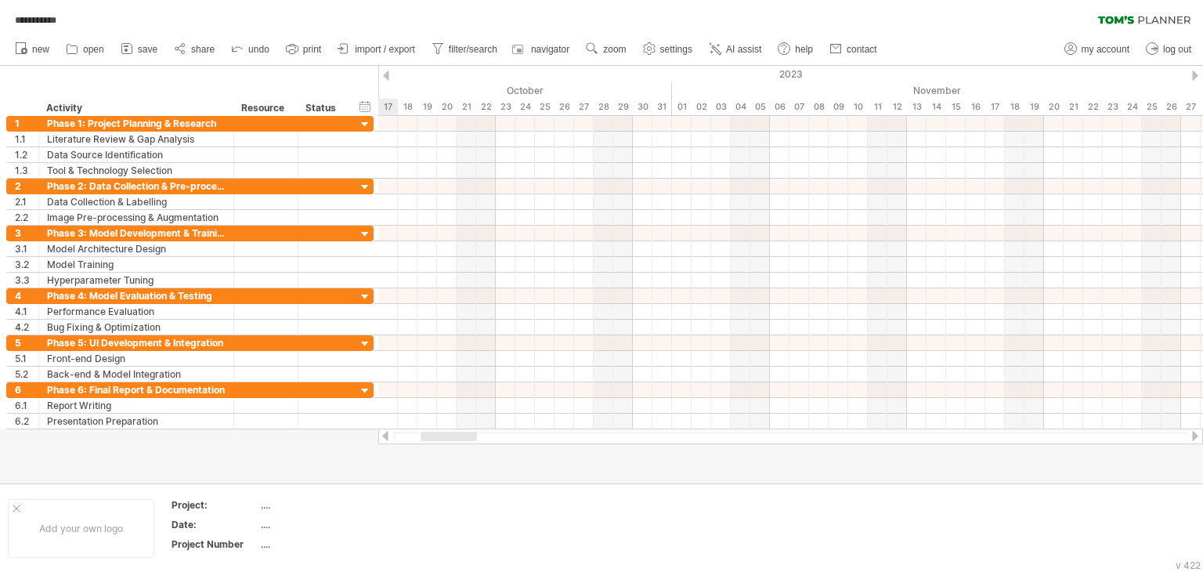
click at [1195, 75] on div at bounding box center [1195, 75] width 6 height 10
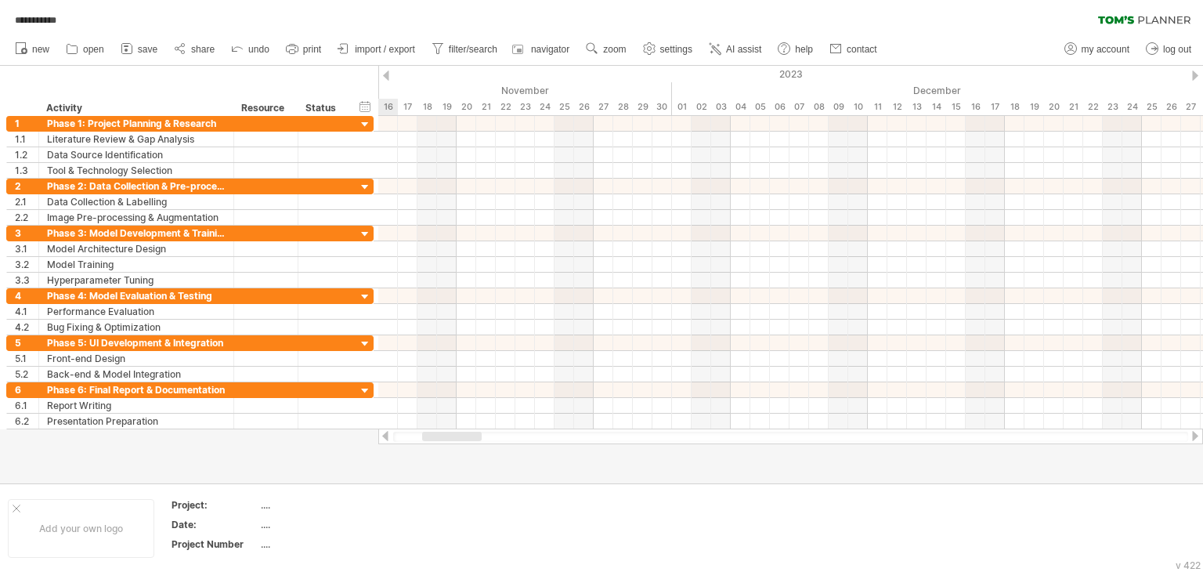
click at [1195, 75] on div at bounding box center [1195, 75] width 6 height 10
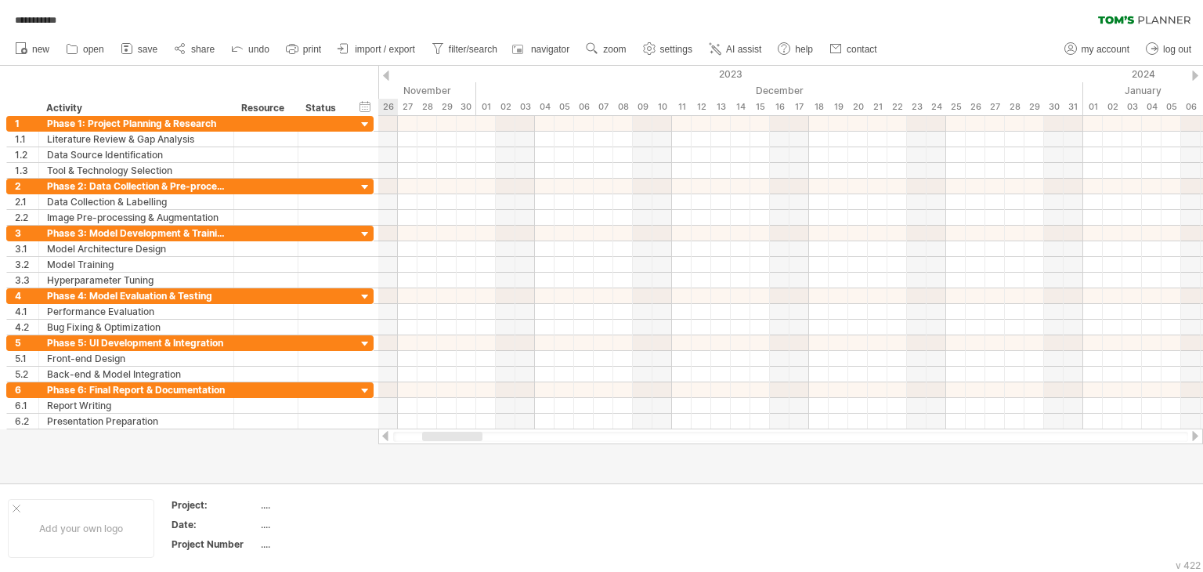
click at [1195, 75] on div at bounding box center [1195, 75] width 6 height 10
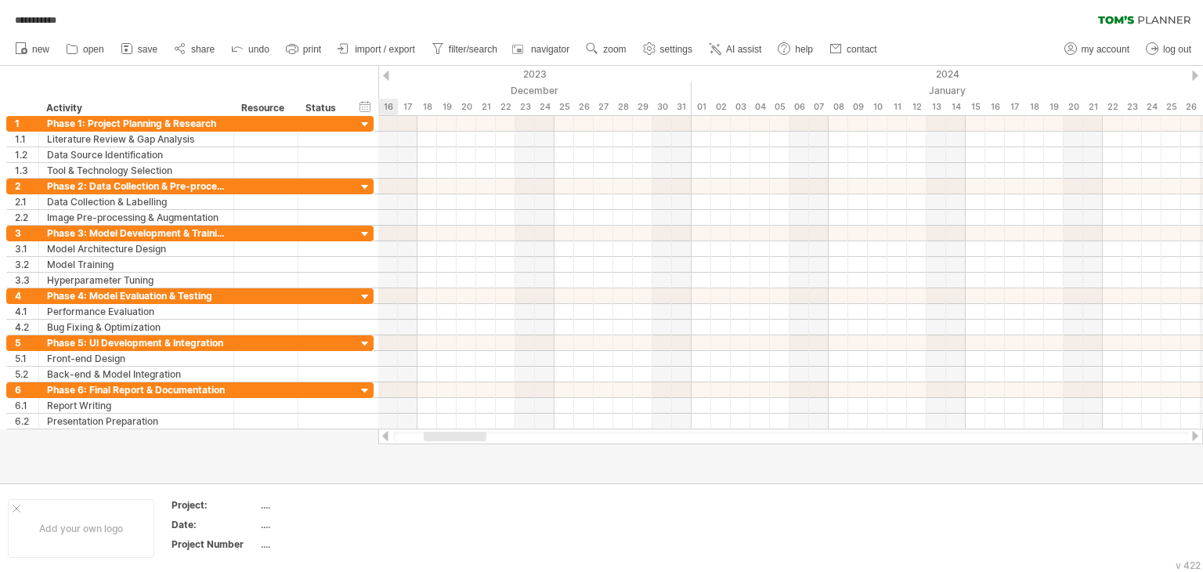
click at [1195, 75] on div at bounding box center [1195, 75] width 6 height 10
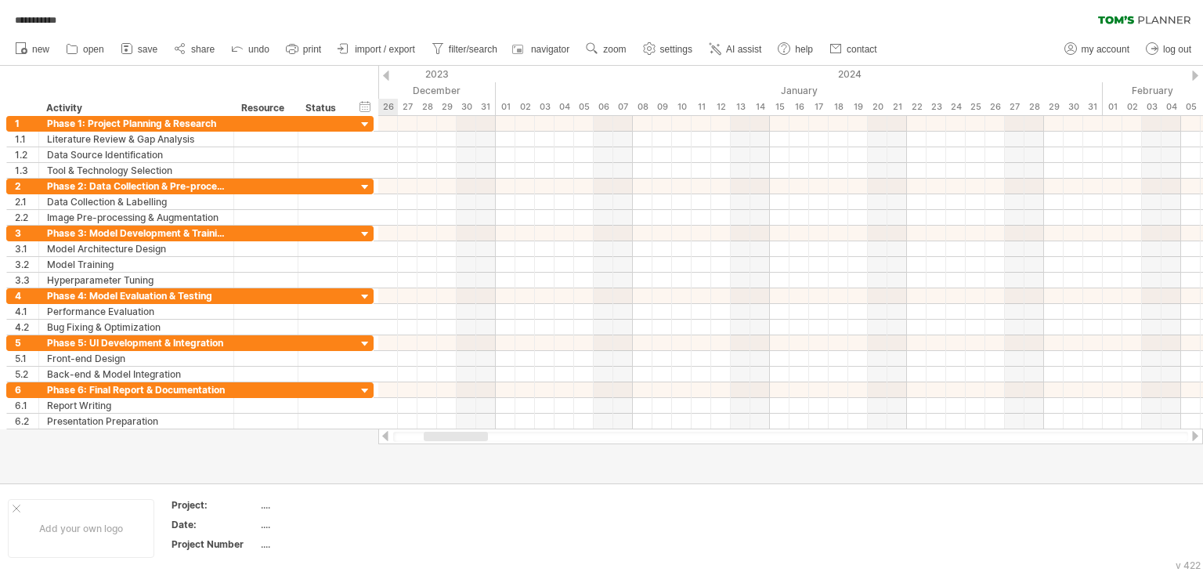
click at [1195, 75] on div at bounding box center [1195, 75] width 6 height 10
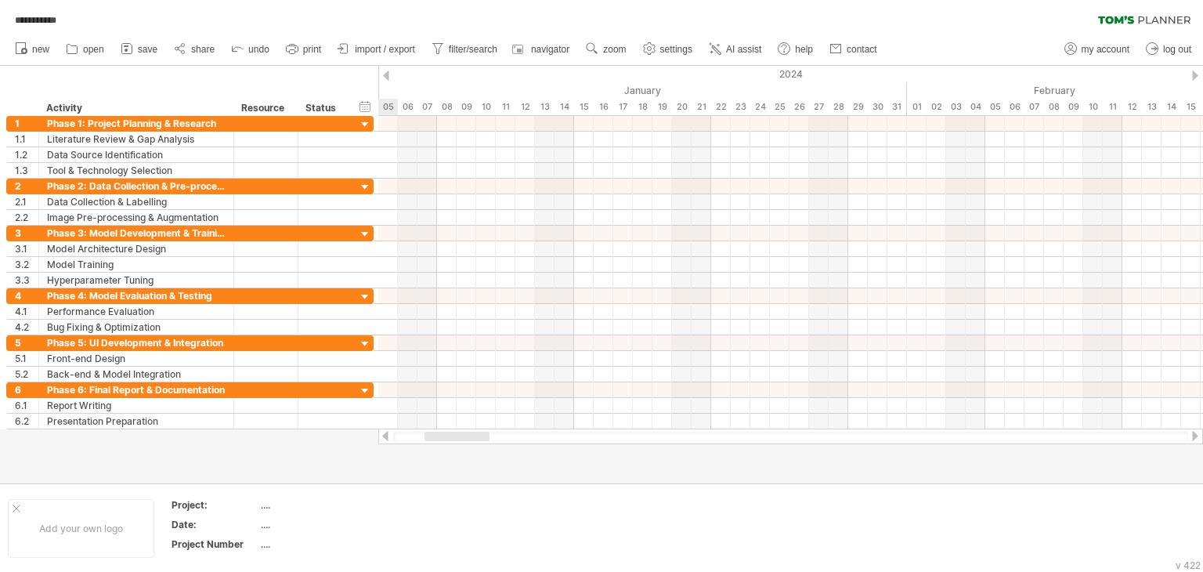
click at [1195, 75] on div at bounding box center [1195, 75] width 6 height 10
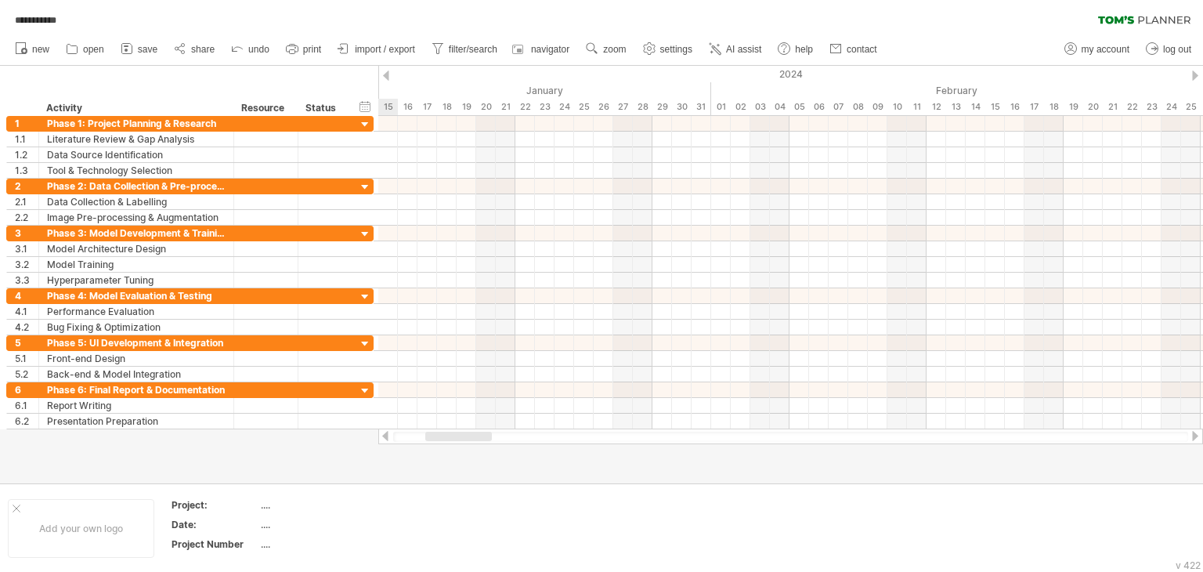
click at [1195, 75] on div at bounding box center [1195, 75] width 6 height 10
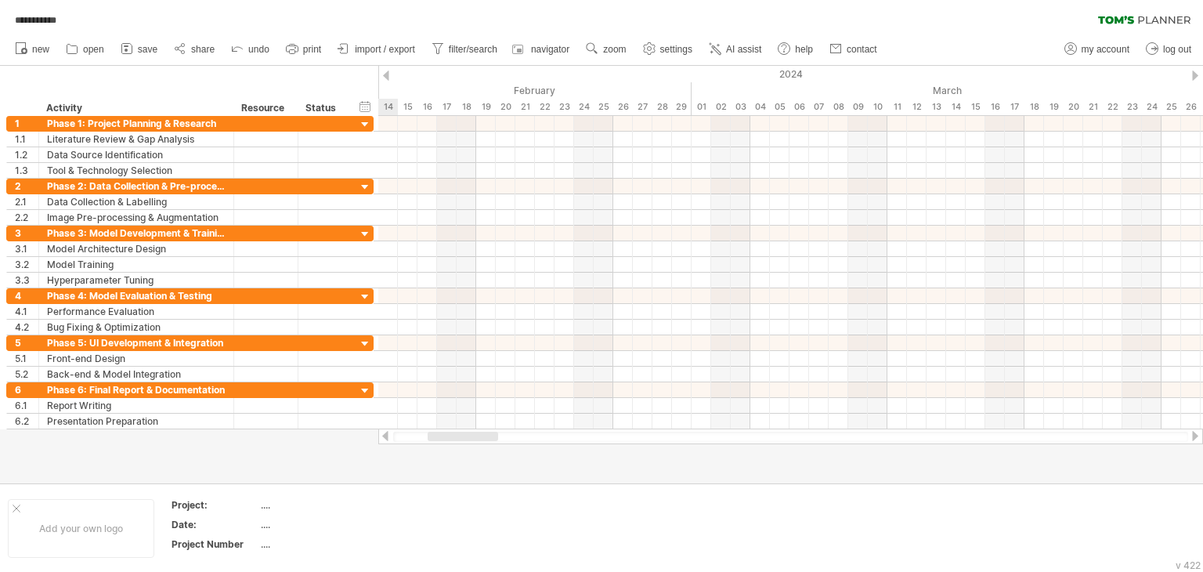
click at [1195, 75] on div at bounding box center [1195, 75] width 6 height 10
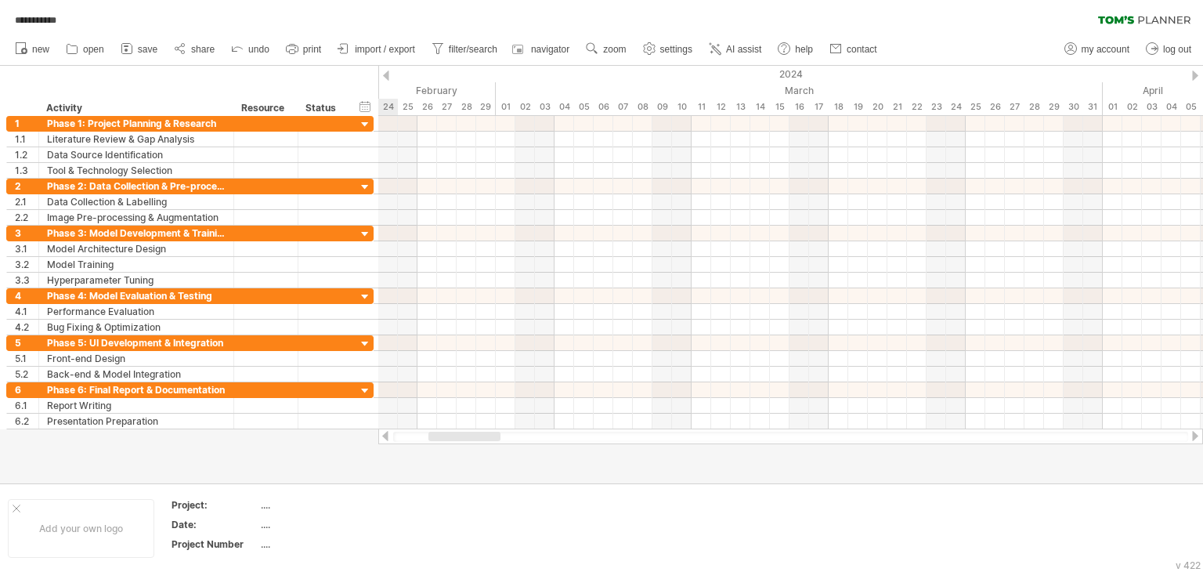
click at [1195, 75] on div at bounding box center [1195, 75] width 6 height 10
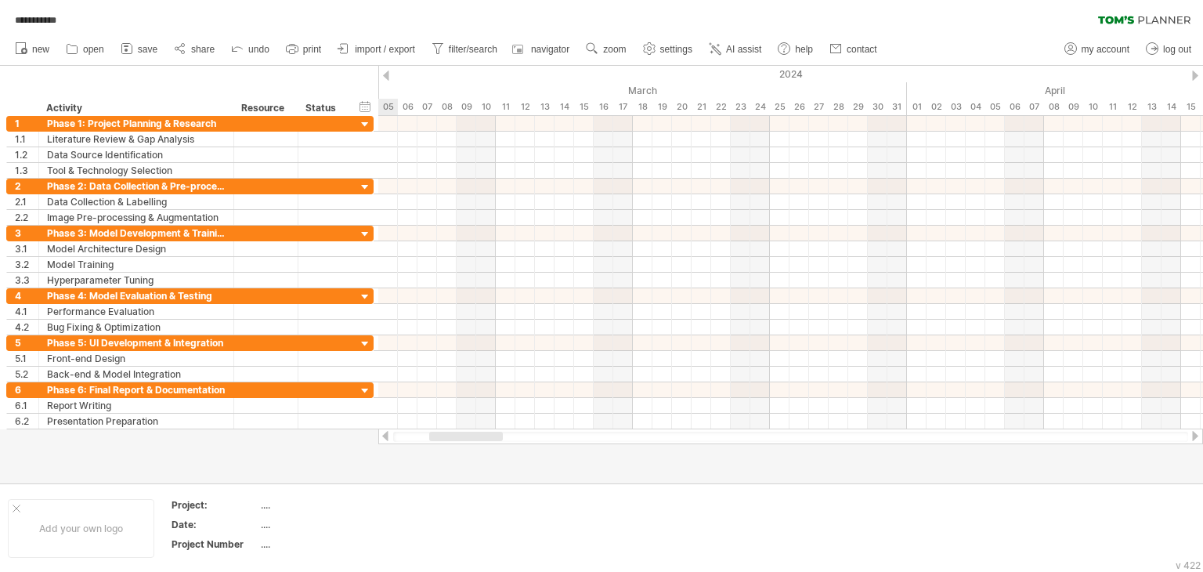
click at [1195, 75] on div at bounding box center [1195, 75] width 6 height 10
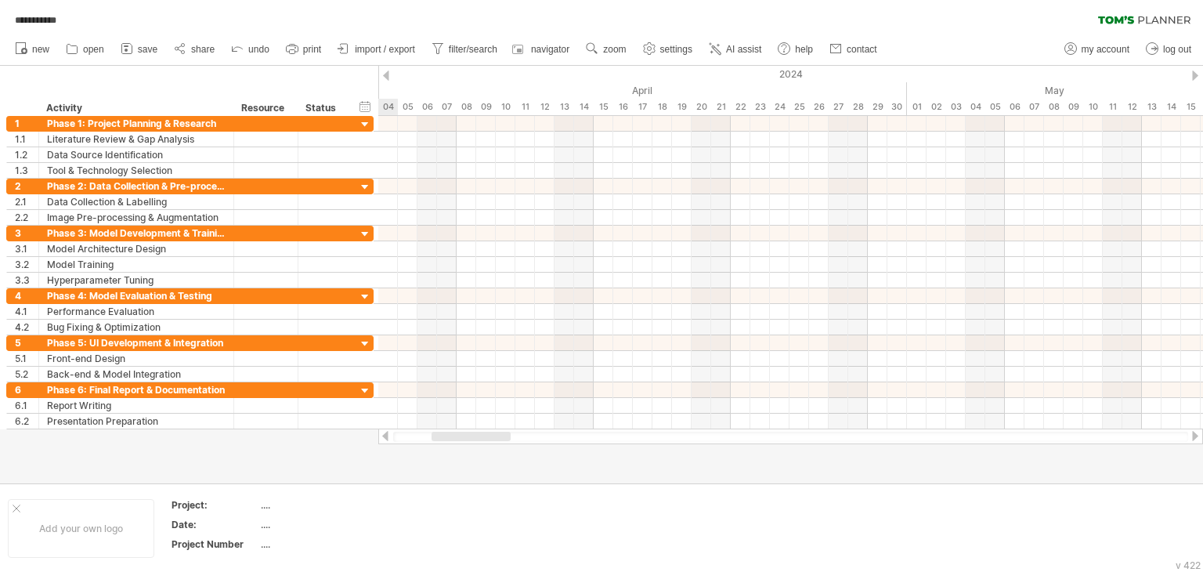
click at [1195, 75] on div at bounding box center [1195, 75] width 6 height 10
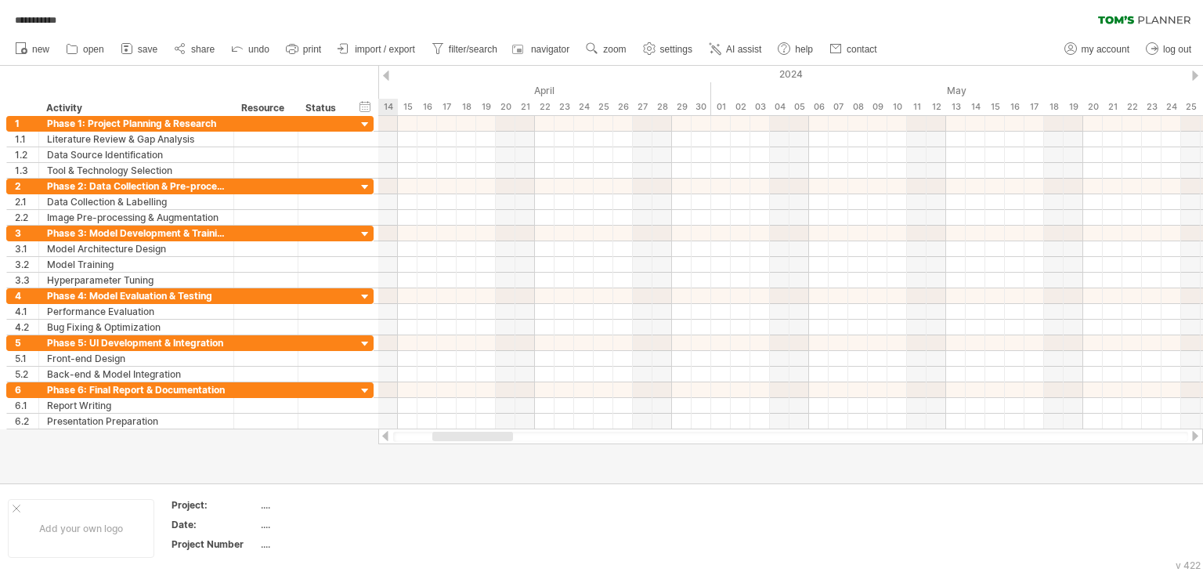
click at [1195, 75] on div at bounding box center [1195, 75] width 6 height 10
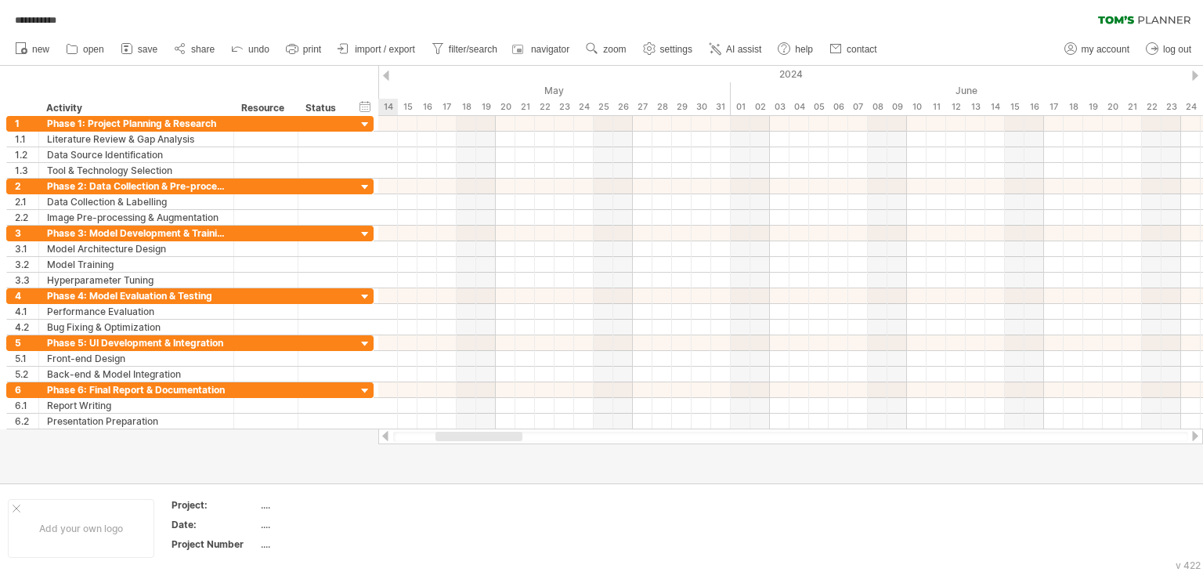
click at [1195, 75] on div at bounding box center [1195, 75] width 6 height 10
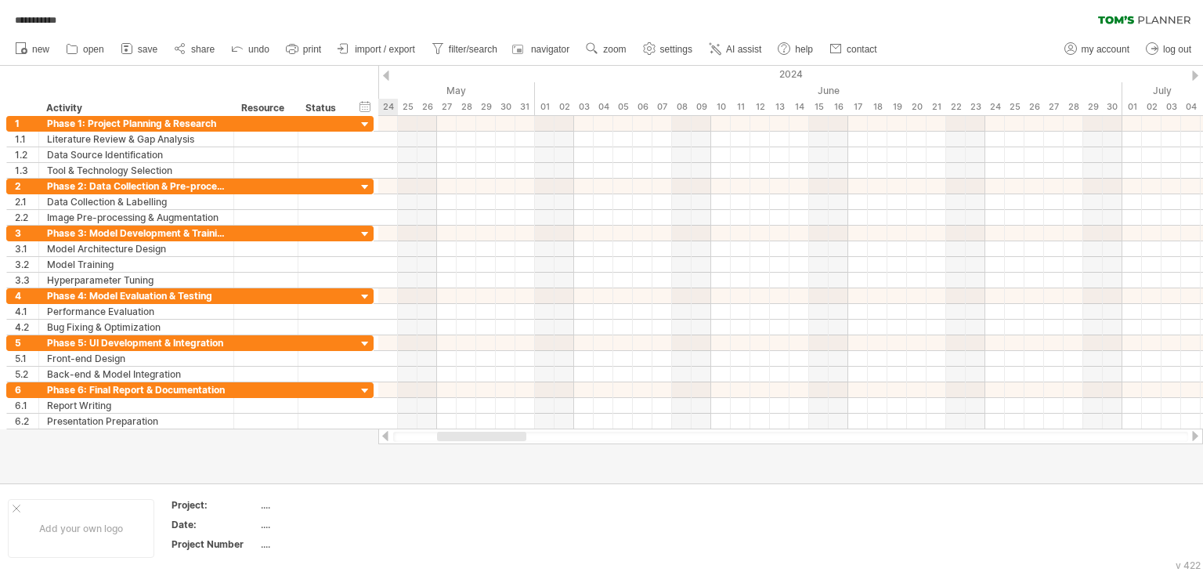
click at [1195, 75] on div at bounding box center [1195, 75] width 6 height 10
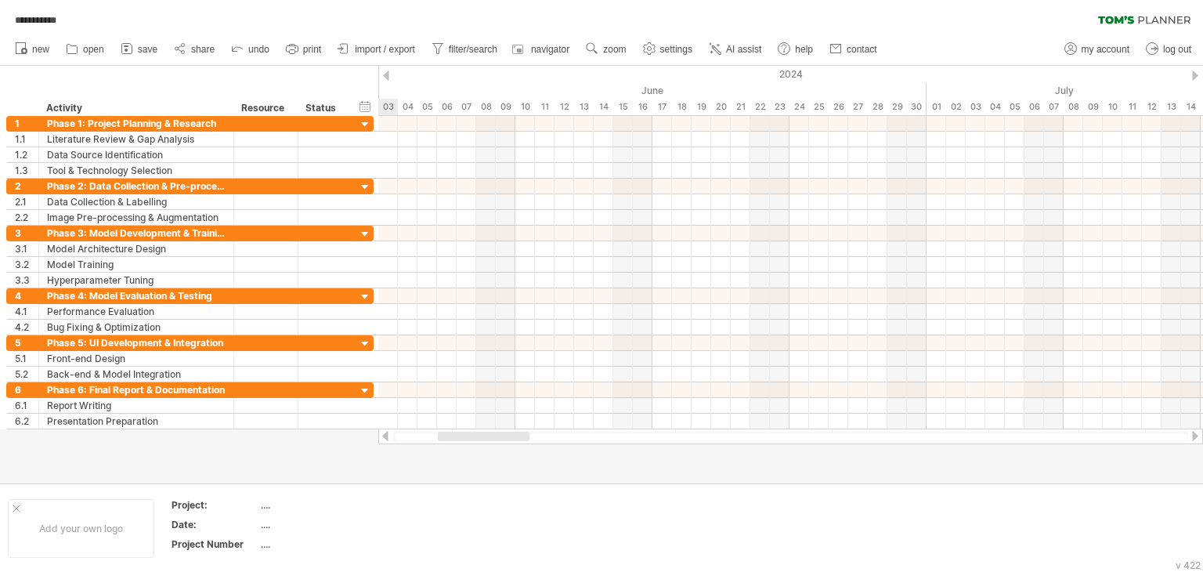
click at [1195, 75] on div at bounding box center [1195, 75] width 6 height 10
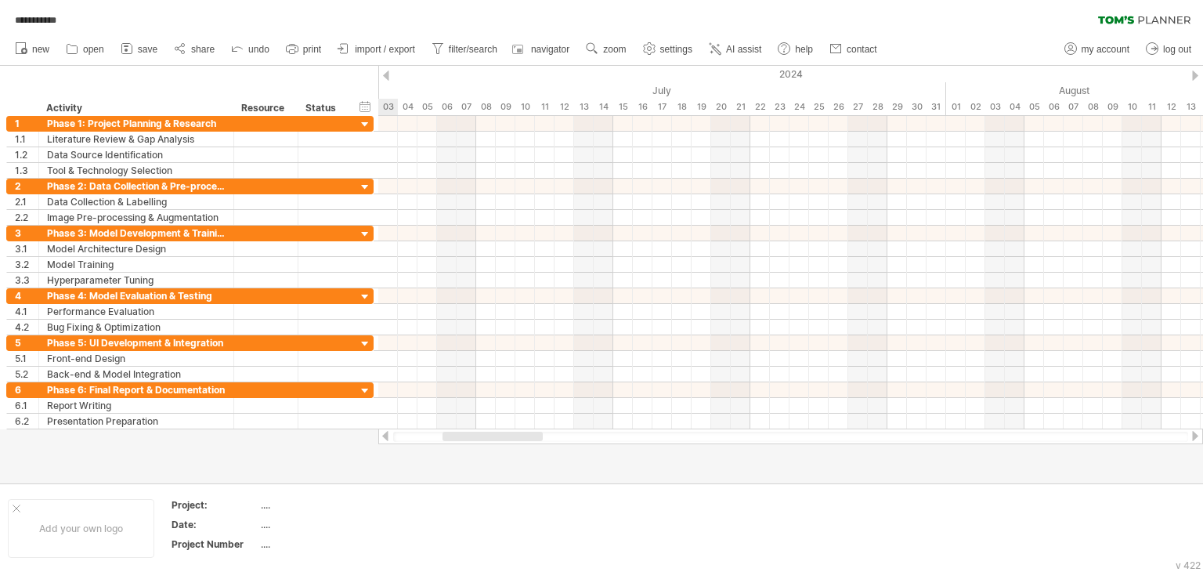
click at [1195, 75] on div at bounding box center [1195, 75] width 6 height 10
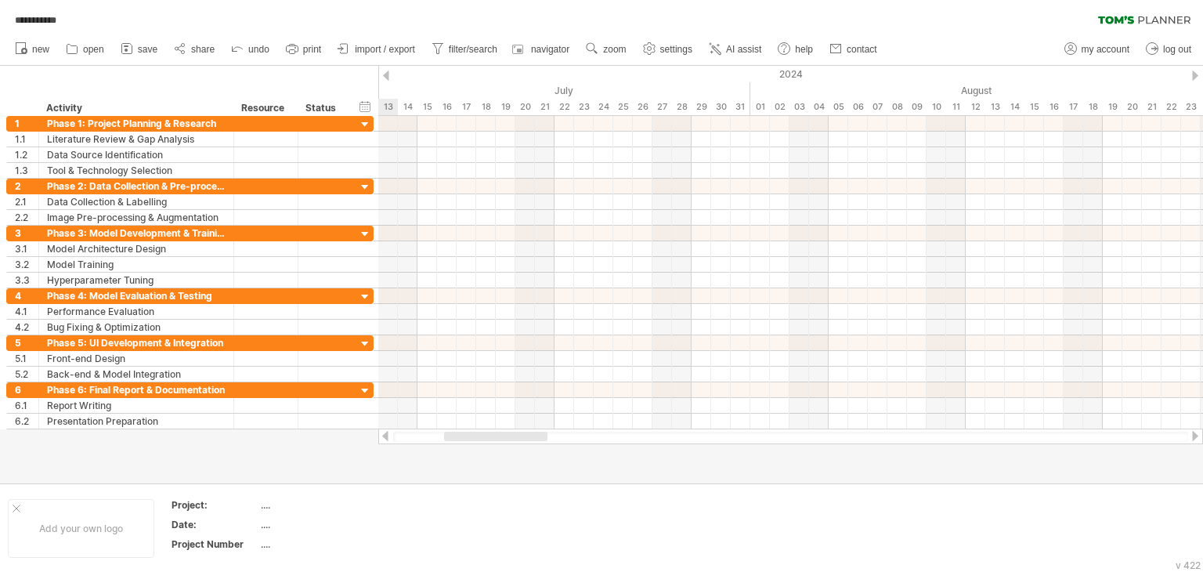
click at [1195, 75] on div at bounding box center [1195, 75] width 6 height 10
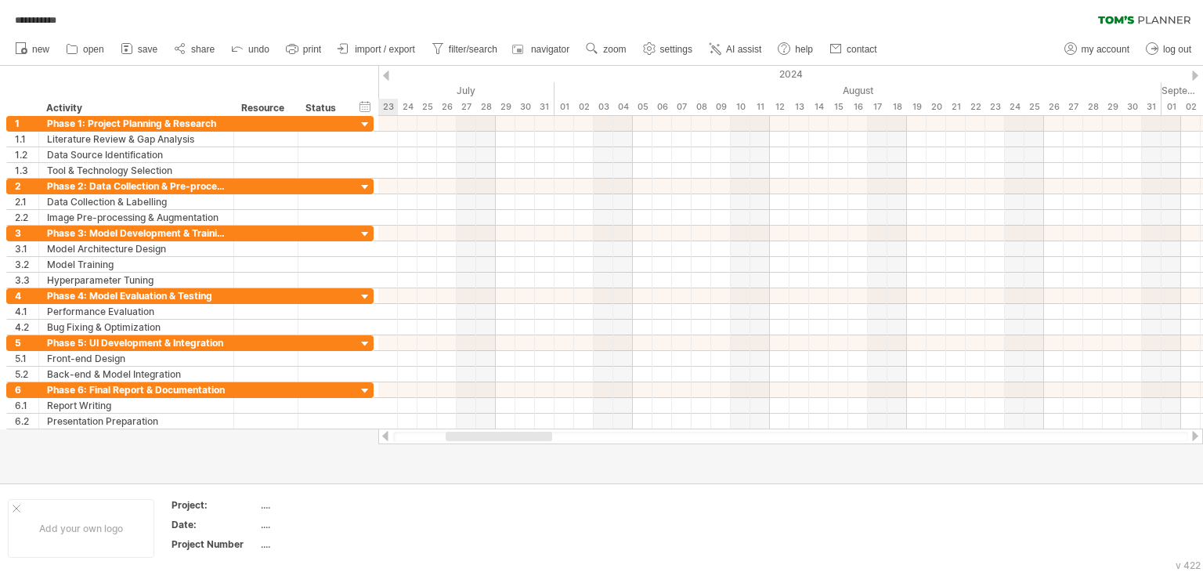
click at [1195, 75] on div at bounding box center [1195, 75] width 6 height 10
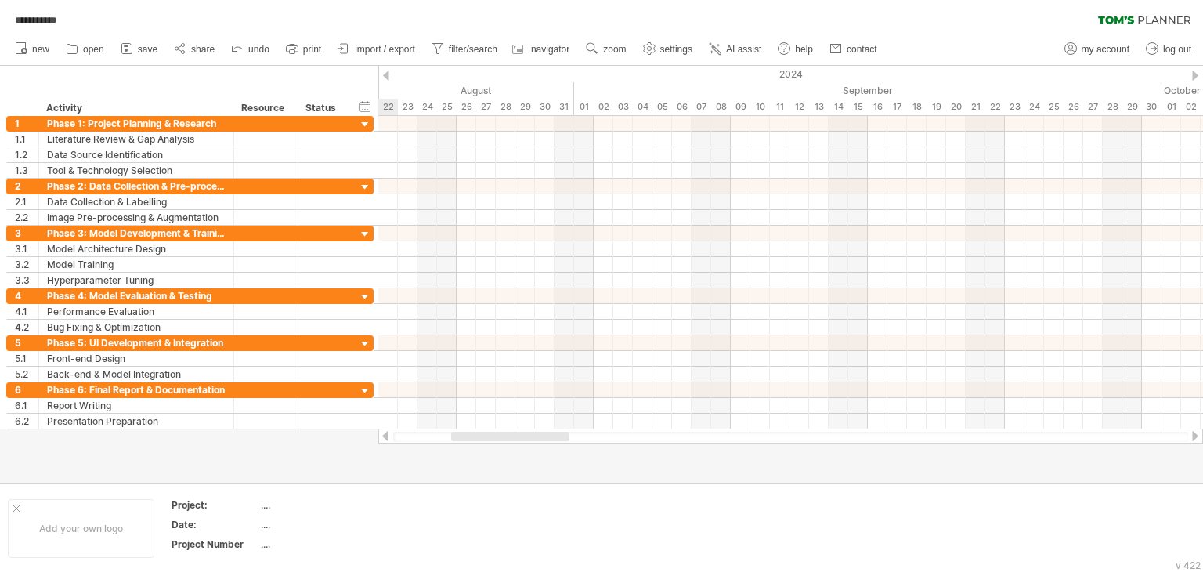
click at [1195, 75] on div at bounding box center [1195, 75] width 6 height 10
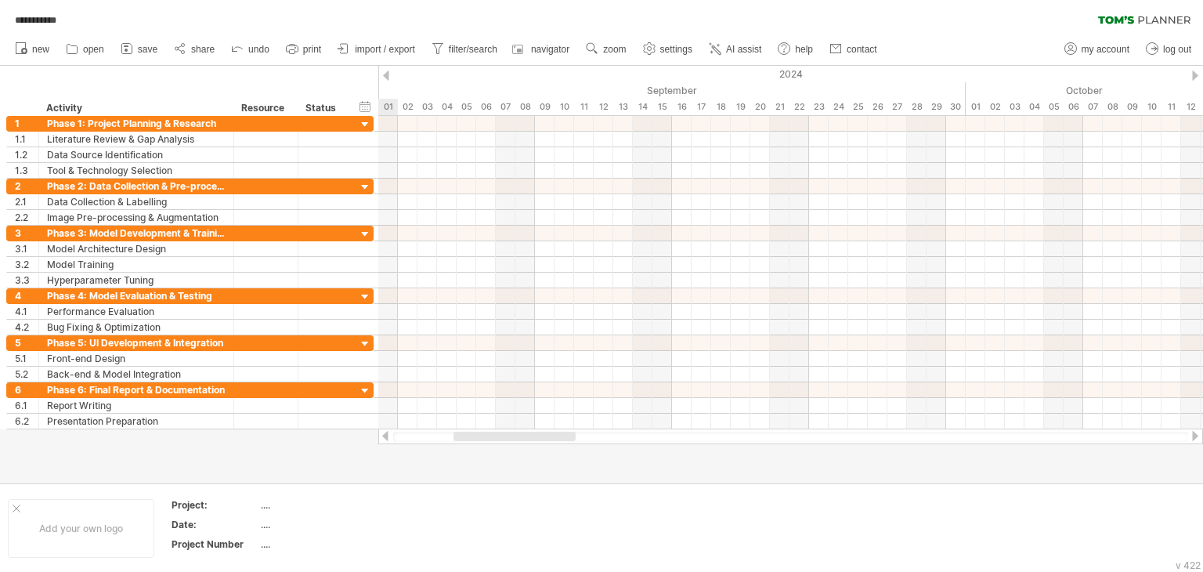
click at [1195, 75] on div at bounding box center [1195, 75] width 6 height 10
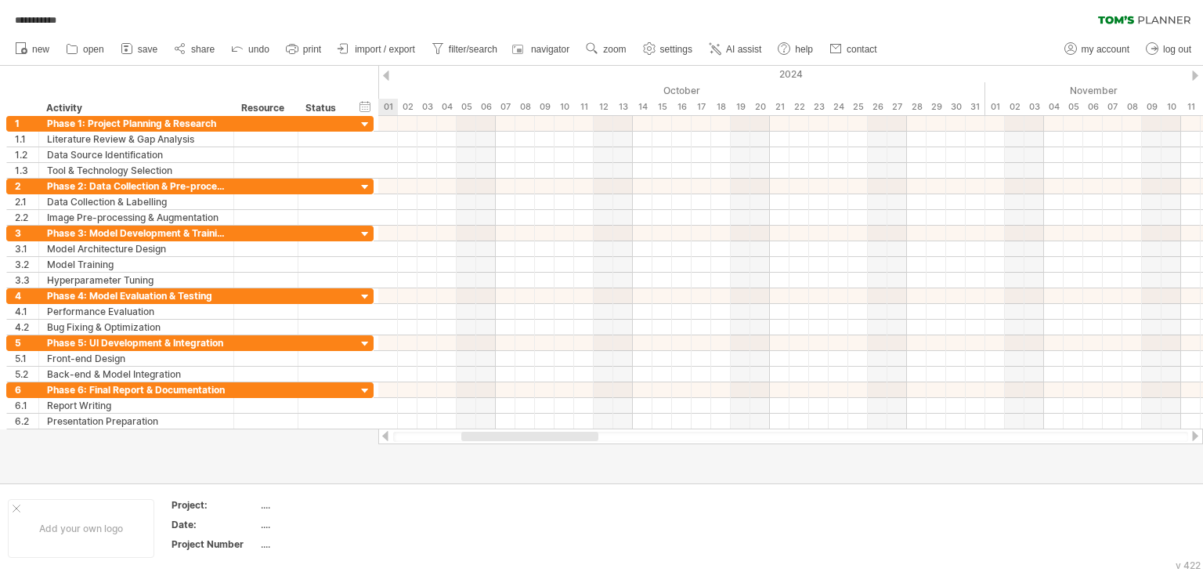
click at [1195, 75] on div at bounding box center [1195, 75] width 6 height 10
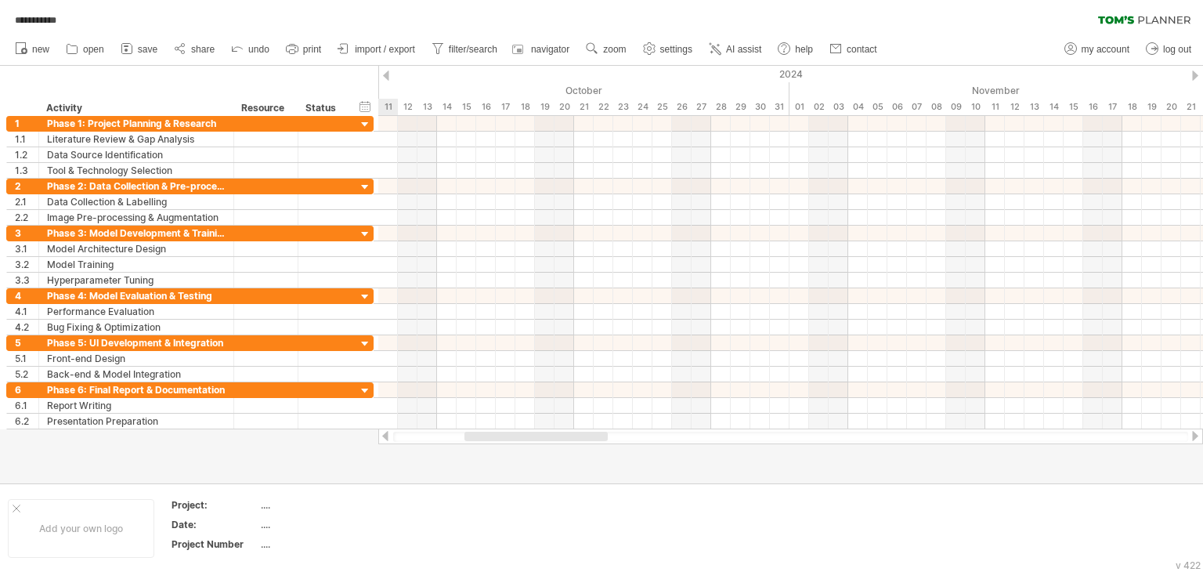
click at [1195, 75] on div at bounding box center [1195, 75] width 6 height 10
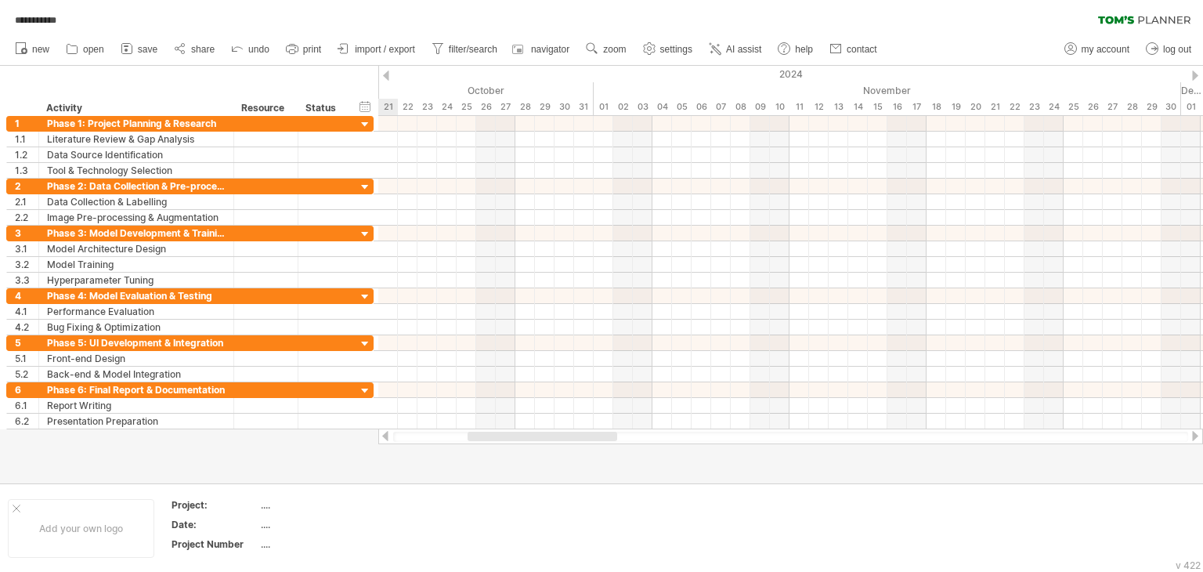
click at [1195, 75] on div at bounding box center [1195, 75] width 6 height 10
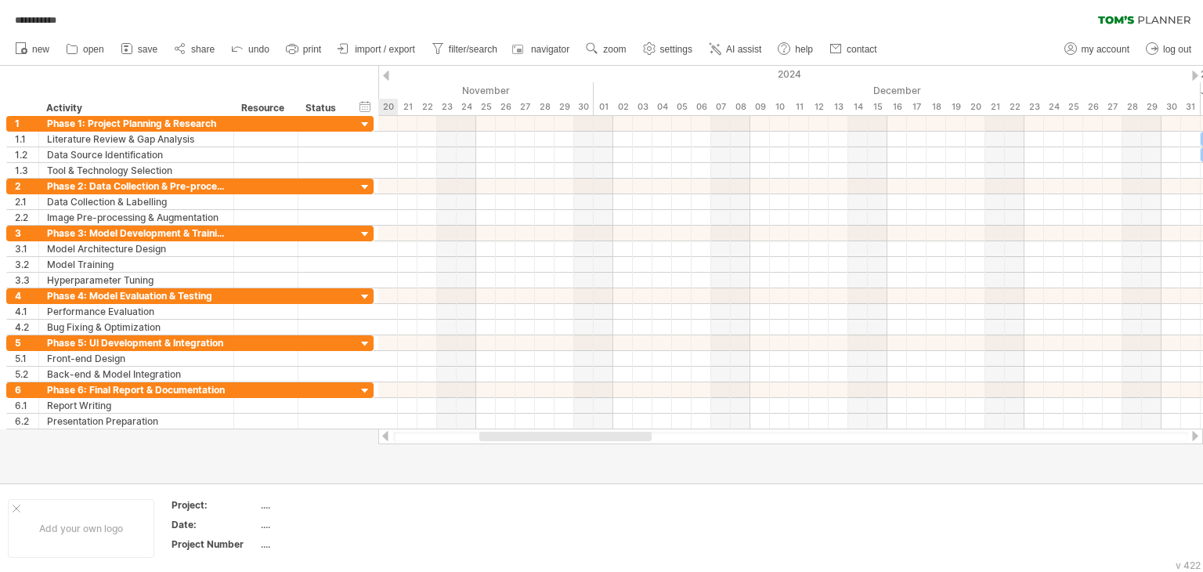
click at [1195, 75] on div at bounding box center [1195, 75] width 6 height 10
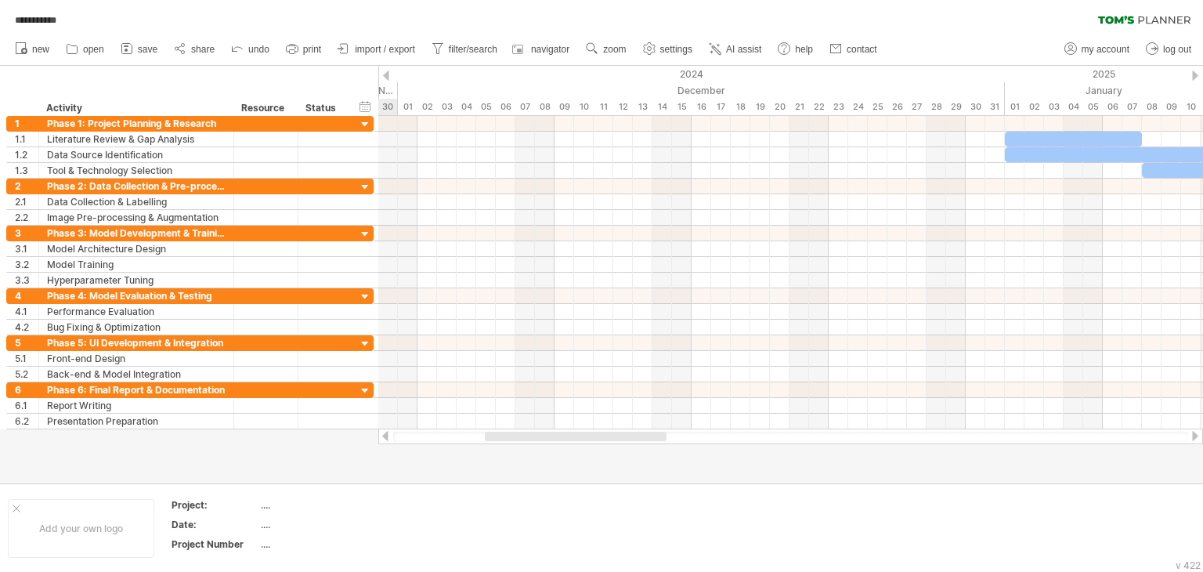
click at [1195, 75] on div at bounding box center [1195, 75] width 6 height 10
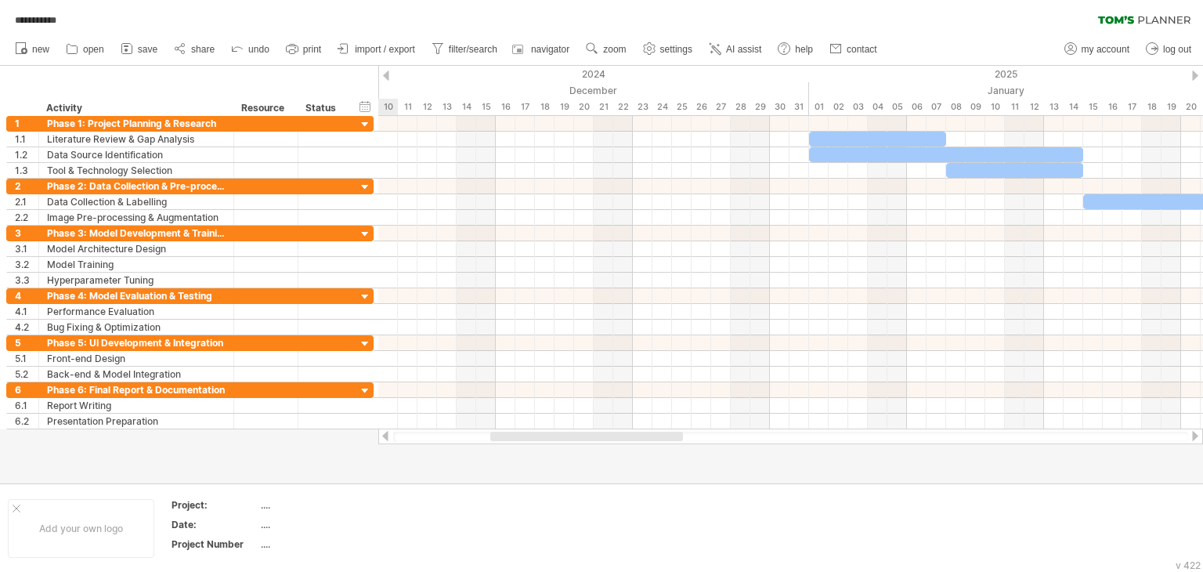
click at [1195, 75] on div at bounding box center [1195, 75] width 6 height 10
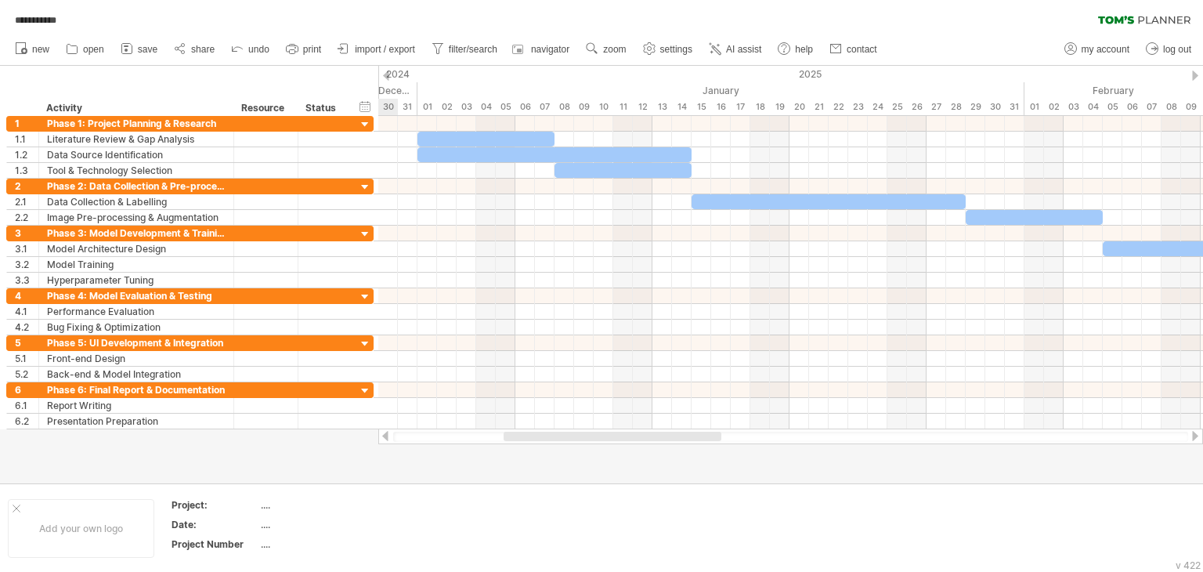
click at [1195, 75] on div at bounding box center [1195, 75] width 6 height 10
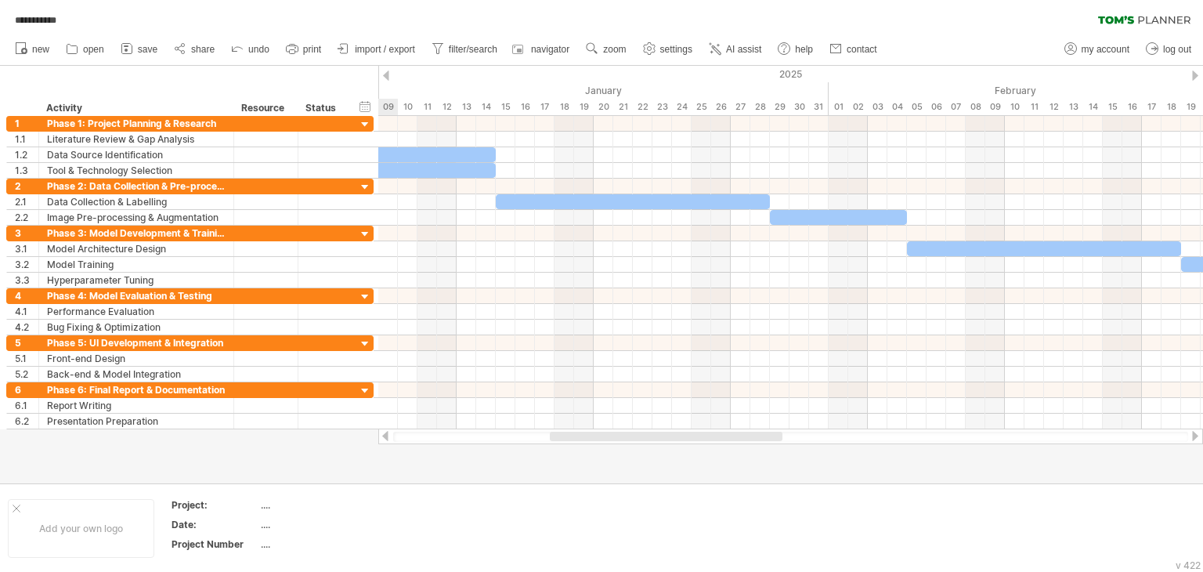
click at [385, 74] on div at bounding box center [386, 75] width 6 height 10
